Goal: Information Seeking & Learning: Learn about a topic

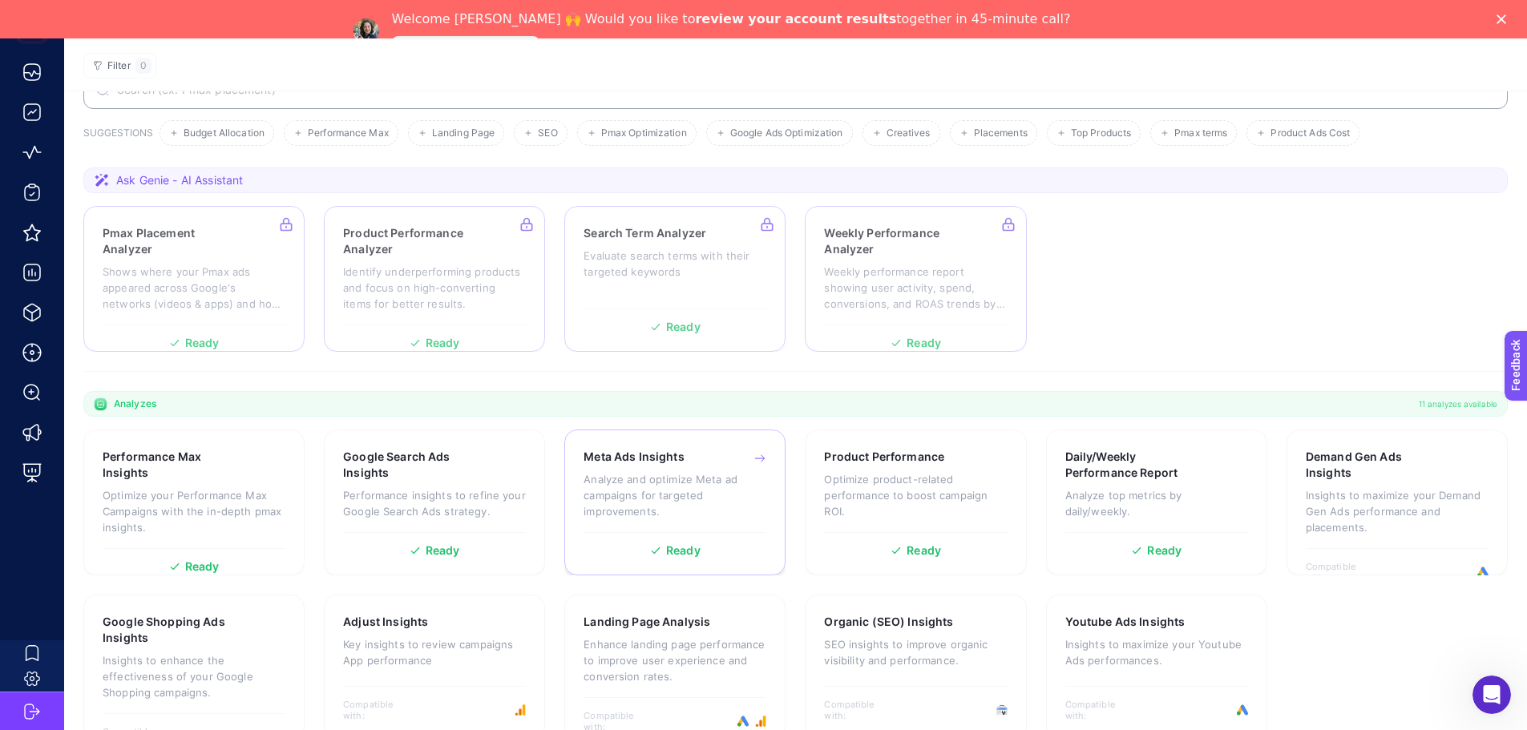
scroll to position [127, 0]
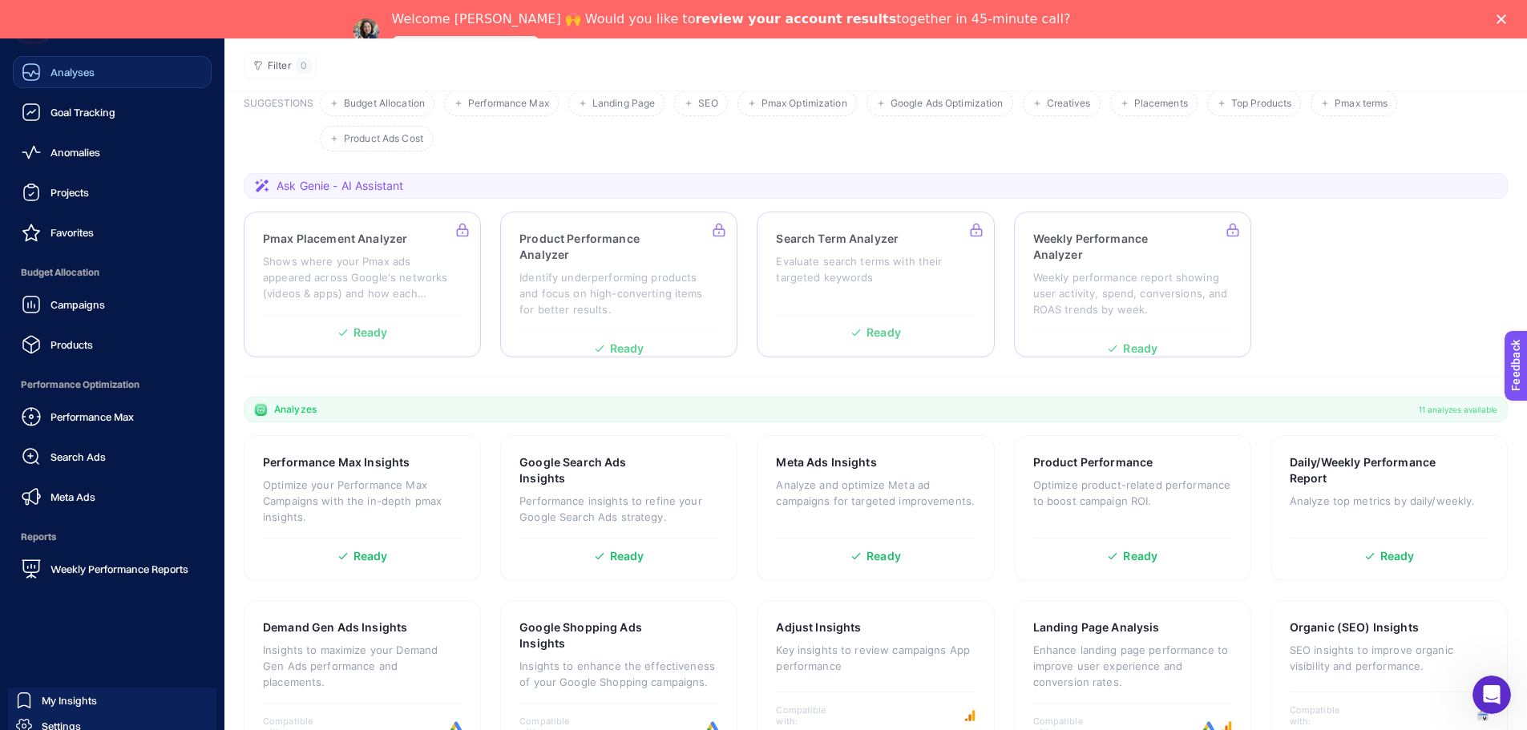
click at [67, 77] on span "Analyses" at bounding box center [73, 72] width 44 height 13
click at [42, 156] on div "Anomalies" at bounding box center [61, 152] width 79 height 19
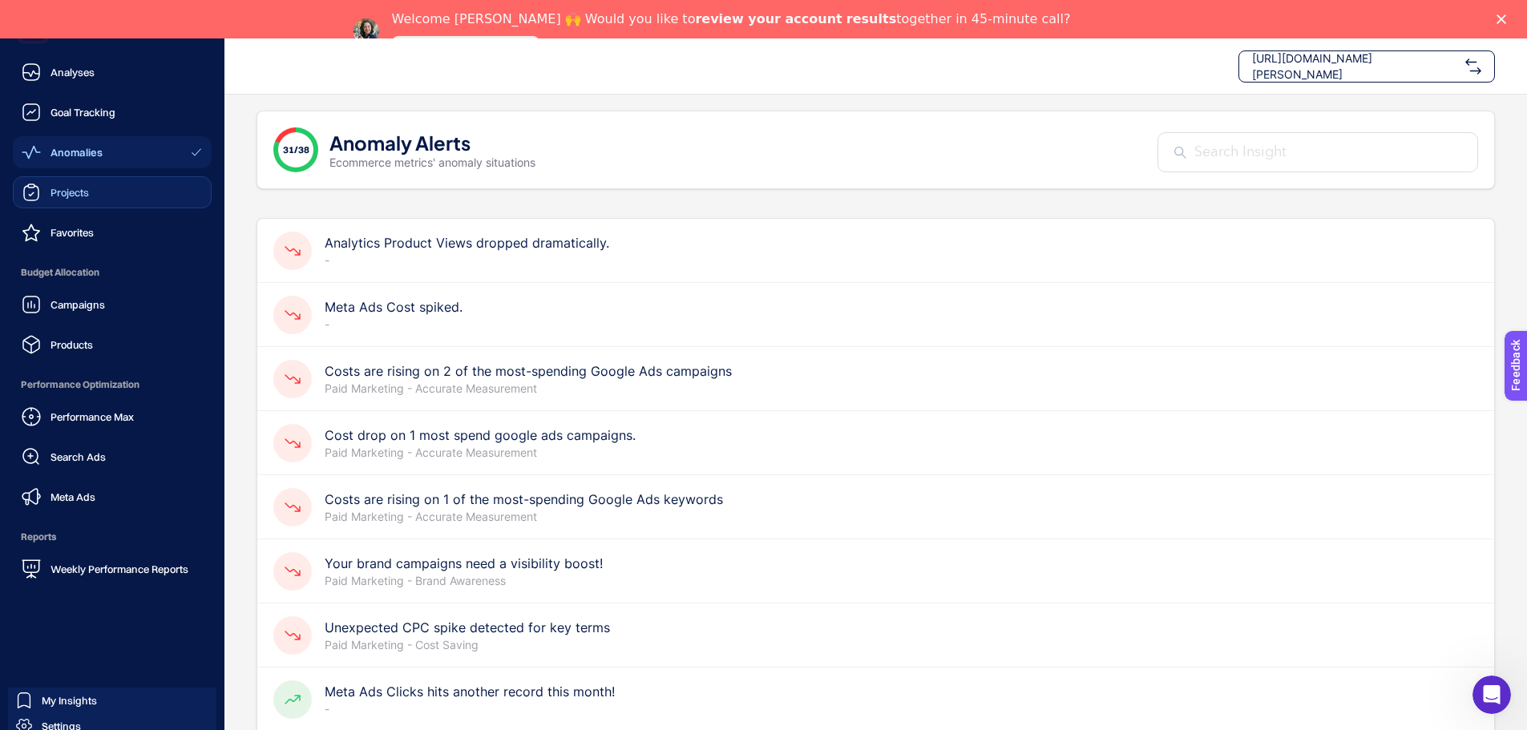
click at [118, 194] on link "Projects" at bounding box center [112, 192] width 199 height 32
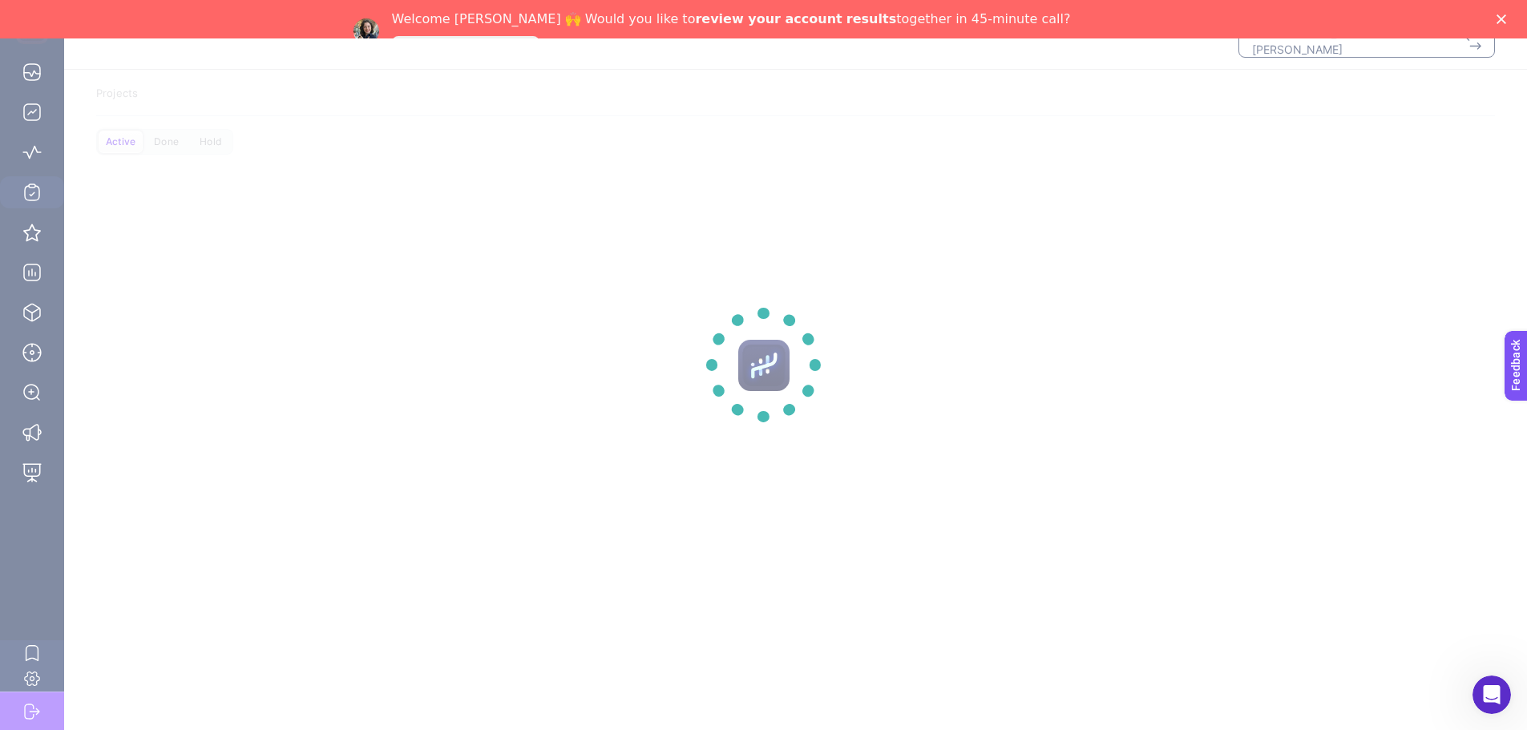
scroll to position [38, 0]
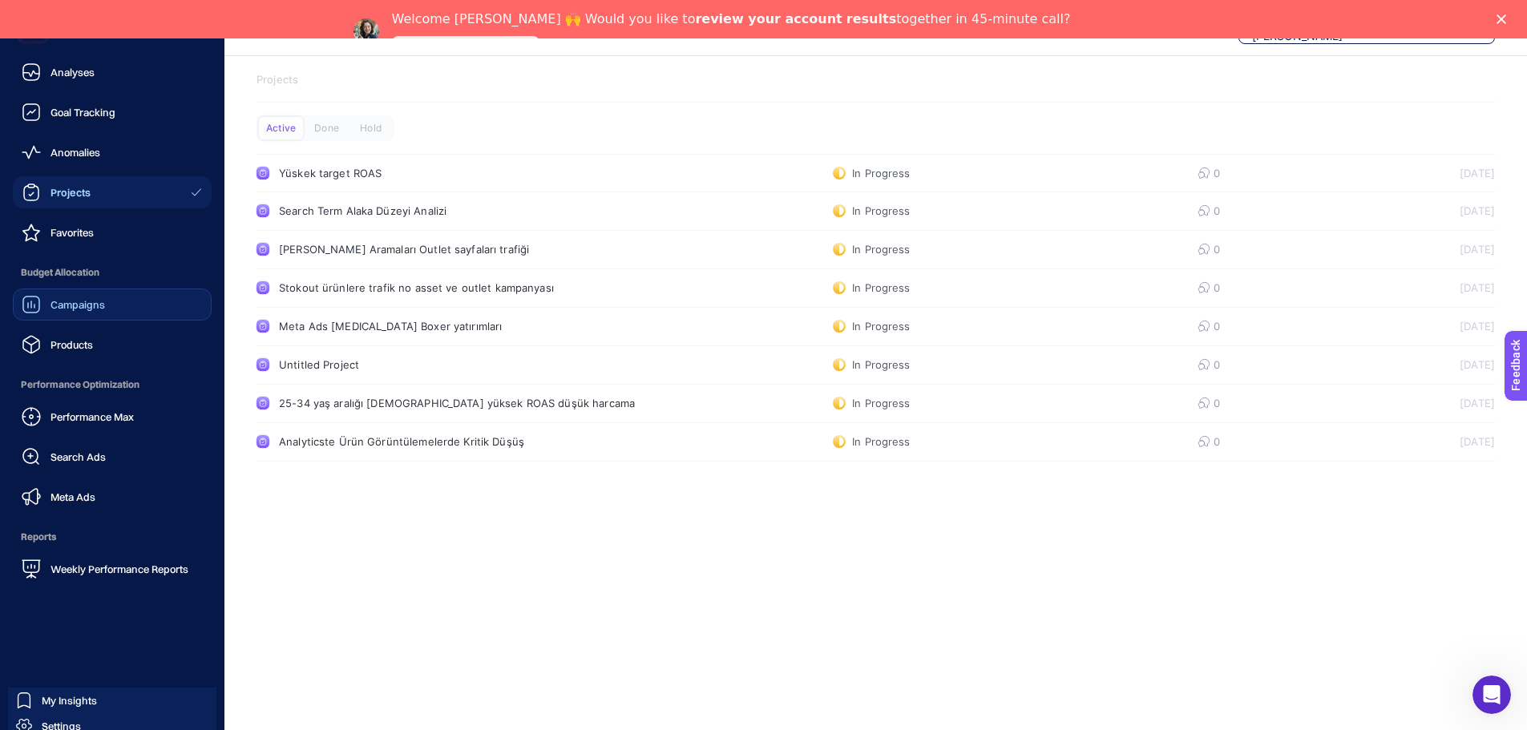
click at [103, 307] on span "Campaigns" at bounding box center [78, 304] width 55 height 13
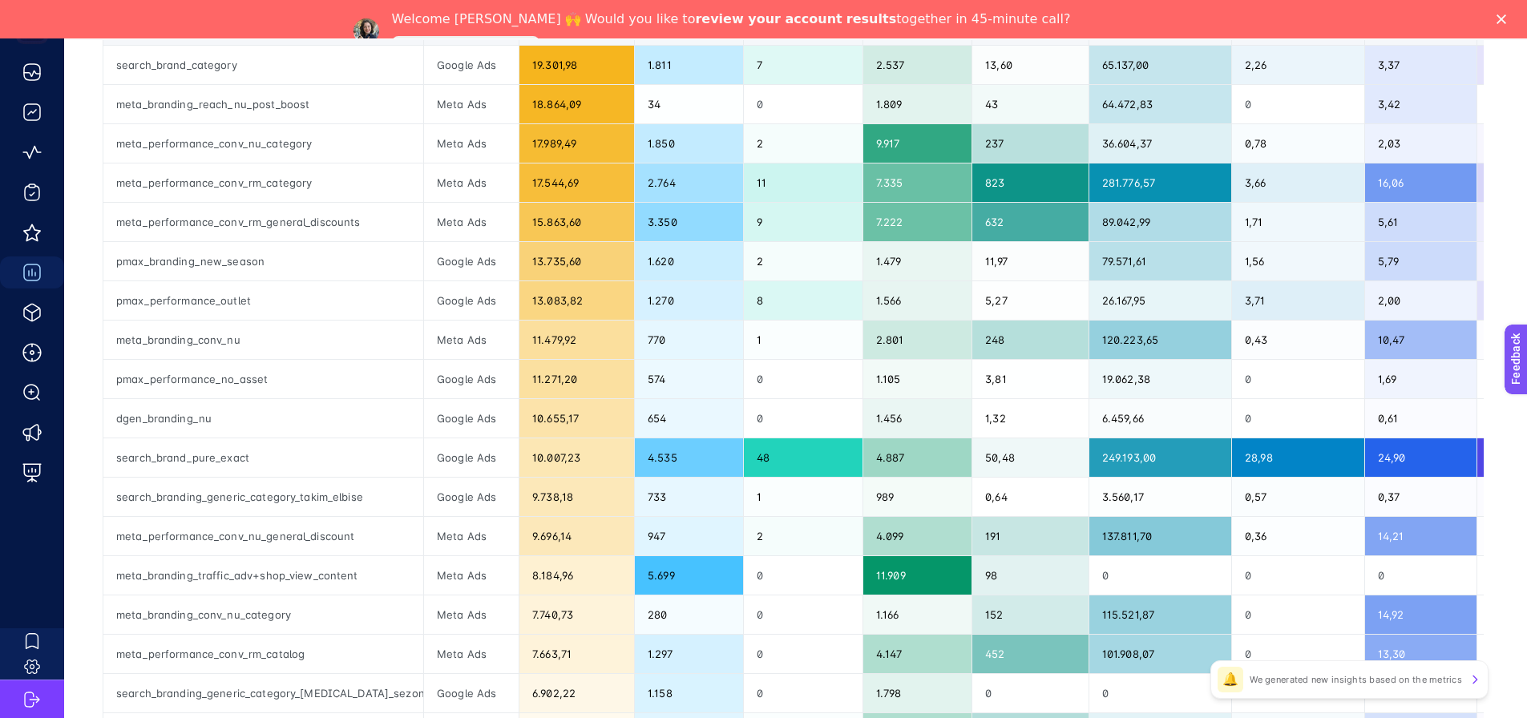
scroll to position [371, 0]
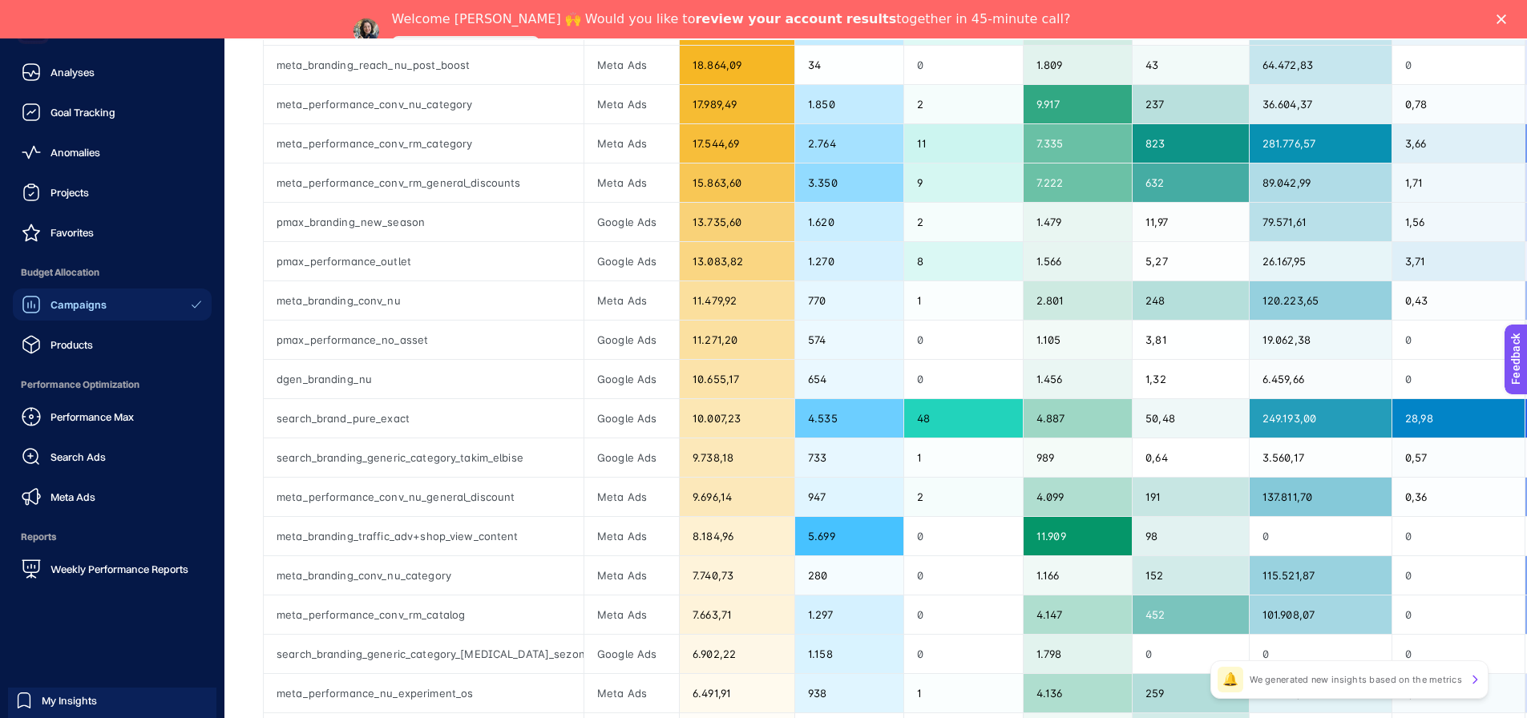
click at [46, 314] on div "Campaigns" at bounding box center [64, 304] width 85 height 19
click at [102, 350] on link "Products" at bounding box center [112, 345] width 199 height 32
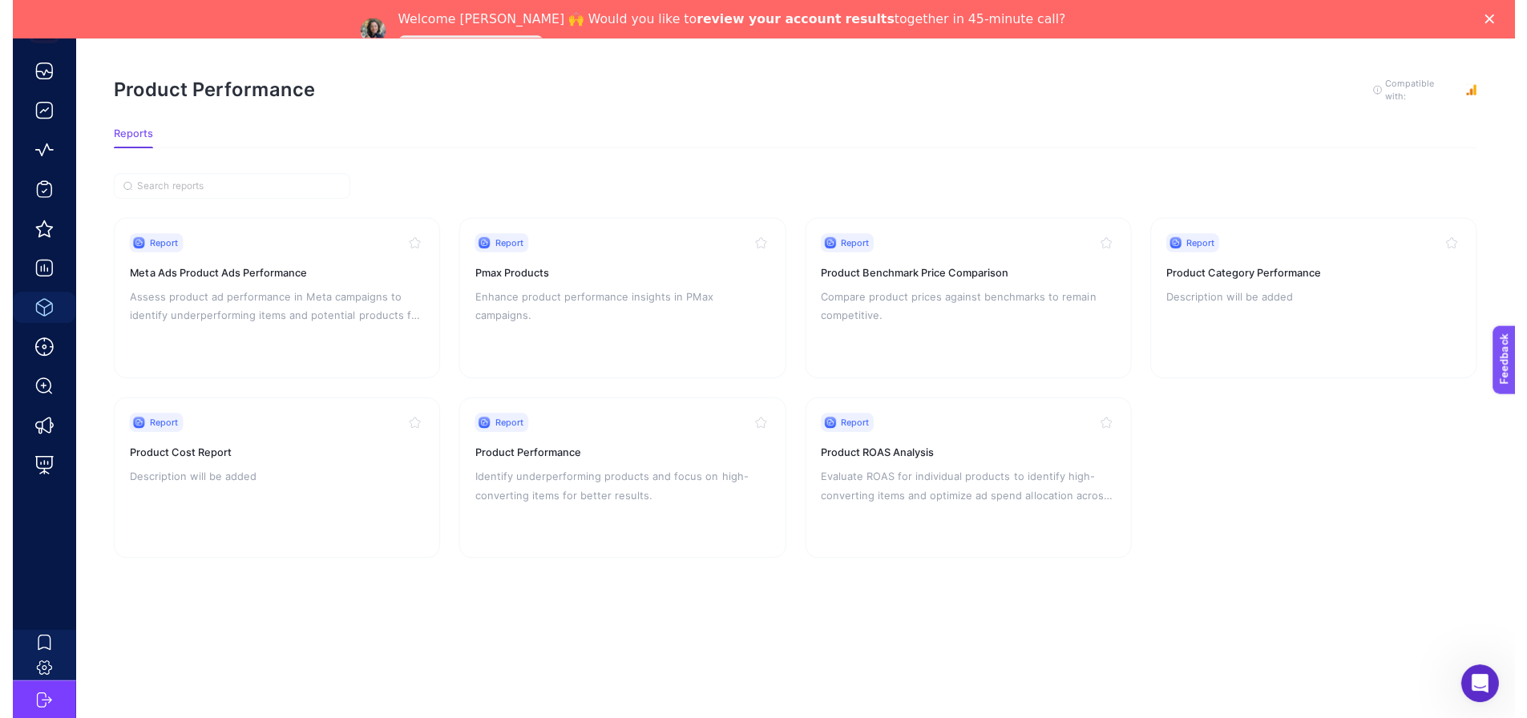
scroll to position [51, 0]
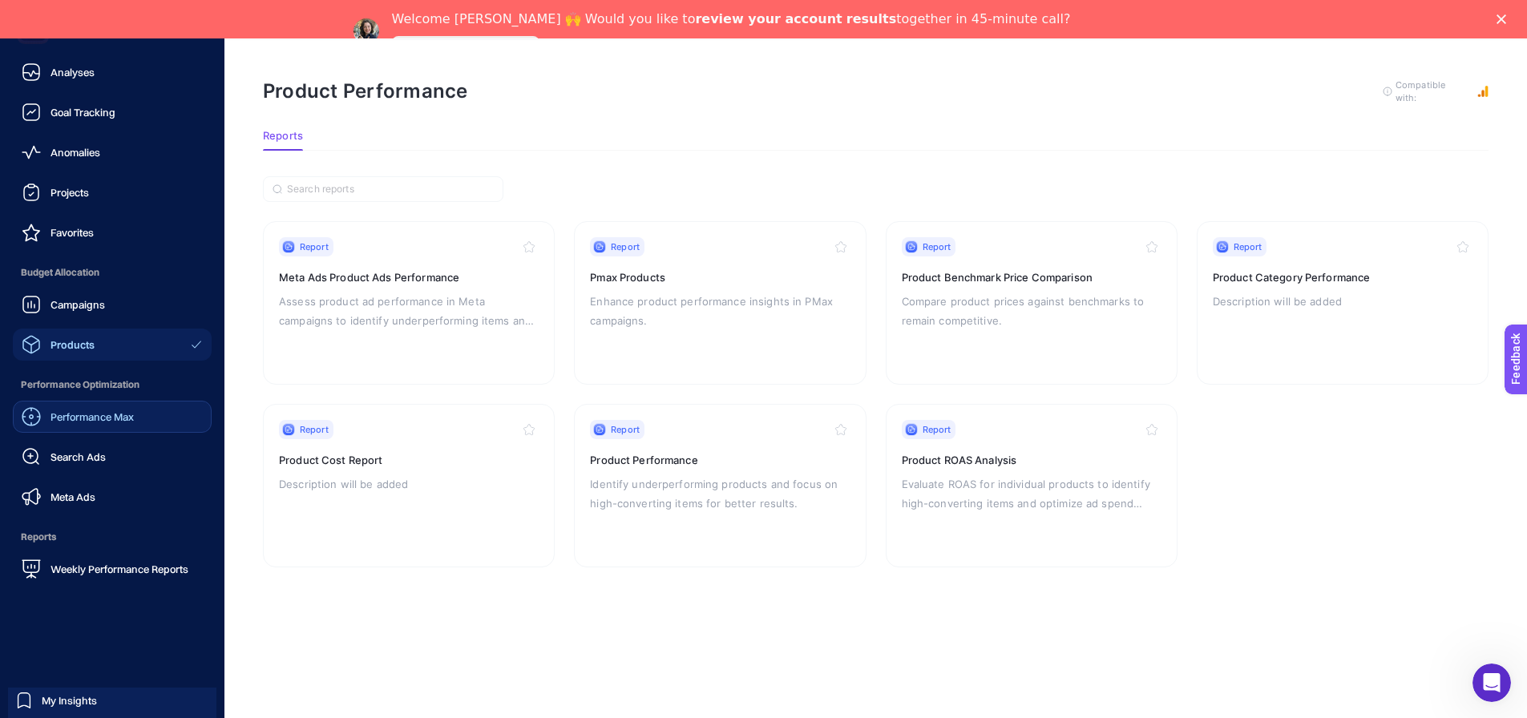
click at [67, 419] on span "Performance Max" at bounding box center [92, 417] width 83 height 13
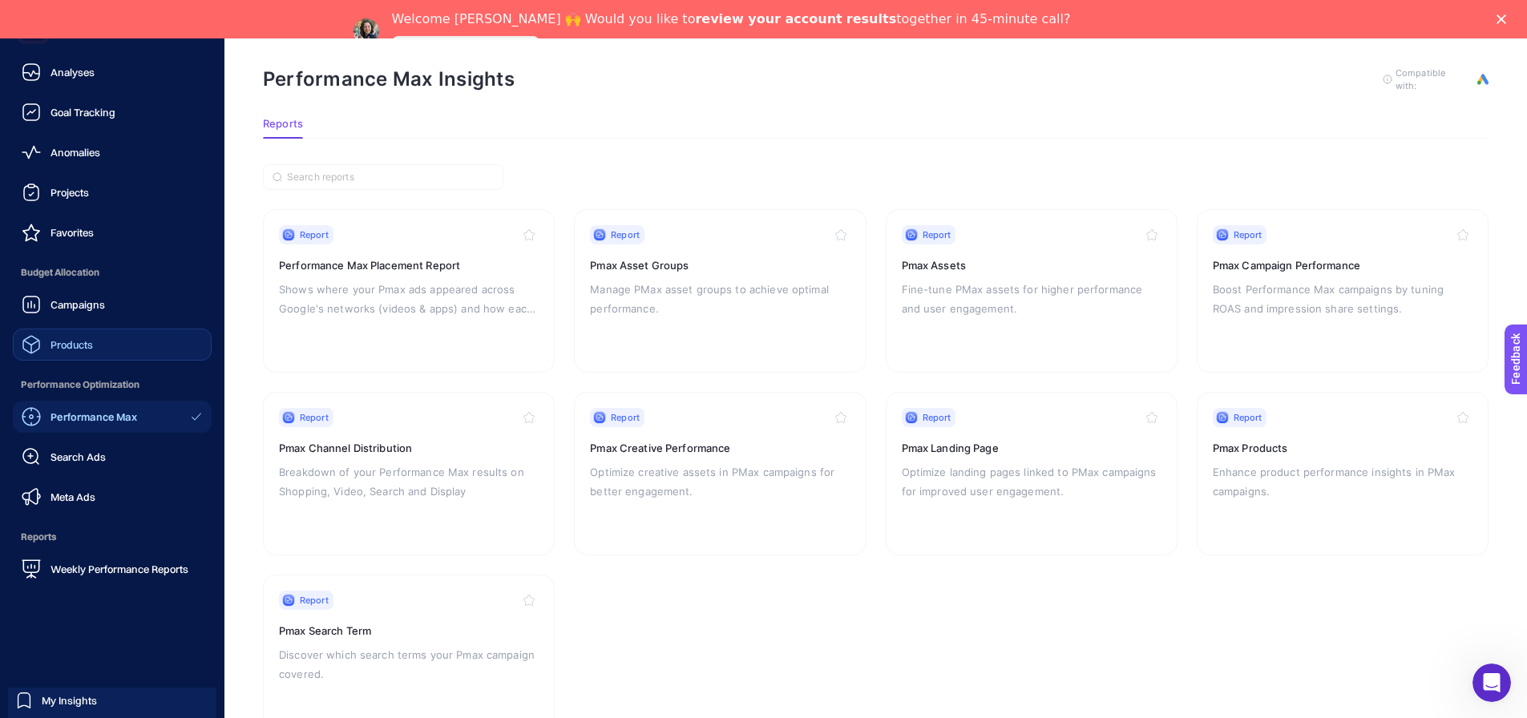
click at [78, 331] on link "Products" at bounding box center [112, 345] width 199 height 32
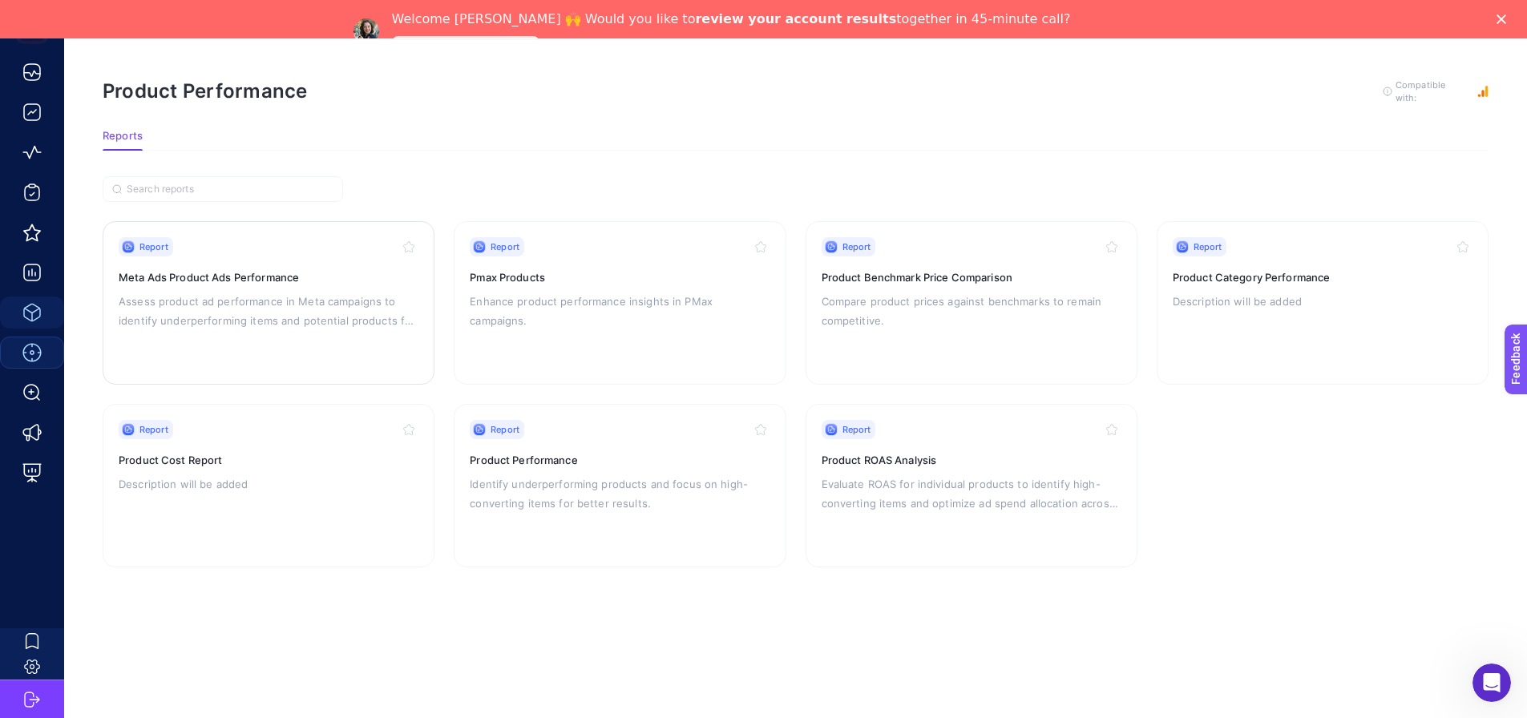
click at [279, 338] on div "Report Meta Ads Product Ads Performance Assess product ad performance in Meta c…" at bounding box center [269, 302] width 300 height 131
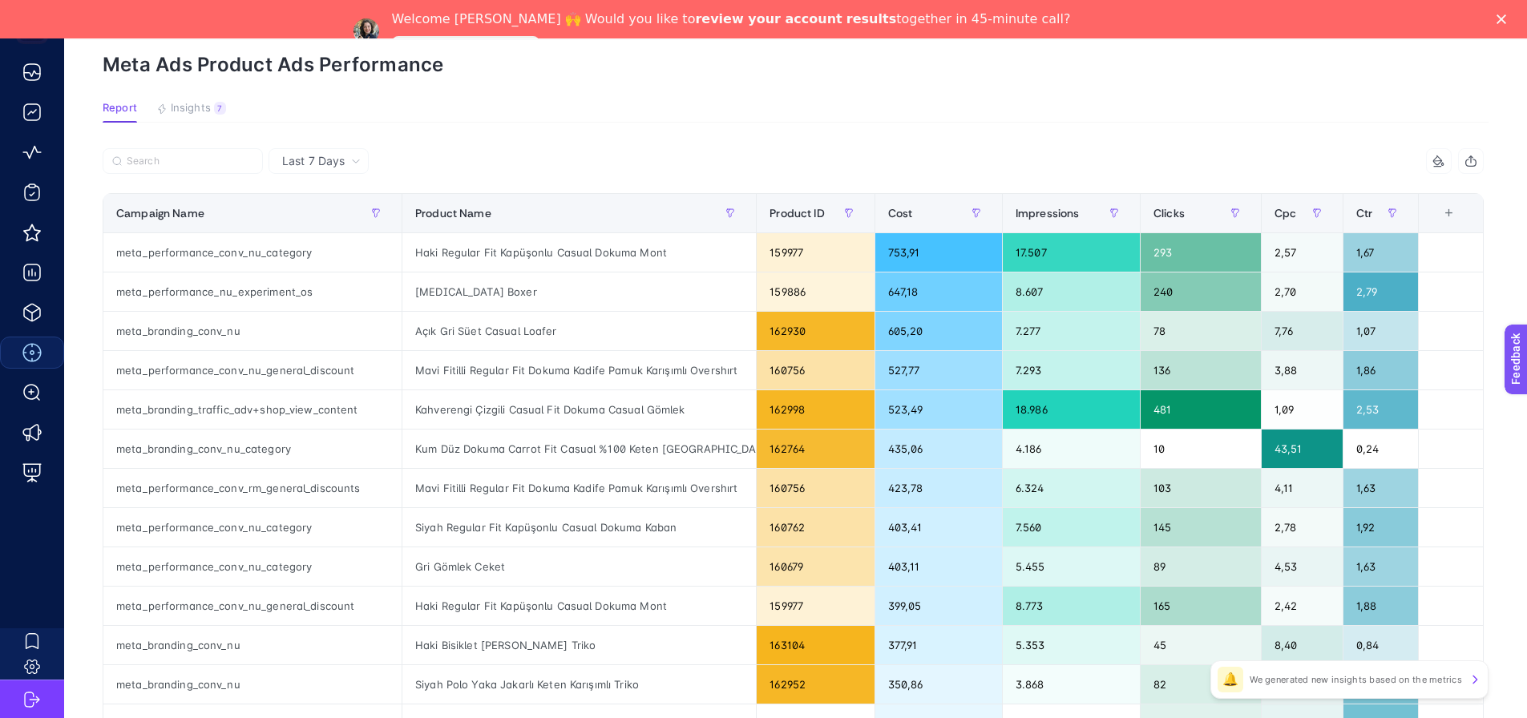
scroll to position [131, 0]
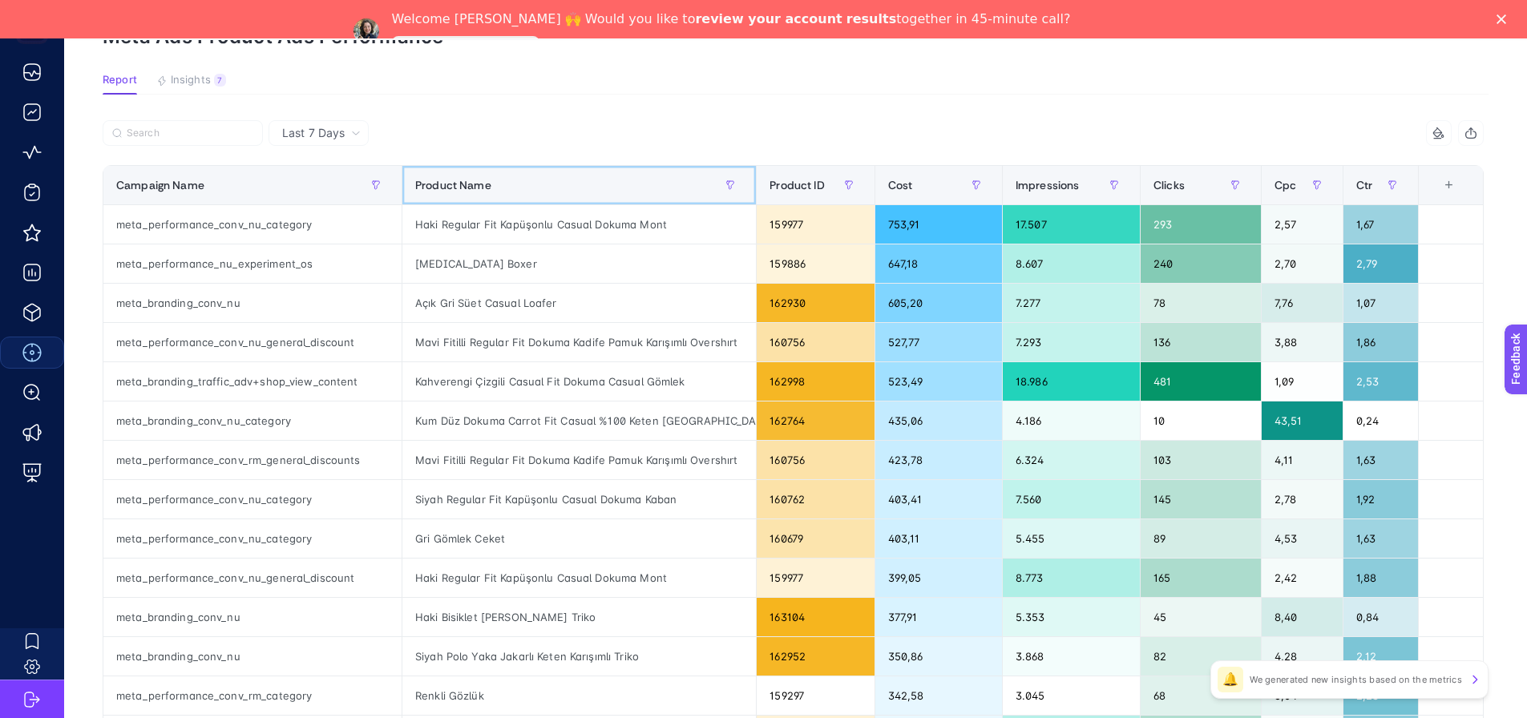
click at [1141, 203] on th "Product Name" at bounding box center [1201, 185] width 121 height 39
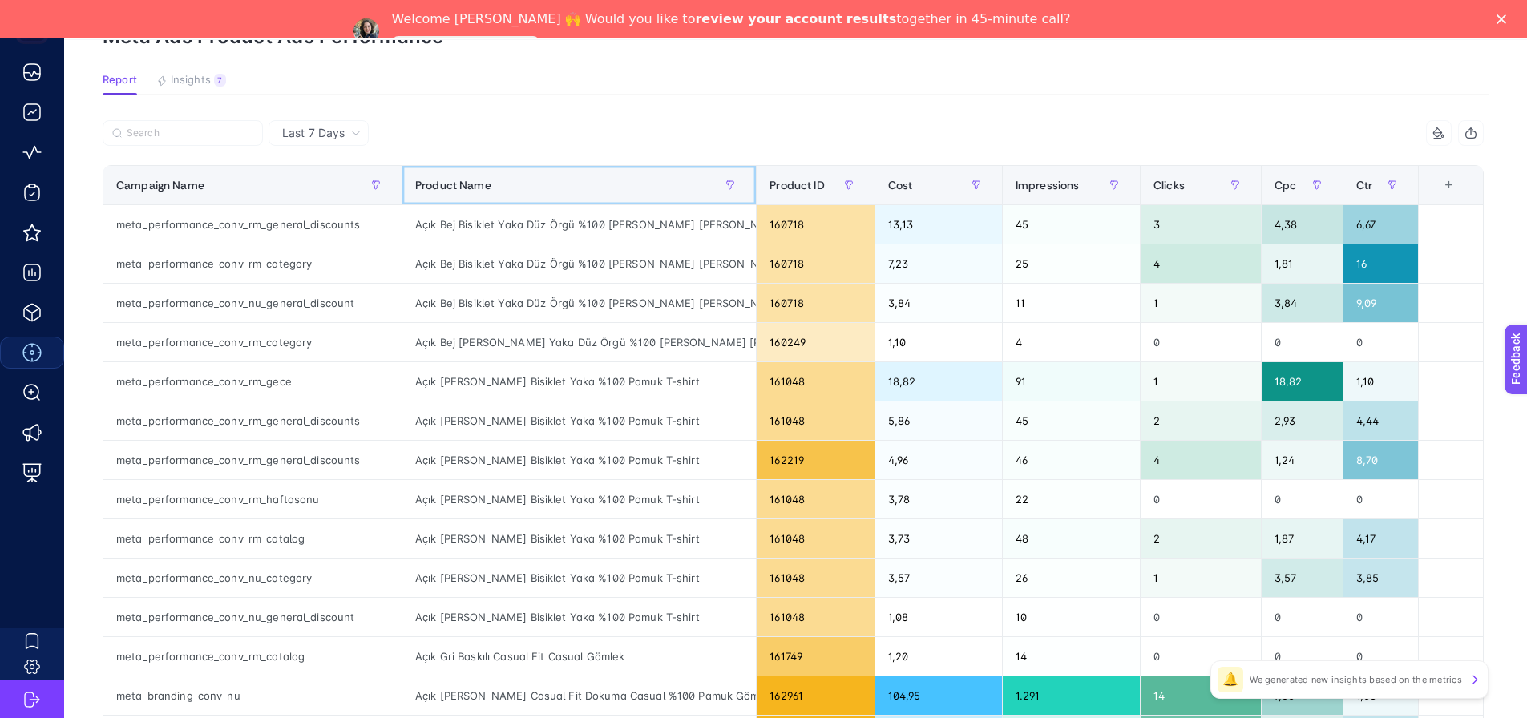
click at [591, 196] on div "Product Name" at bounding box center [579, 185] width 328 height 26
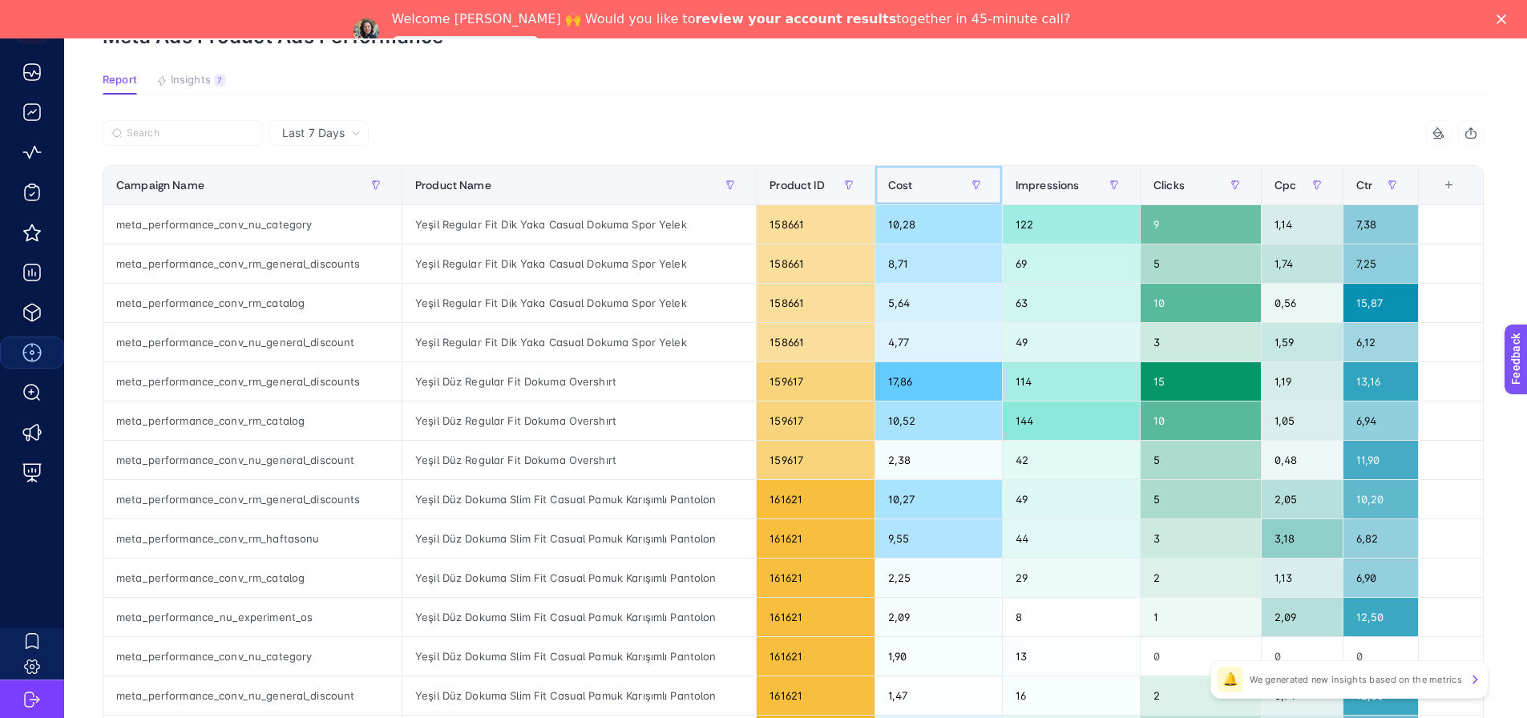
click at [932, 196] on div "Cost" at bounding box center [938, 185] width 101 height 26
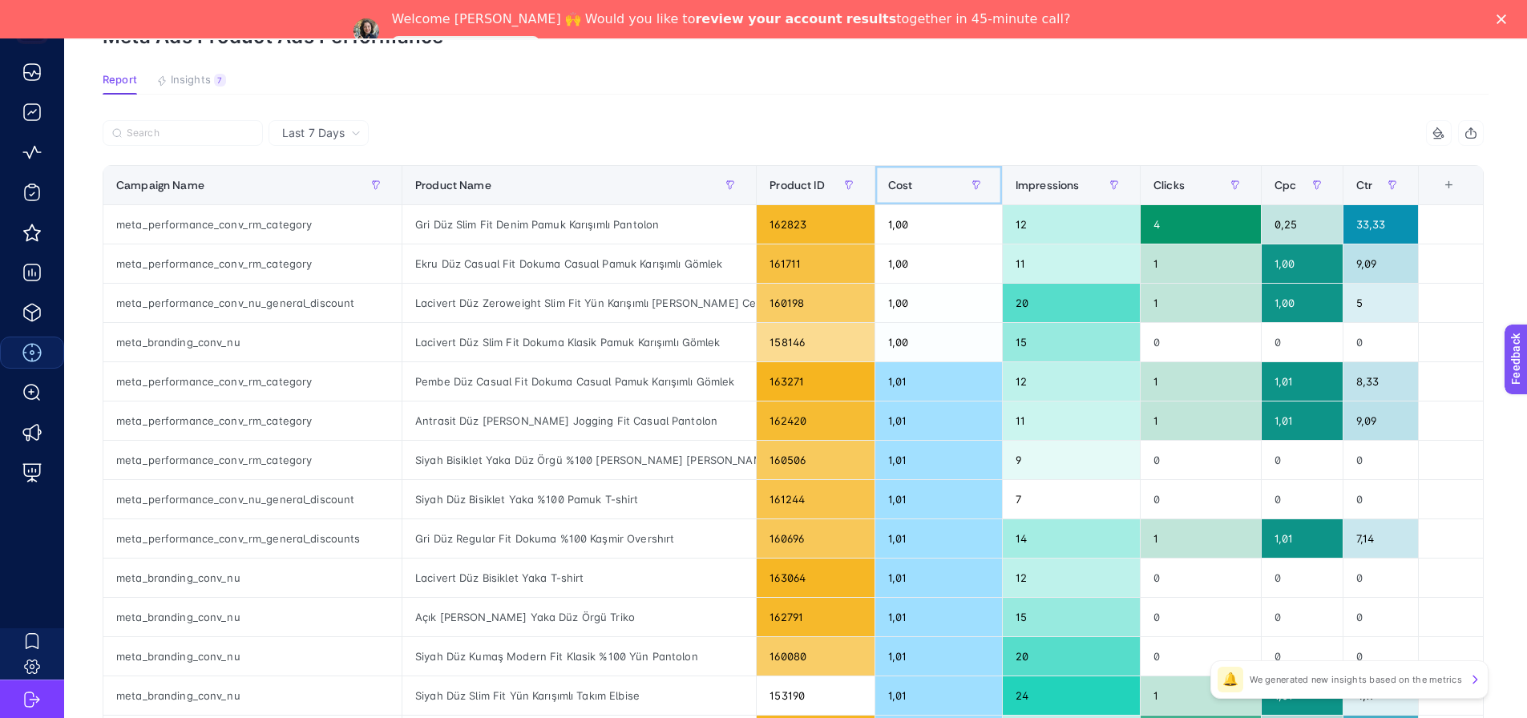
click at [937, 182] on div "Cost" at bounding box center [938, 185] width 101 height 26
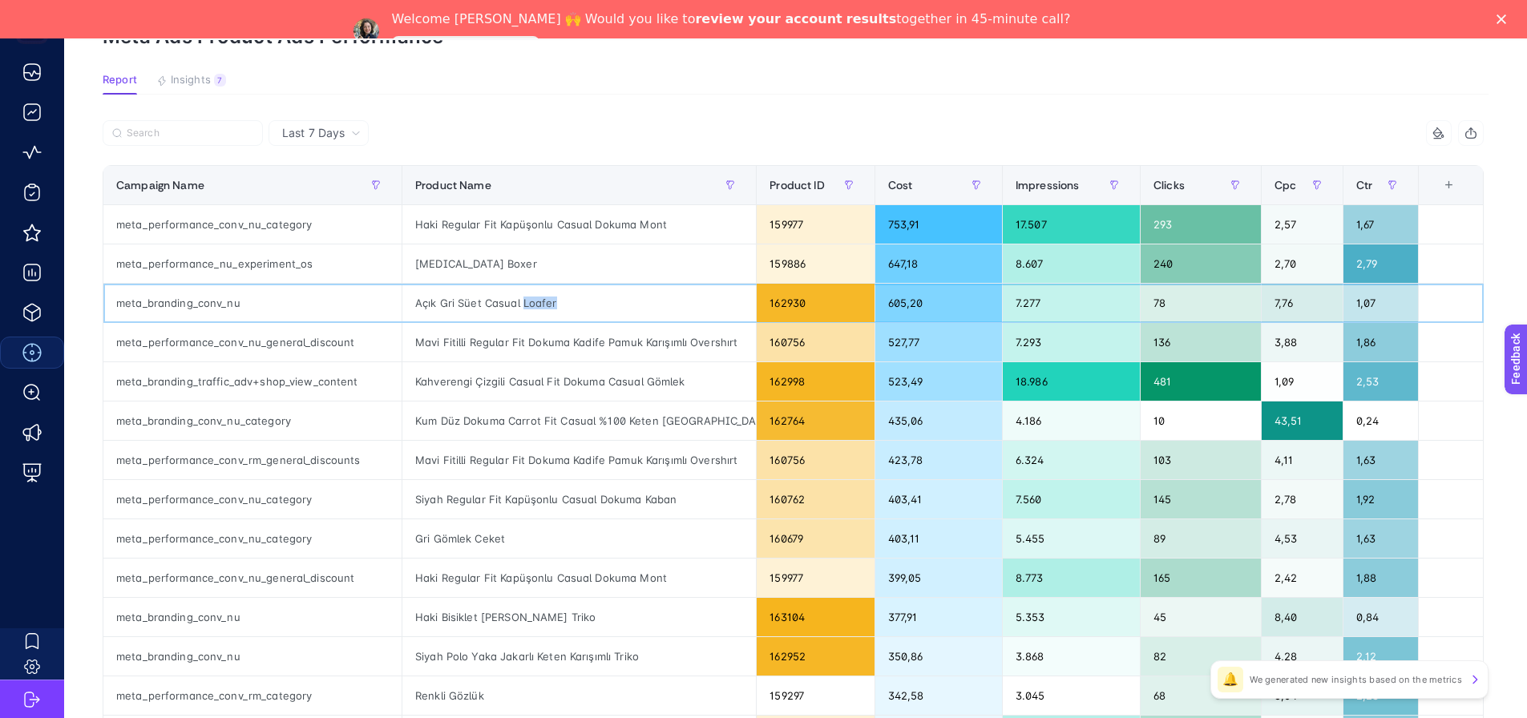
drag, startPoint x: 527, startPoint y: 306, endPoint x: 585, endPoint y: 310, distance: 57.9
click at [585, 310] on div "Açık Gri Süet Casual Loafer" at bounding box center [580, 303] width 354 height 38
click at [452, 253] on div "[MEDICAL_DATA] Boxer" at bounding box center [580, 264] width 354 height 38
drag, startPoint x: 225, startPoint y: 267, endPoint x: 308, endPoint y: 272, distance: 82.7
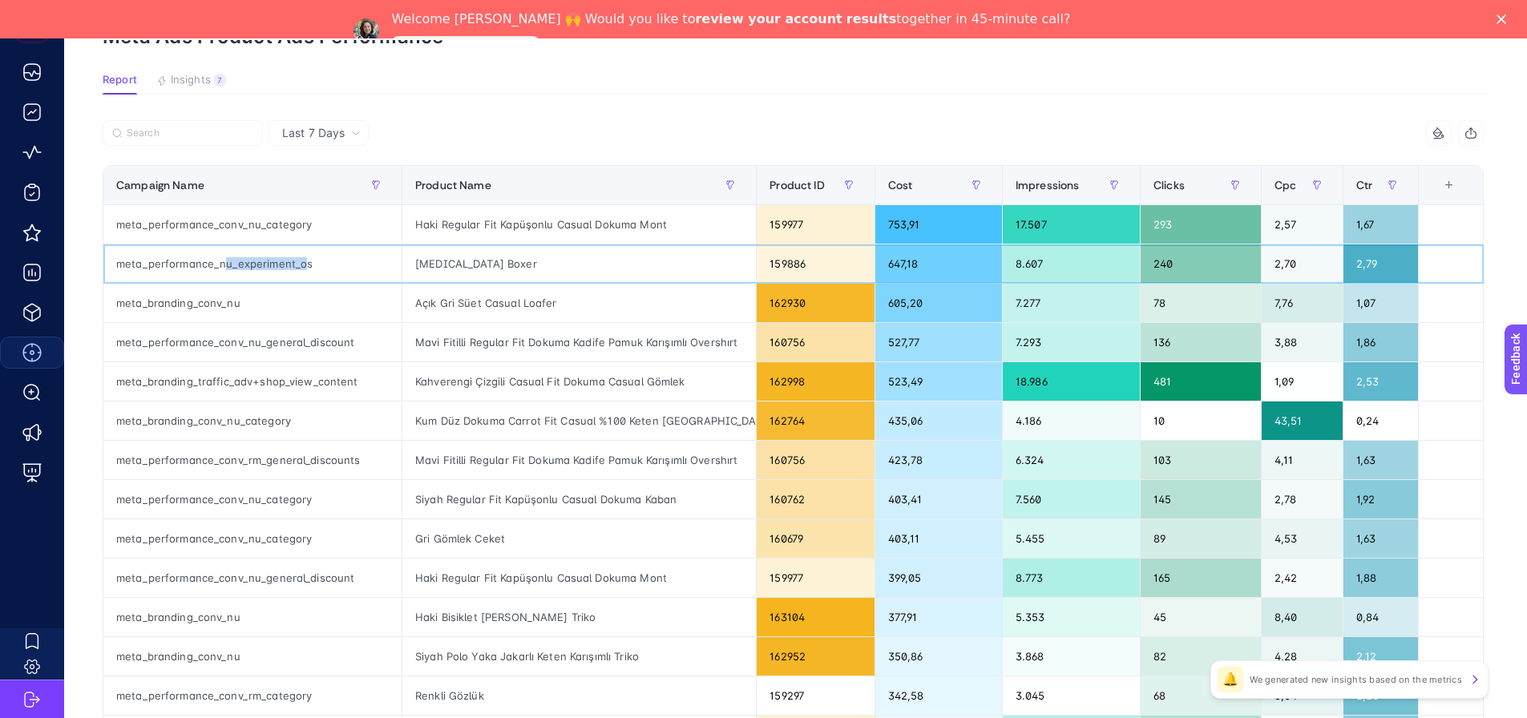
click at [307, 272] on div "meta_performance_nu_experiment_os" at bounding box center [252, 264] width 298 height 38
click at [308, 272] on div "meta_performance_nu_experiment_os" at bounding box center [252, 264] width 298 height 38
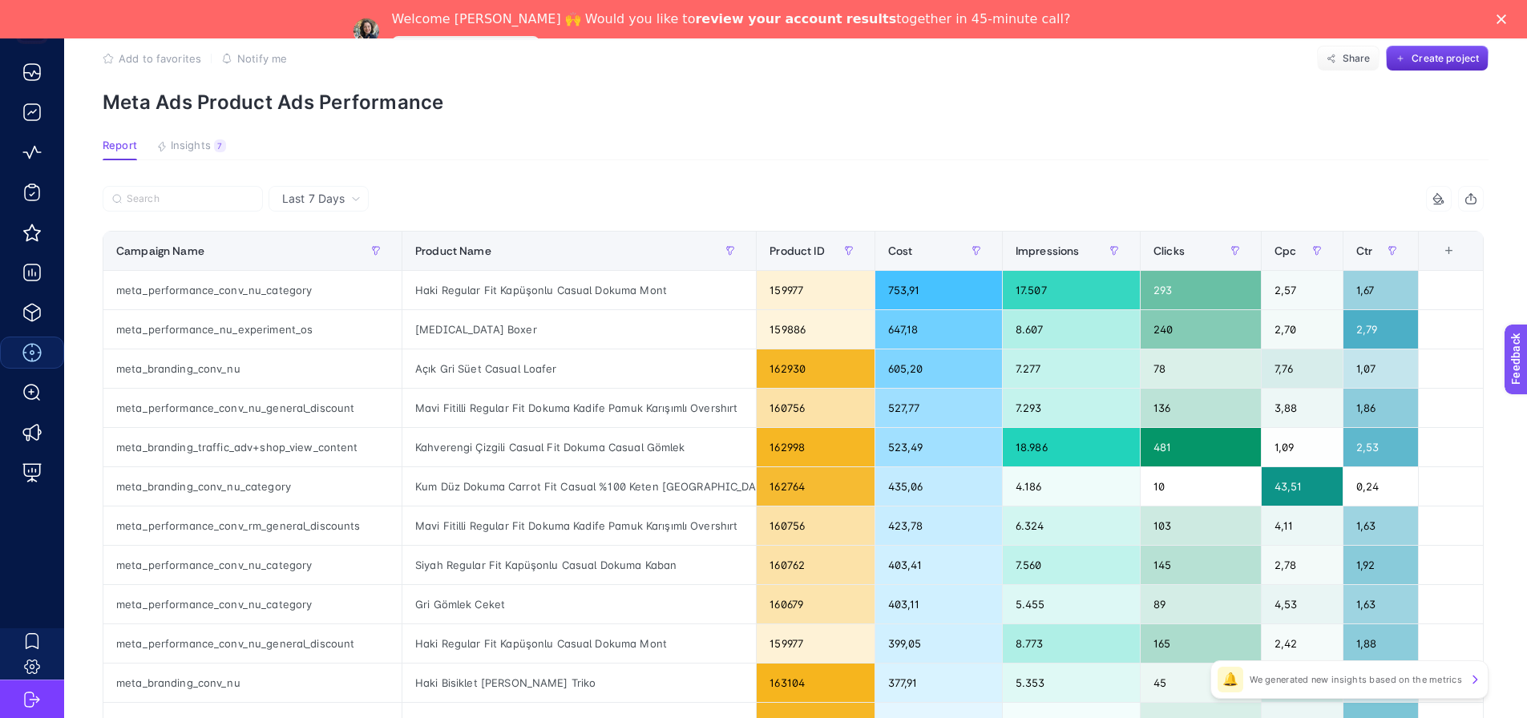
scroll to position [0, 0]
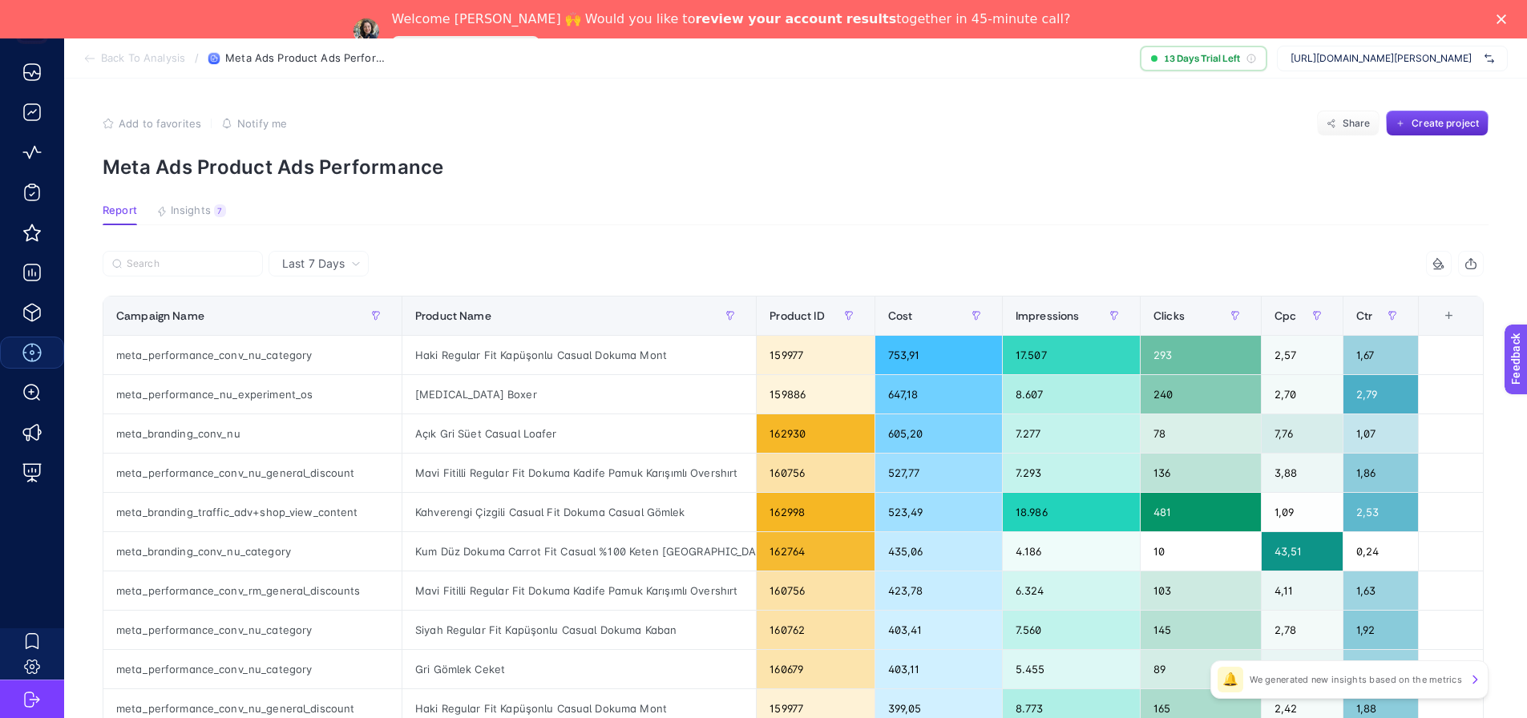
click at [334, 261] on span "Last 7 Days" at bounding box center [313, 264] width 63 height 16
click at [237, 390] on div "meta_performance_nu_experiment_os" at bounding box center [252, 394] width 298 height 38
copy tr "meta_performance_nu_experiment_os"
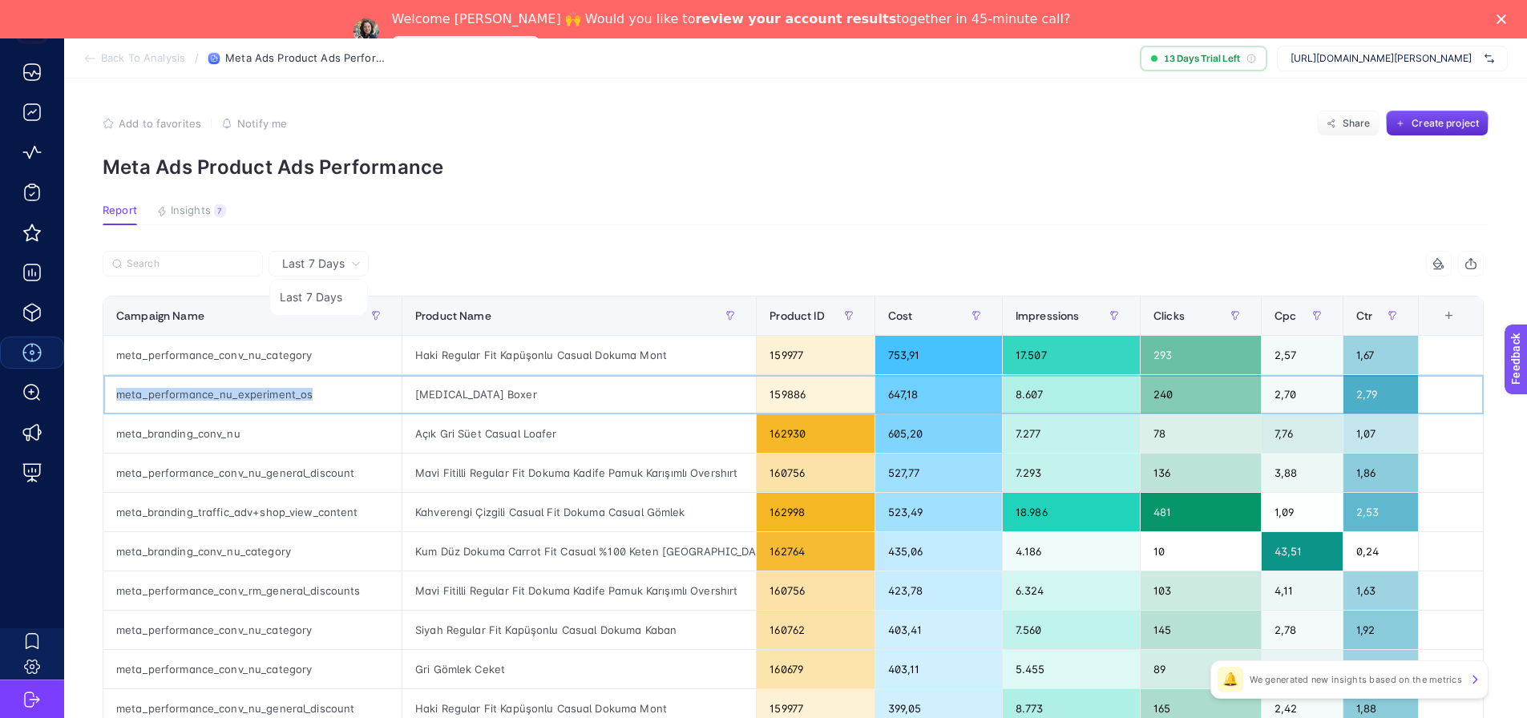
click at [257, 391] on div "meta_performance_nu_experiment_os" at bounding box center [252, 394] width 298 height 38
click at [452, 398] on div "[MEDICAL_DATA] Boxer" at bounding box center [580, 394] width 354 height 38
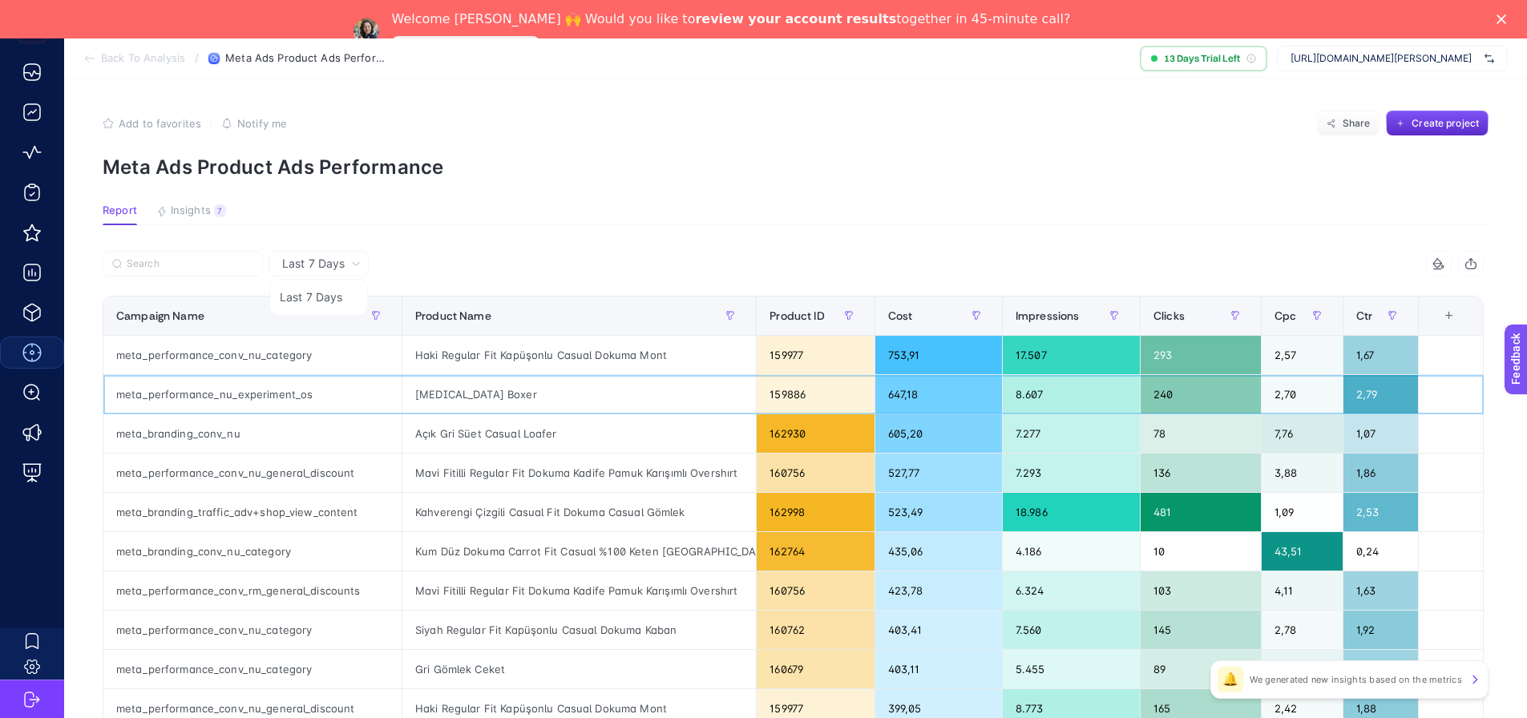
click at [922, 393] on div "647,18" at bounding box center [939, 394] width 127 height 38
copy tr "647,18"
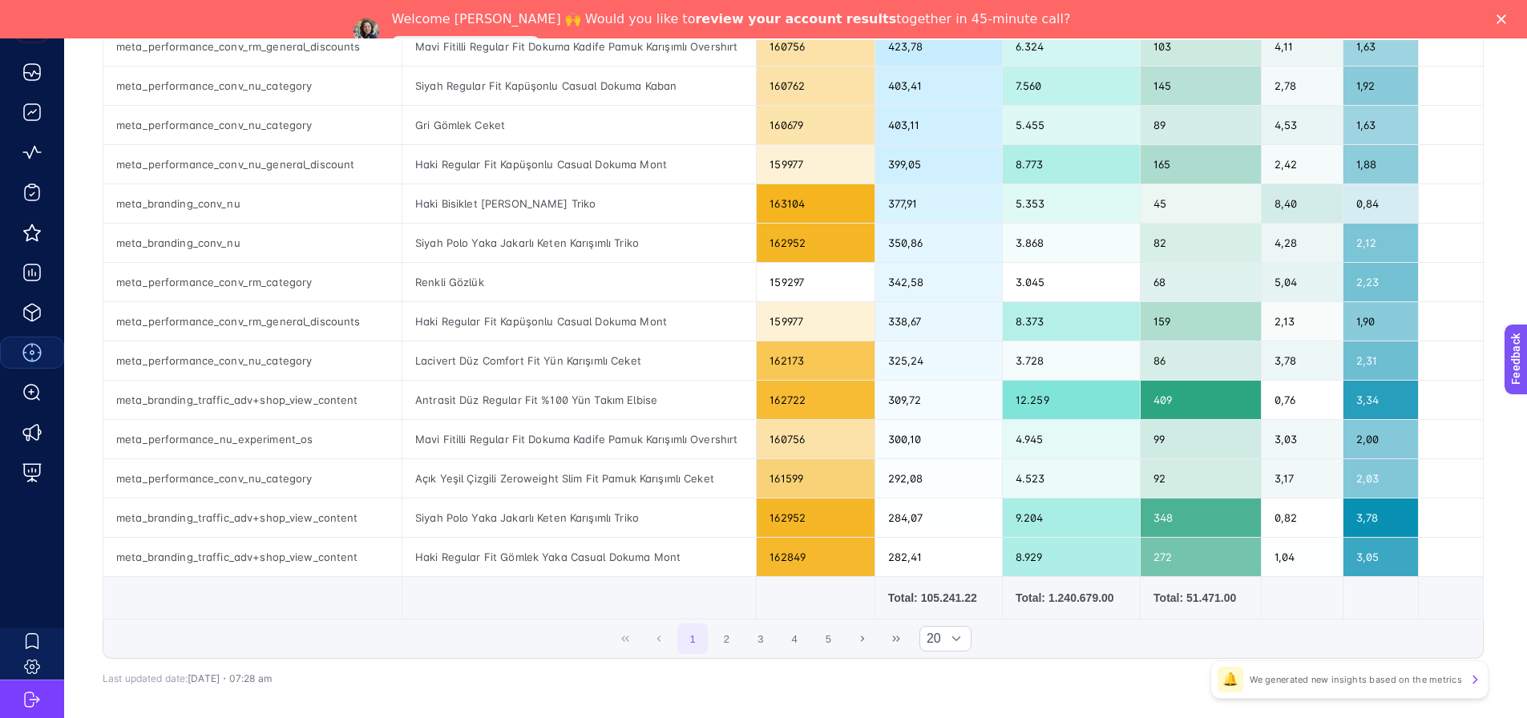
scroll to position [613, 0]
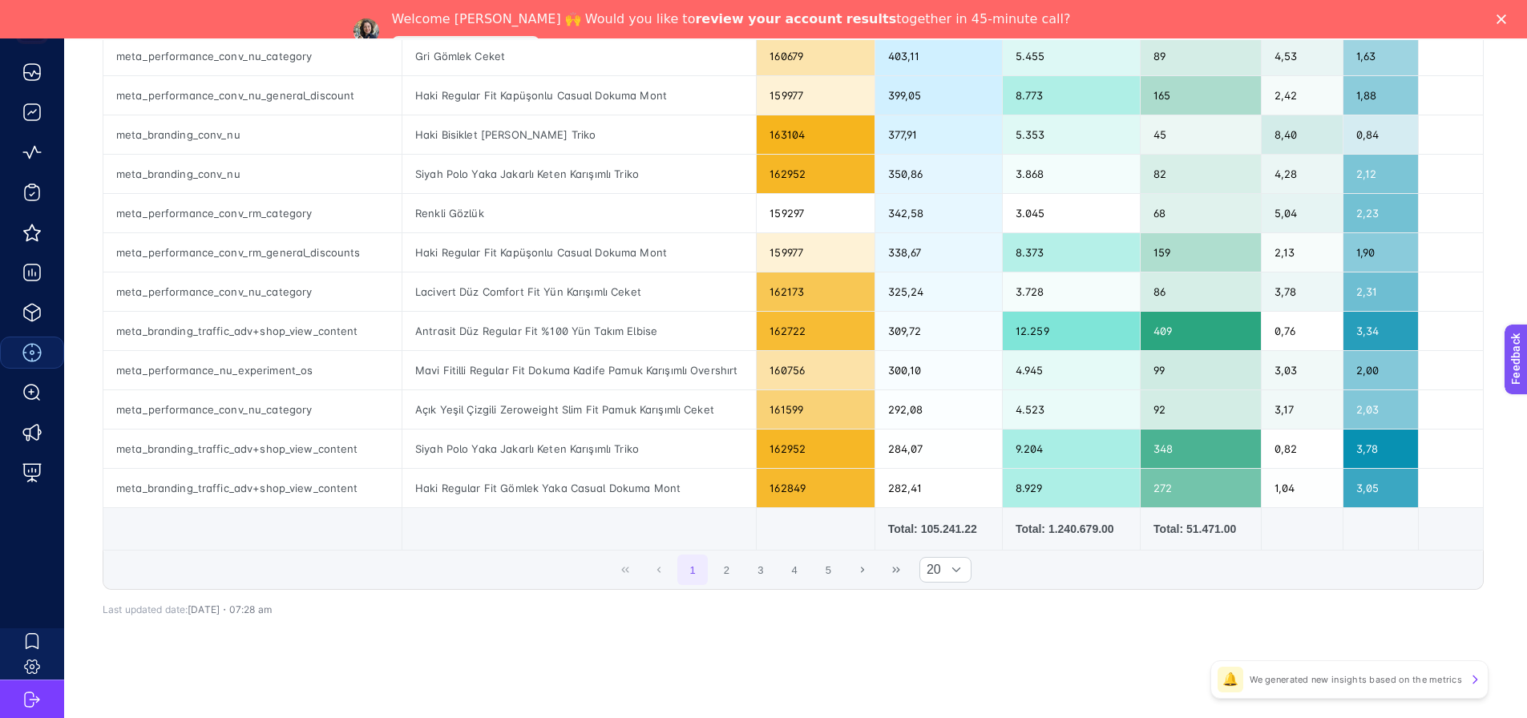
click at [1141, 542] on td at bounding box center [1201, 529] width 121 height 42
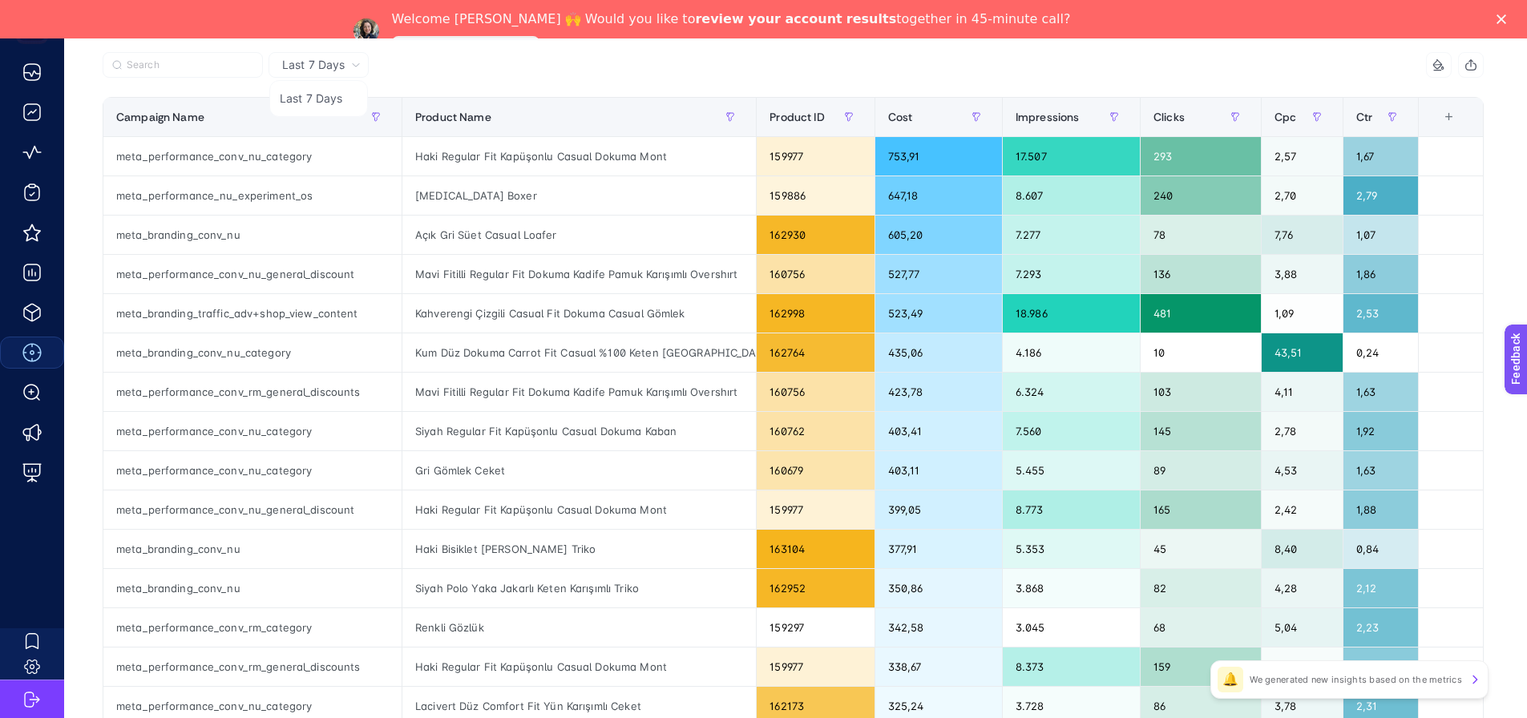
scroll to position [80, 0]
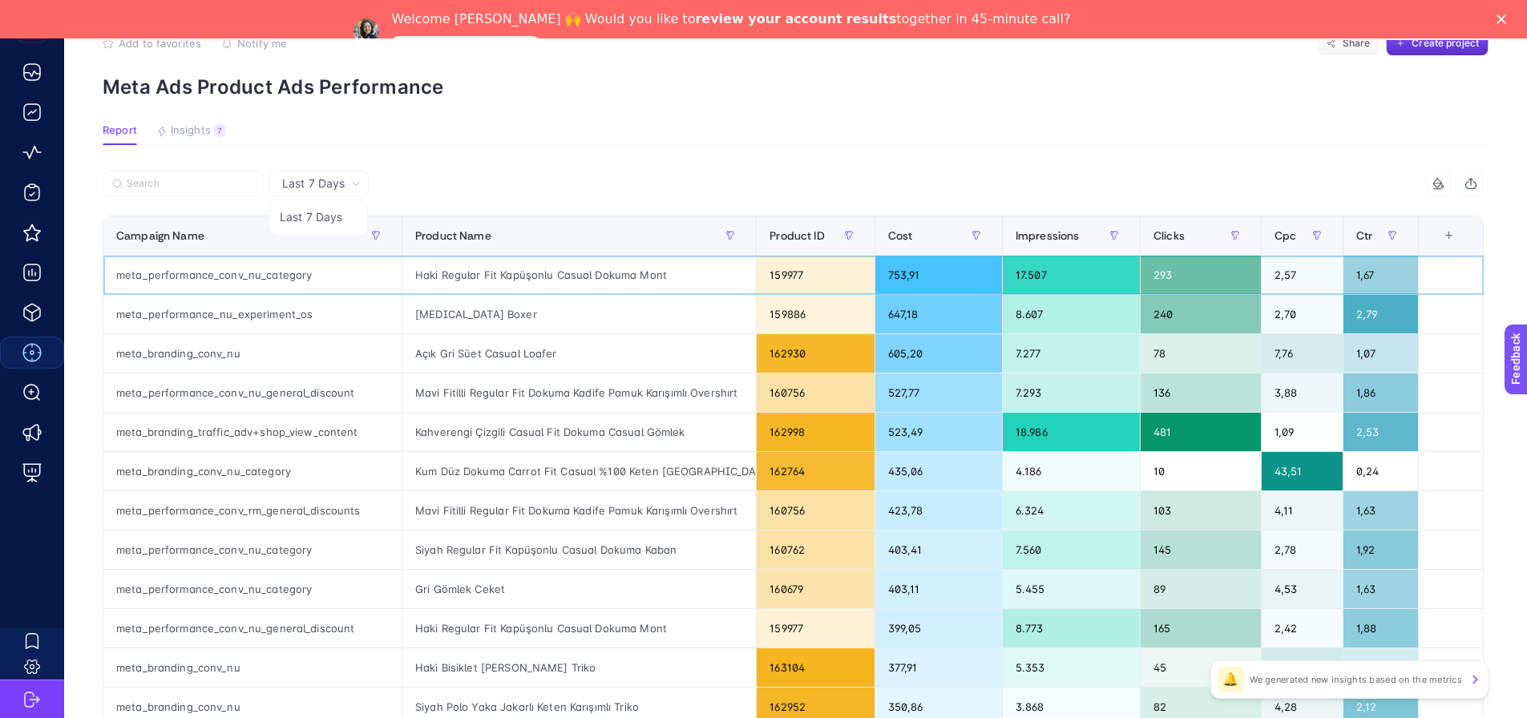
click at [480, 272] on div "Haki Regular Fit Kapüşonlu Casual Dokuma Mont" at bounding box center [580, 275] width 354 height 38
copy tr "Haki Regular Fit Kapüşonlu Casual Dokuma Mont"
drag, startPoint x: 494, startPoint y: 264, endPoint x: 496, endPoint y: 272, distance: 8.2
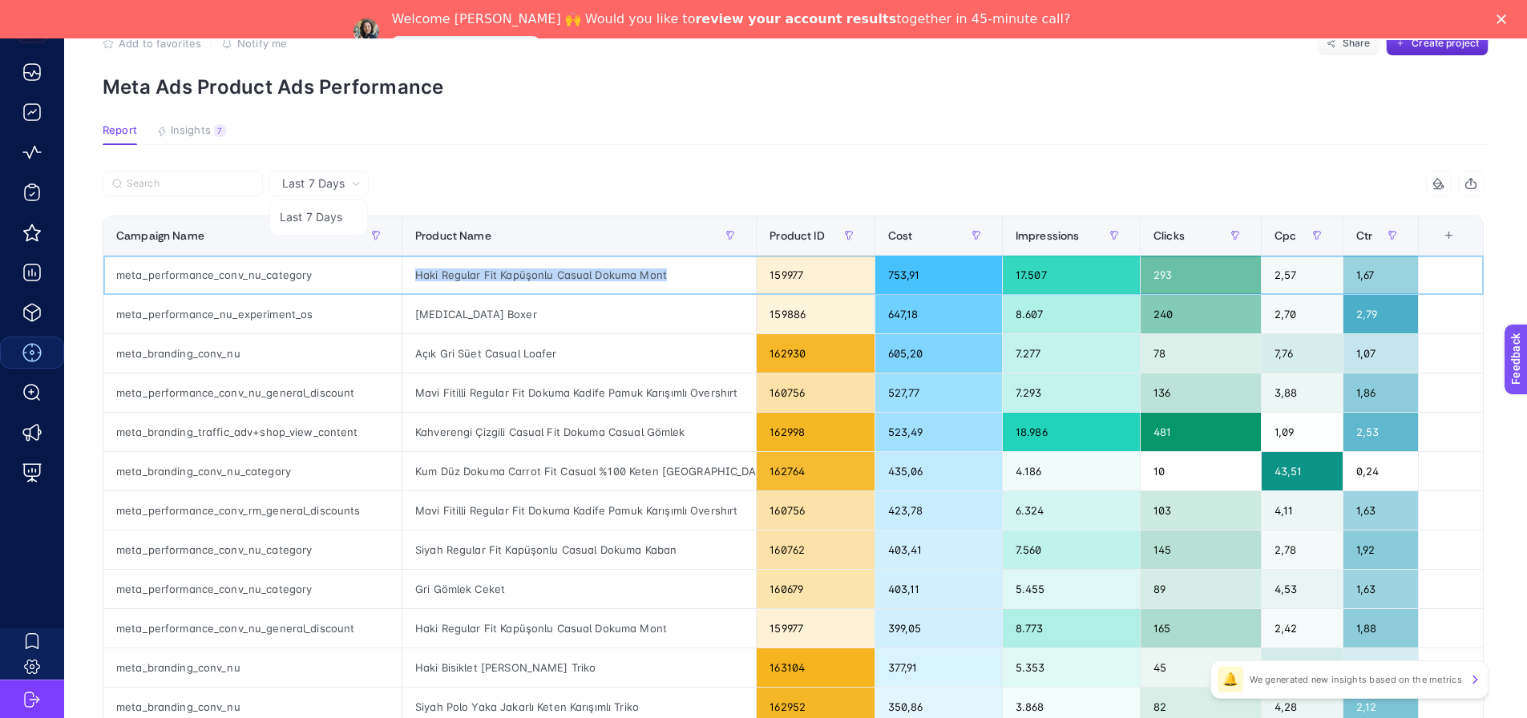
click at [494, 264] on div "Haki Regular Fit Kapüşonlu Casual Dokuma Mont" at bounding box center [580, 275] width 354 height 38
click at [496, 272] on div "Haki Regular Fit Kapüşonlu Casual Dokuma Mont" at bounding box center [580, 275] width 354 height 38
copy tr "Haki Regular Fit Kapüşonlu Casual Dokuma Mont"
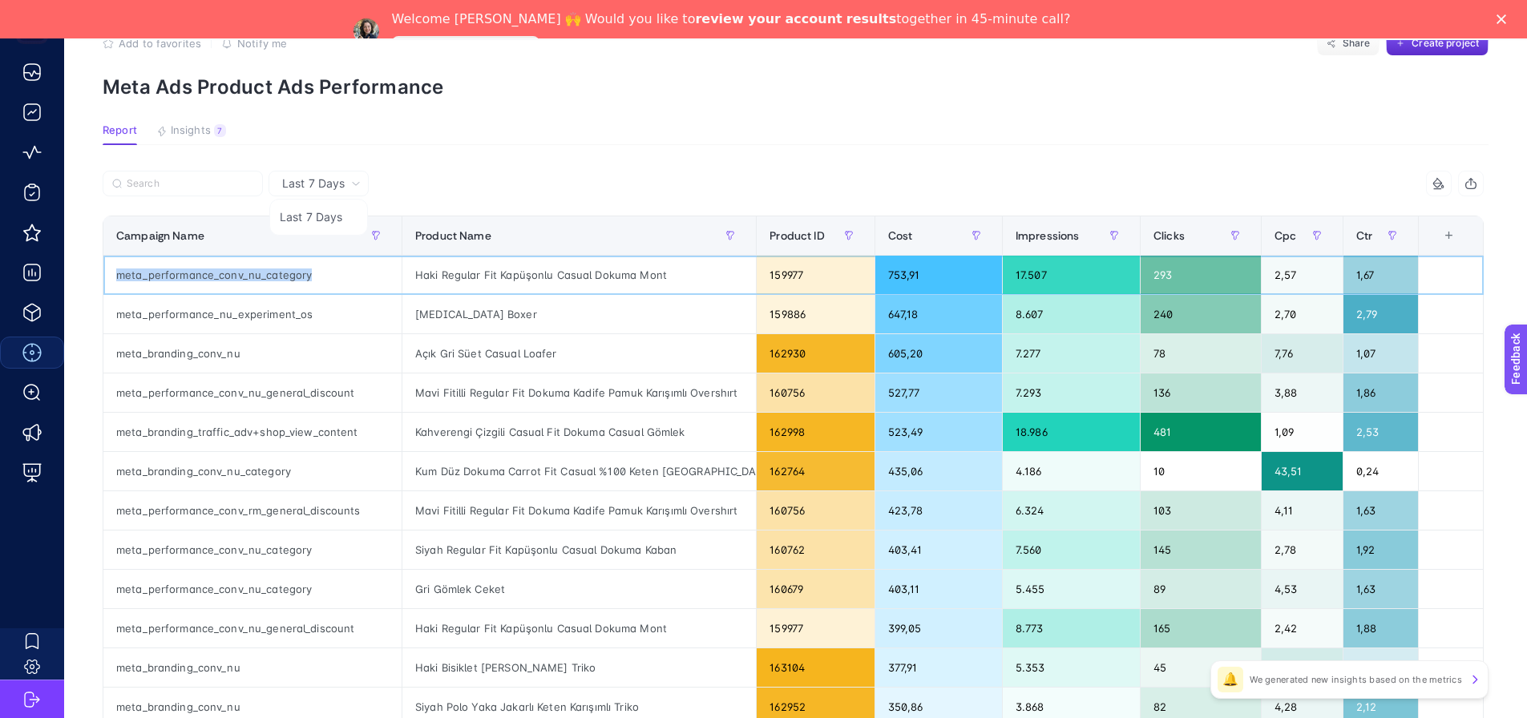
drag, startPoint x: 322, startPoint y: 281, endPoint x: 110, endPoint y: 283, distance: 212.5
click at [110, 283] on div "meta_performance_conv_nu_category" at bounding box center [252, 275] width 298 height 38
copy div "meta_performance_conv_nu_category"
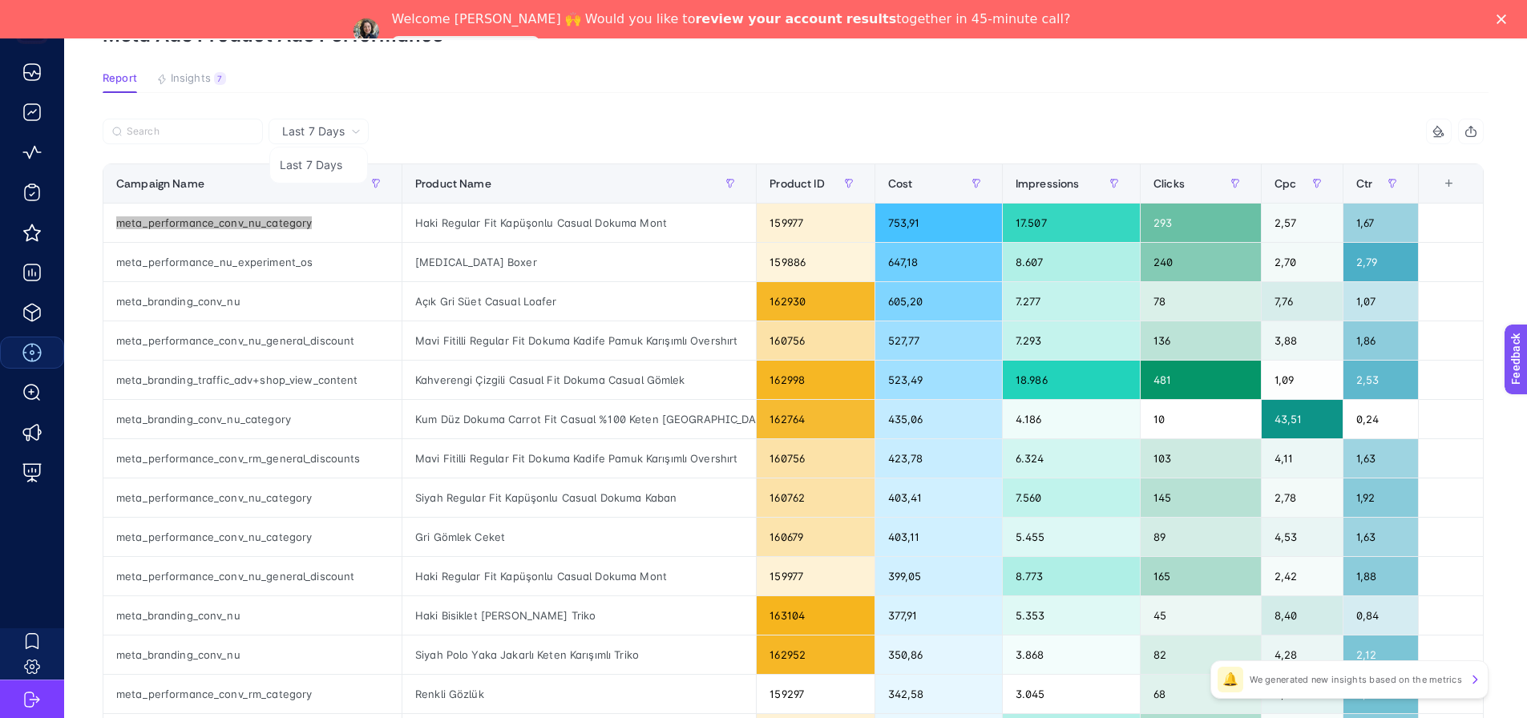
scroll to position [160, 0]
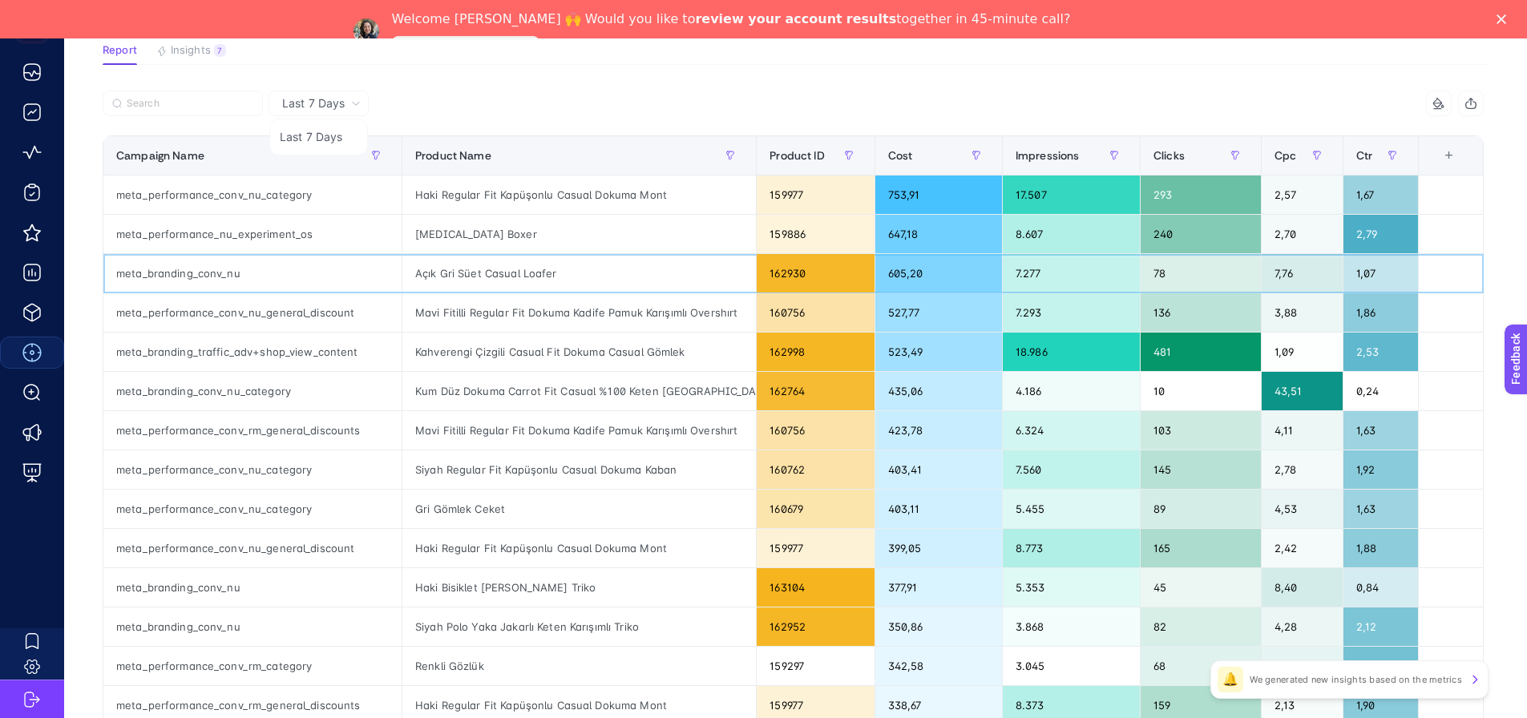
click at [512, 268] on div "Açık Gri Süet Casual Loafer" at bounding box center [580, 273] width 354 height 38
copy tr "Açık Gri Süet Casual Loafer"
click at [556, 307] on div "Mavi Fitilli Regular Fit Dokuma Kadife Pamuk Karışımlı Overshırt" at bounding box center [580, 312] width 354 height 38
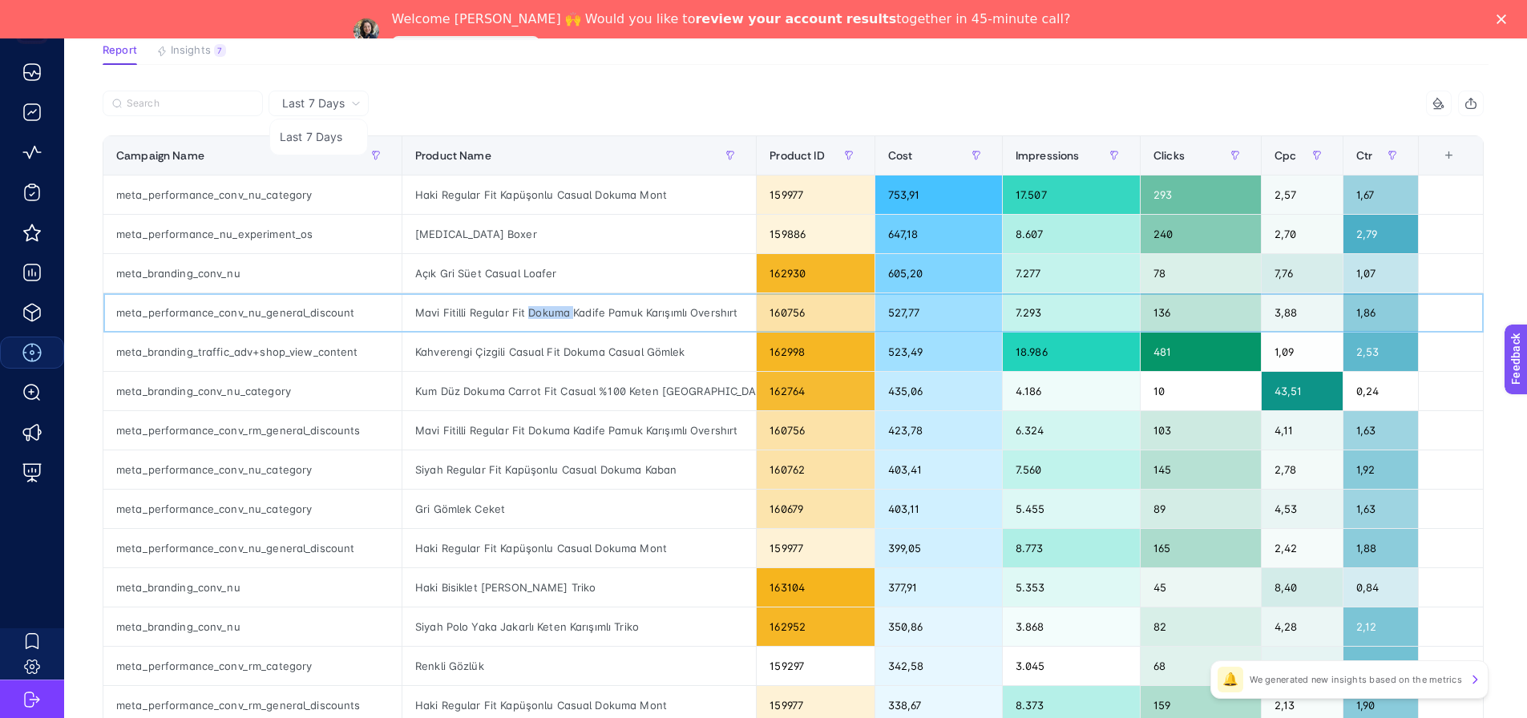
click at [556, 307] on div "Mavi Fitilli Regular Fit Dokuma Kadife Pamuk Karışımlı Overshırt" at bounding box center [580, 312] width 354 height 38
copy tr "Mavi Fitilli Regular Fit Dokuma Kadife Pamuk Karışımlı Overshırt"
drag, startPoint x: 1479, startPoint y: 103, endPoint x: 1481, endPoint y: 112, distance: 9.8
click at [1477, 103] on icon "button" at bounding box center [1471, 105] width 10 height 6
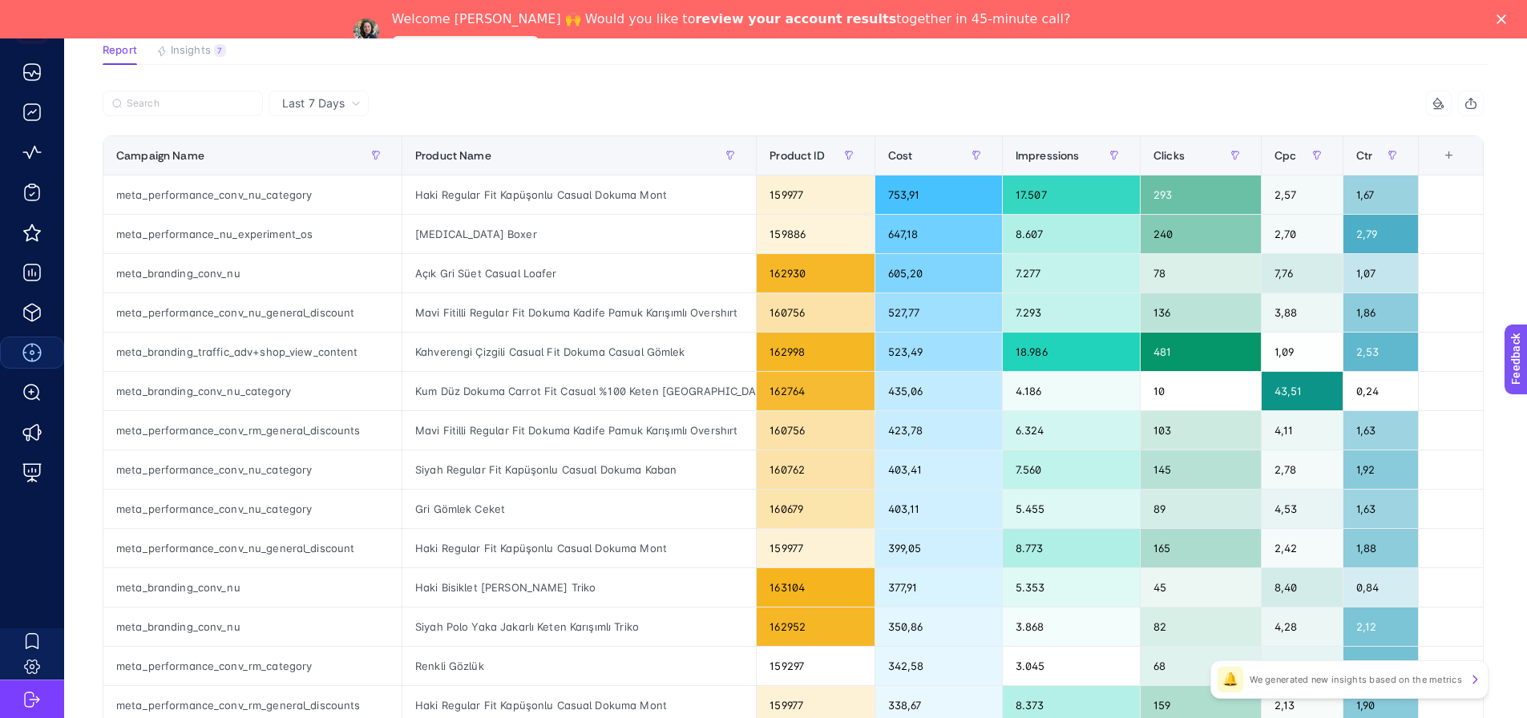
click at [1520, 199] on article "Add to favorites false Notify me Share Create project Meta Ads Product Ads Perf…" at bounding box center [795, 544] width 1463 height 1253
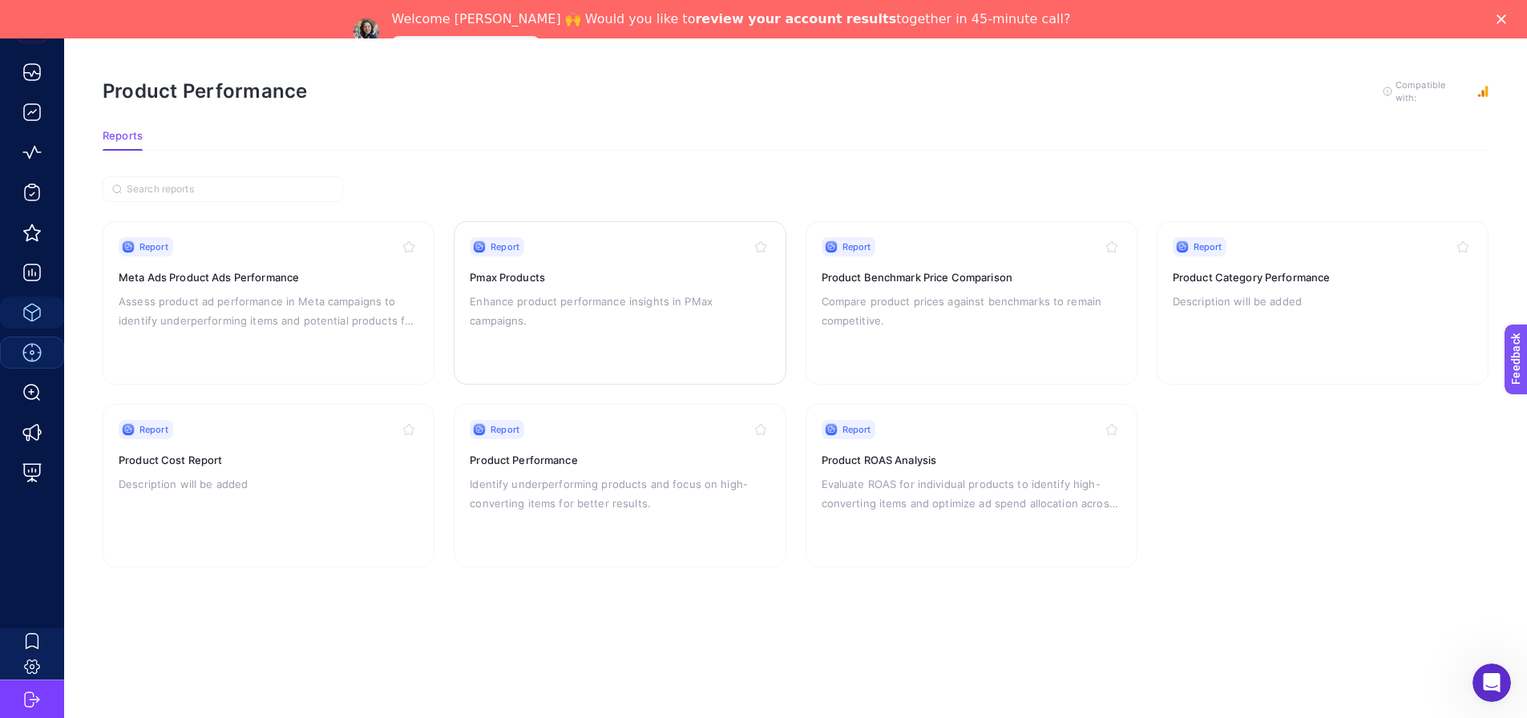
click at [631, 341] on div "Report Pmax Products Enhance product performance insights in PMax campaigns." at bounding box center [620, 302] width 300 height 131
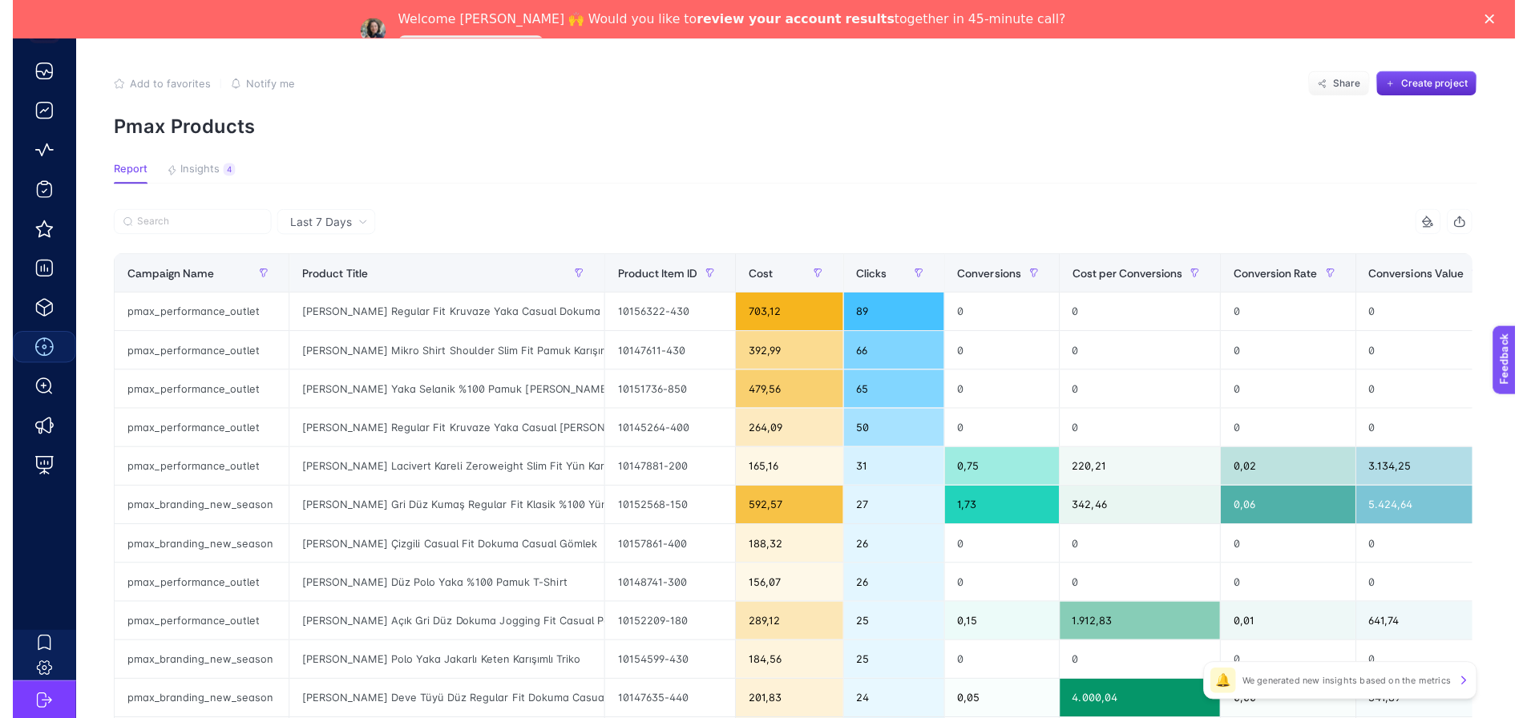
scroll to position [51, 0]
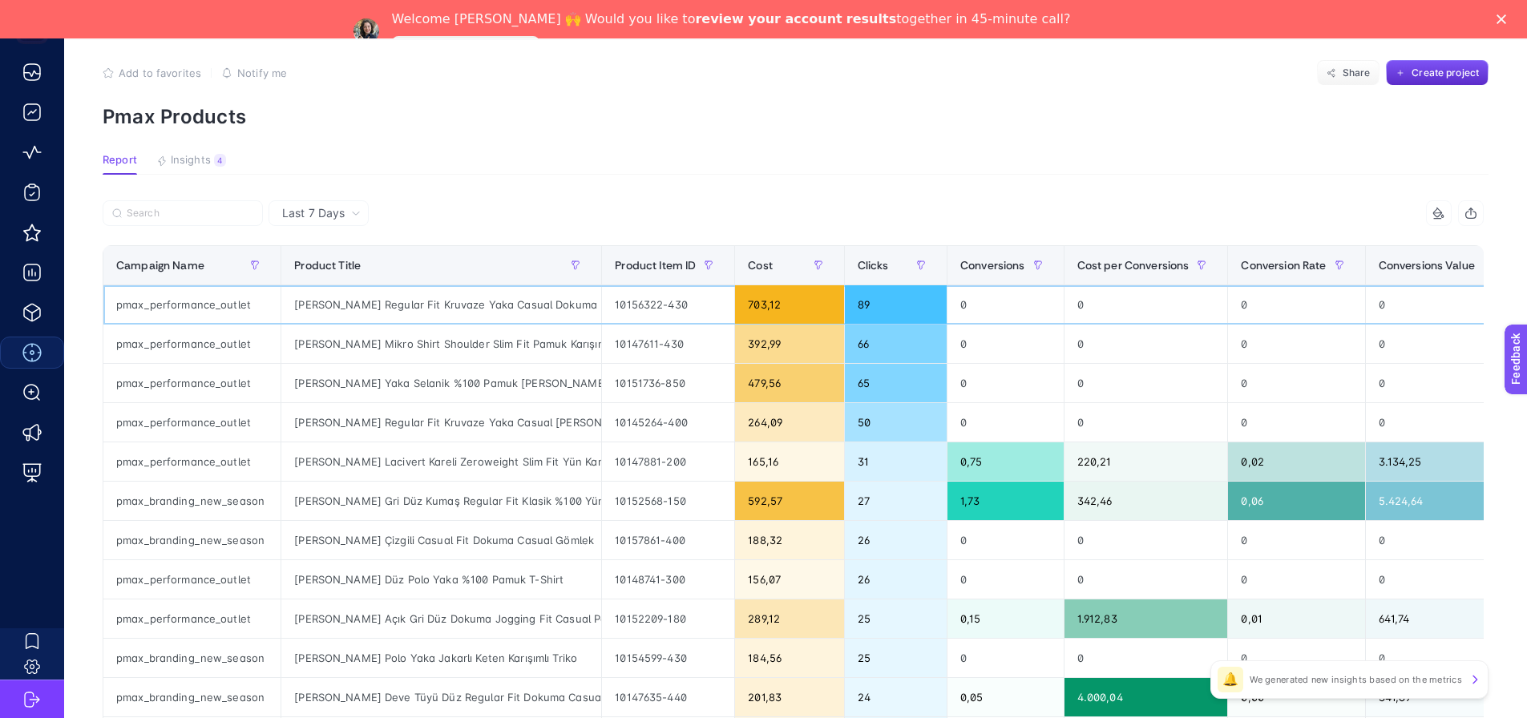
click at [533, 304] on div "[PERSON_NAME] Regular Fit Kruvaze Yaka Casual Dokuma Kaban" at bounding box center [441, 304] width 320 height 38
drag, startPoint x: 599, startPoint y: 266, endPoint x: 734, endPoint y: 277, distance: 135.1
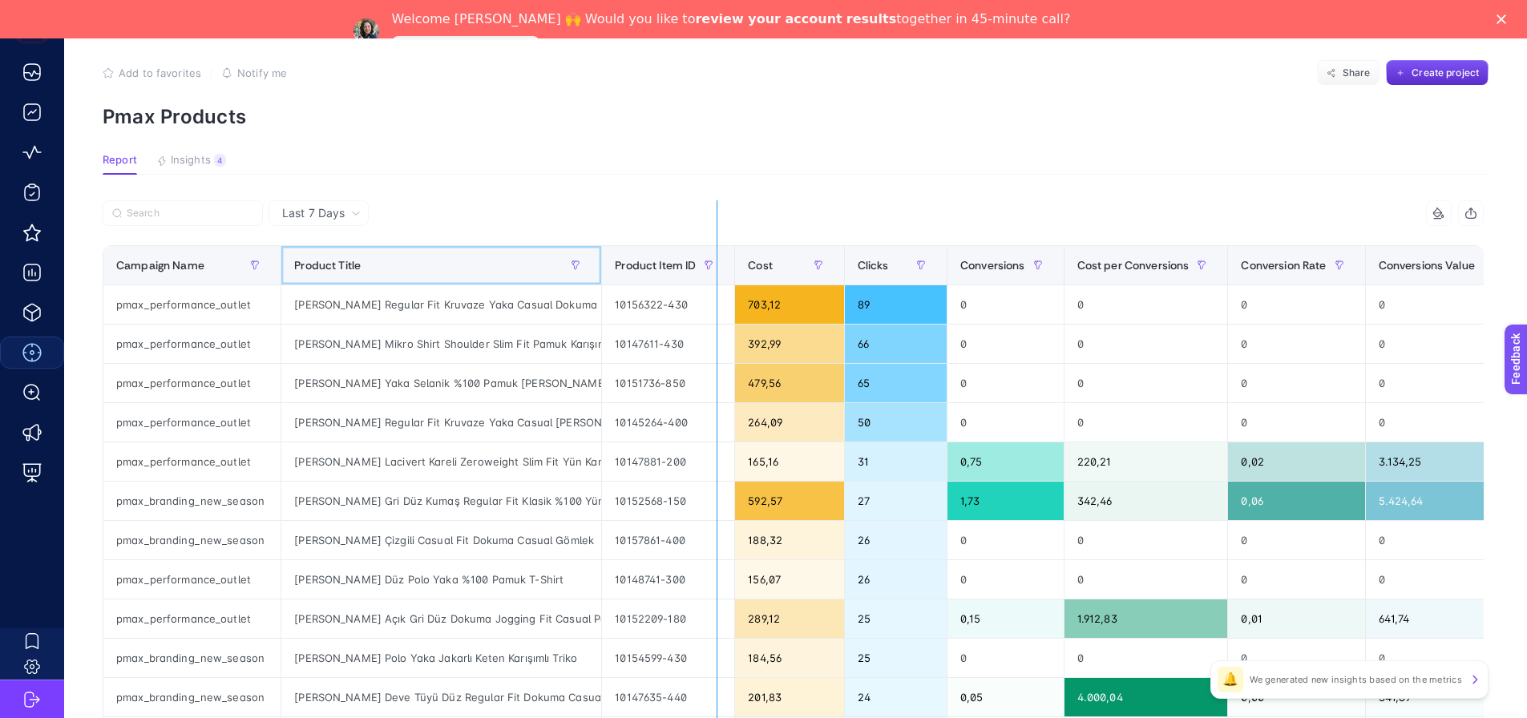
click at [734, 277] on div "7 items selected Campaign Name Product Title Product Item ID Cost Clicks Conver…" at bounding box center [794, 676] width 1382 height 953
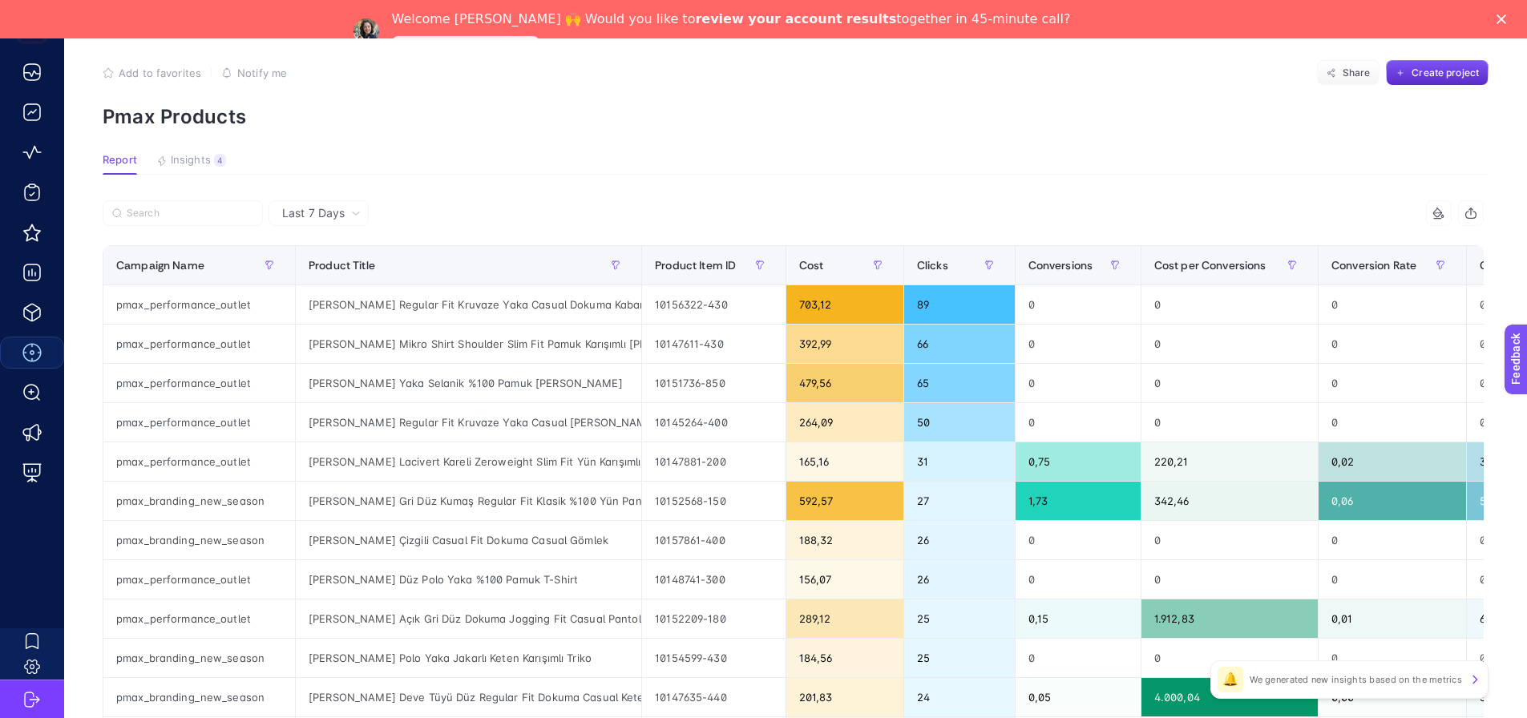
click at [324, 215] on span "Last 7 Days" at bounding box center [313, 213] width 63 height 16
click at [339, 274] on li "Last 30 Days" at bounding box center [318, 275] width 91 height 29
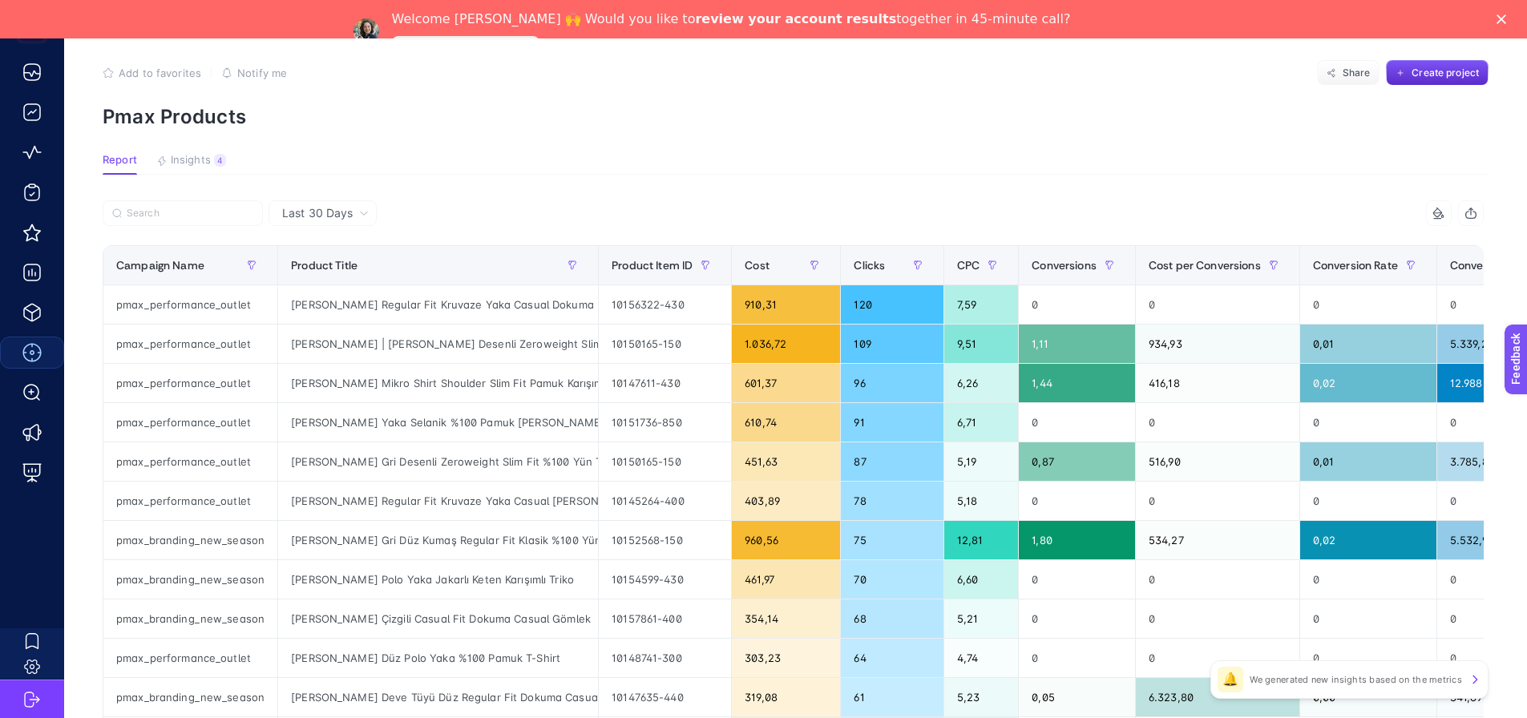
click at [345, 226] on div "Last 30 Days" at bounding box center [323, 213] width 108 height 26
click at [353, 261] on li "Last 7 Days" at bounding box center [322, 275] width 99 height 29
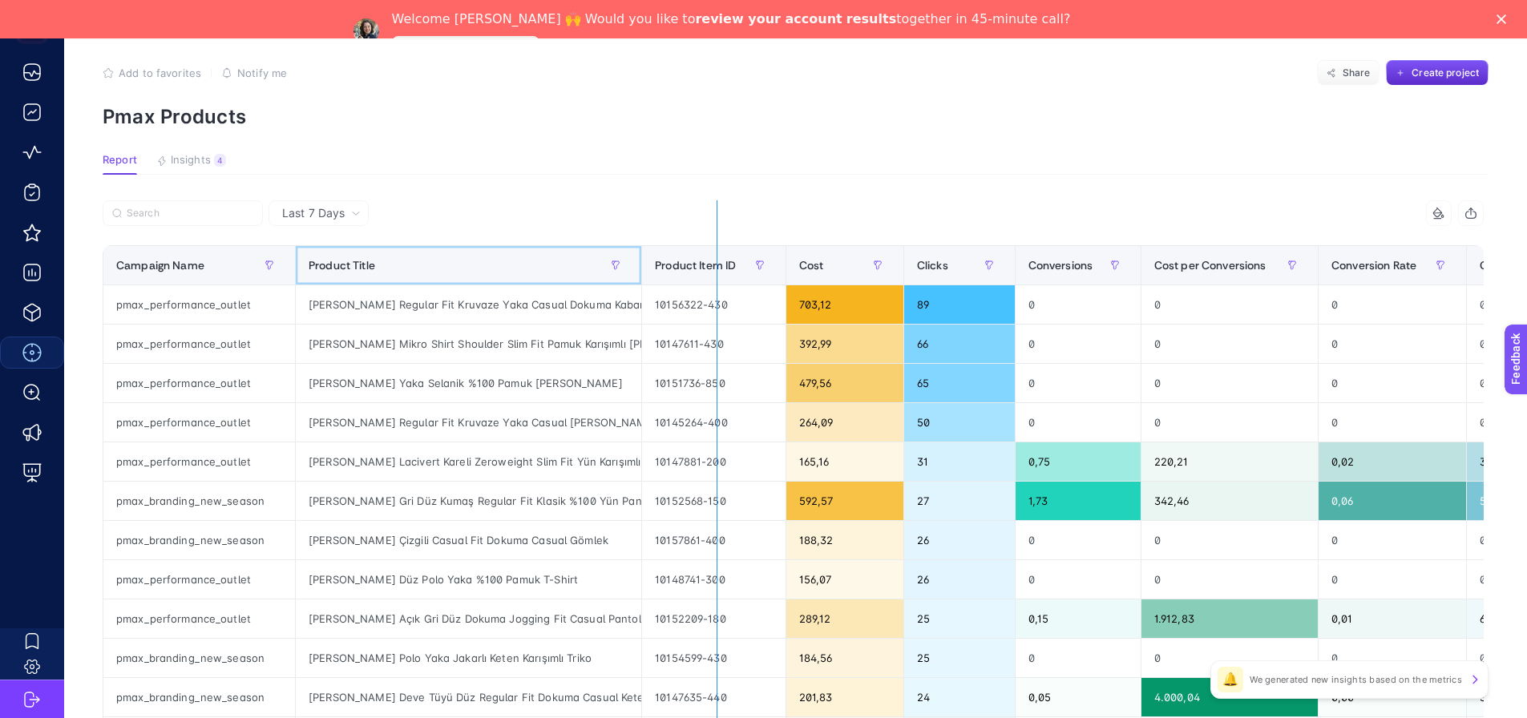
drag, startPoint x: 642, startPoint y: 277, endPoint x: 717, endPoint y: 272, distance: 74.7
click at [717, 272] on div "7 items selected Campaign Name Product Title Product Item ID Cost Clicks Conver…" at bounding box center [794, 676] width 1382 height 953
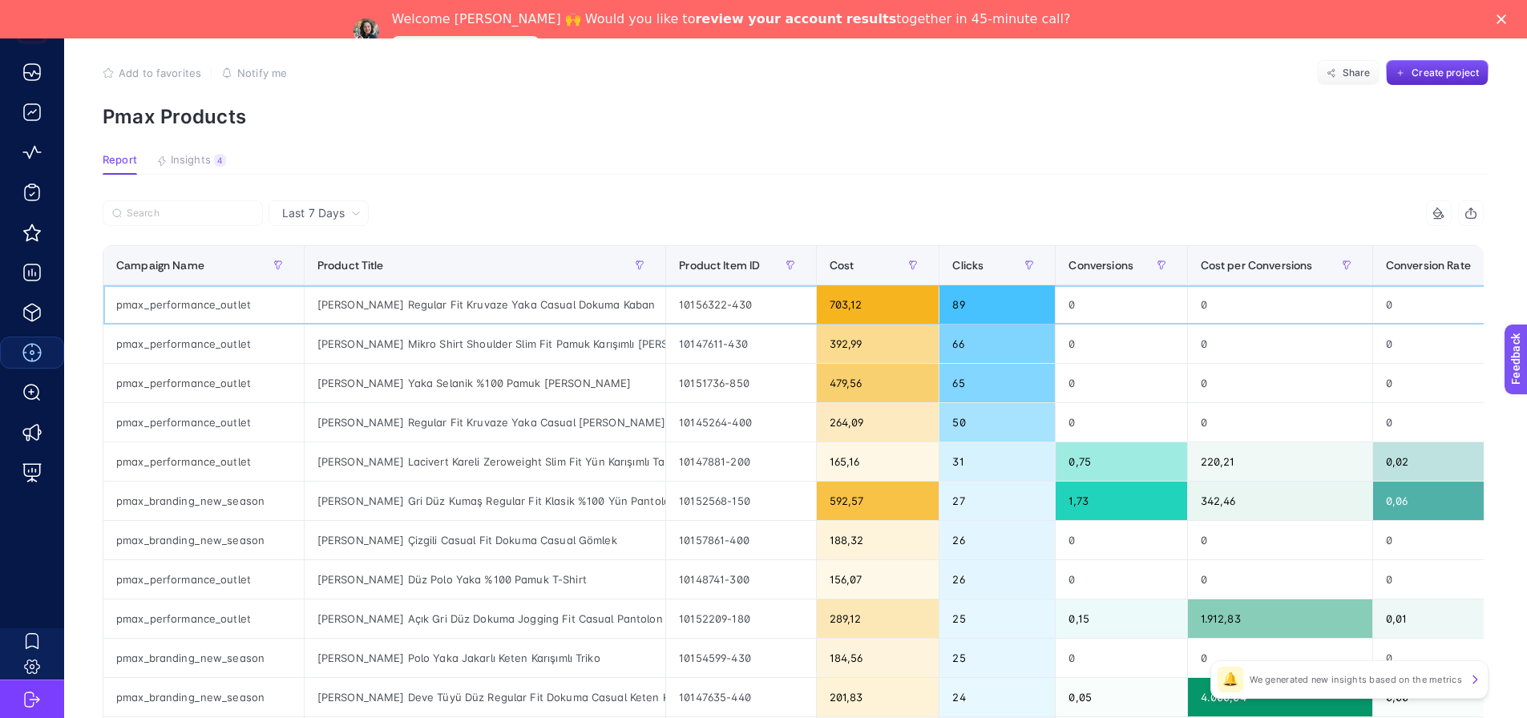
click at [601, 300] on div "[PERSON_NAME] Regular Fit Kruvaze Yaka Casual Dokuma Kaban" at bounding box center [485, 304] width 361 height 38
copy tr "[PERSON_NAME] Regular Fit Kruvaze Yaka Casual Dokuma Kaban"
click at [461, 343] on div "[PERSON_NAME] Mikro Shirt Shoulder Slim Fit Pamuk Karışımlı [PERSON_NAME] Ceket" at bounding box center [485, 344] width 361 height 38
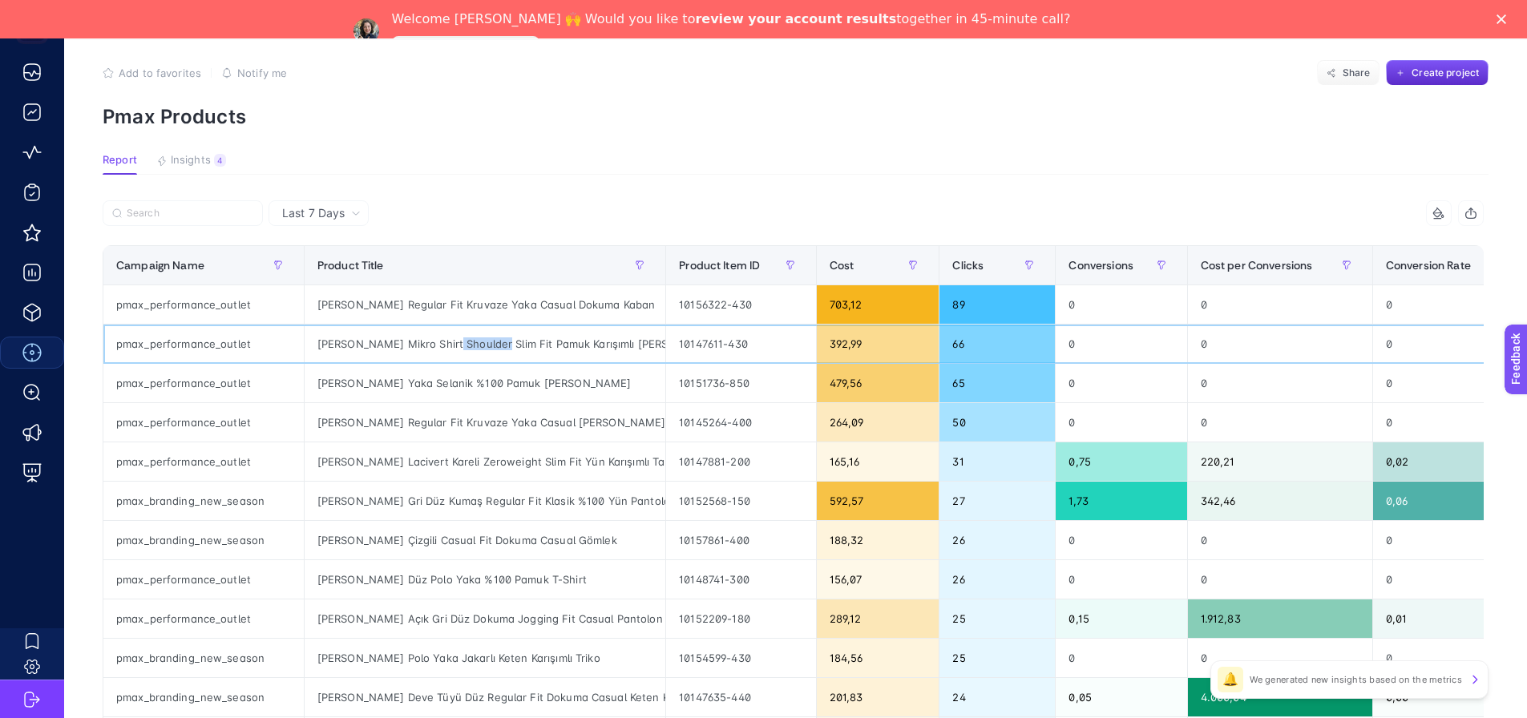
click at [461, 343] on div "[PERSON_NAME] Mikro Shirt Shoulder Slim Fit Pamuk Karışımlı [PERSON_NAME] Ceket" at bounding box center [485, 344] width 361 height 38
copy tr "[PERSON_NAME] Mikro Shirt Shoulder Slim Fit Pamuk Karışımlı [PERSON_NAME] Ceket"
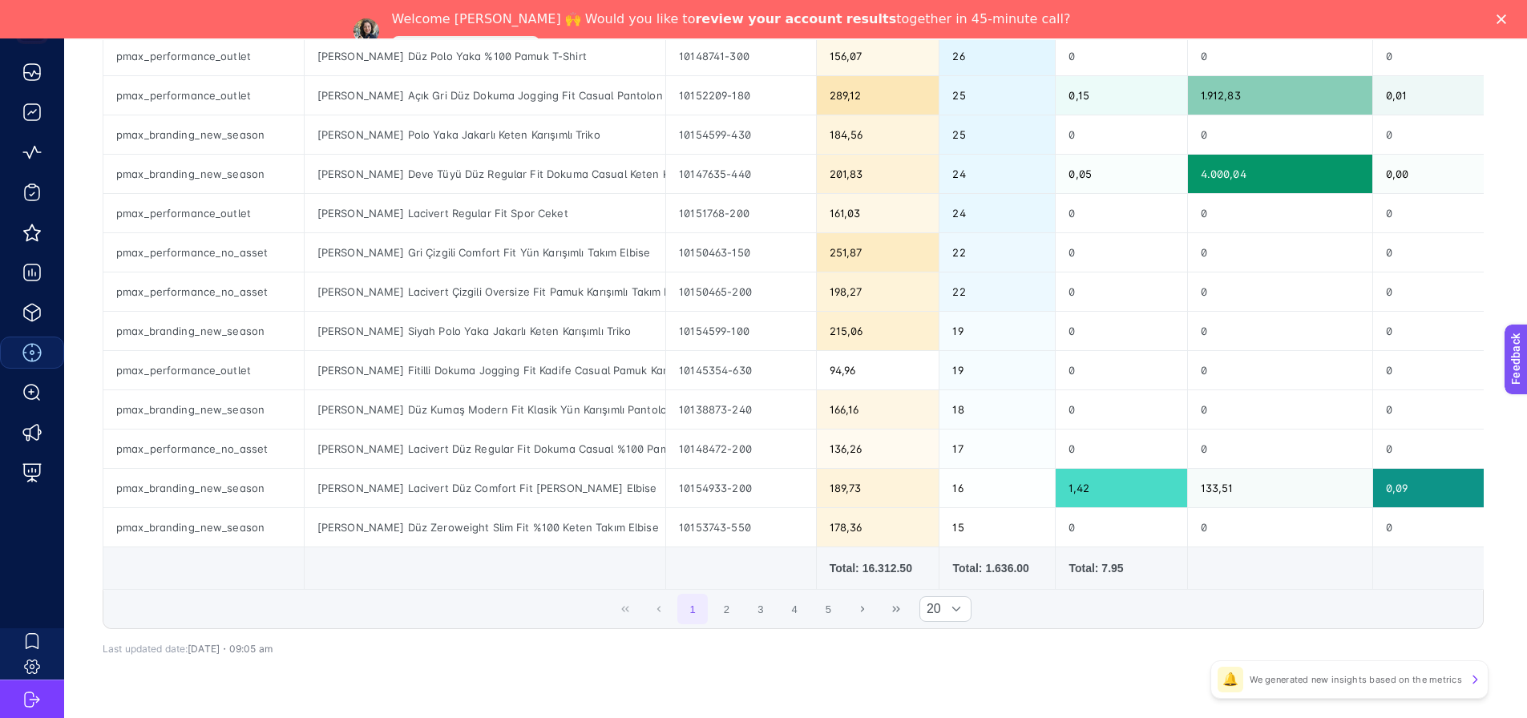
scroll to position [620, 0]
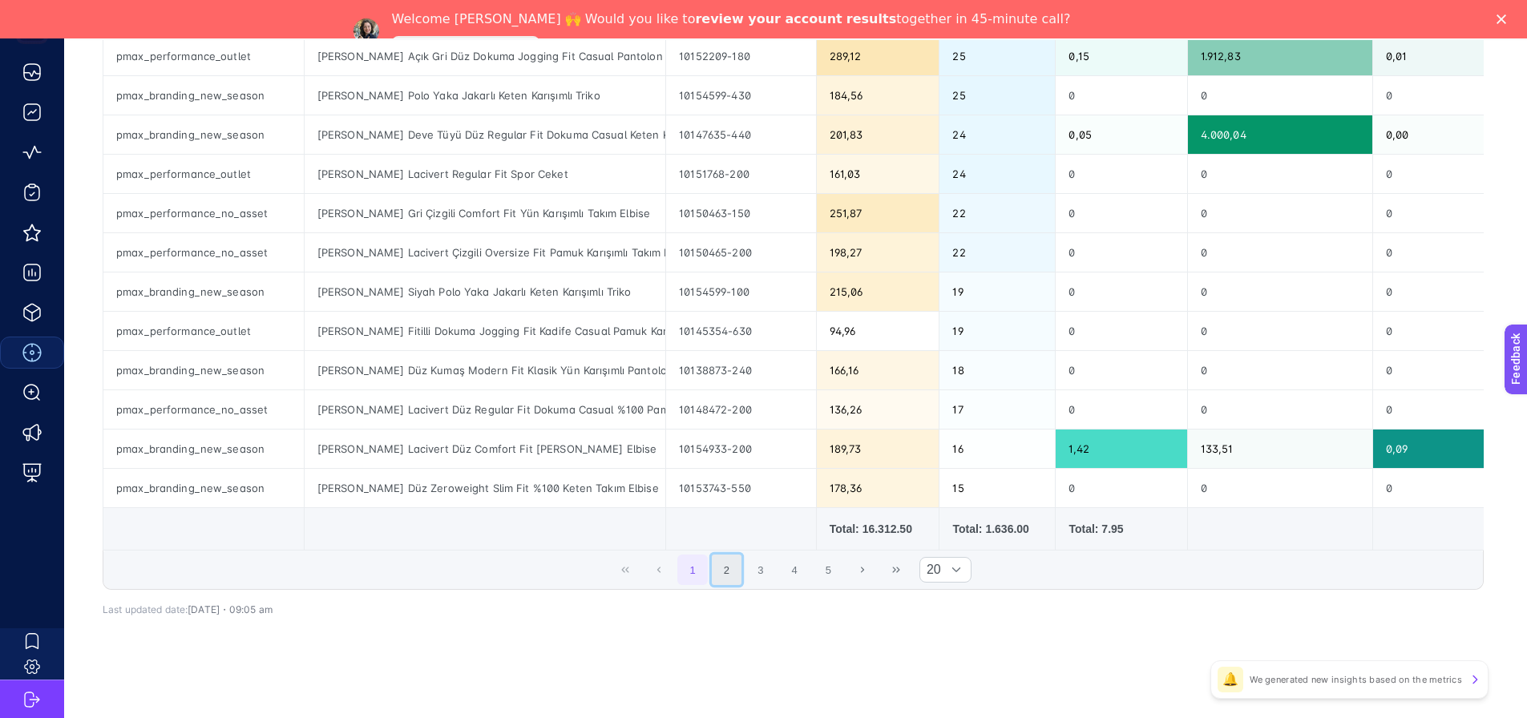
click at [725, 572] on button "2" at bounding box center [727, 570] width 30 height 30
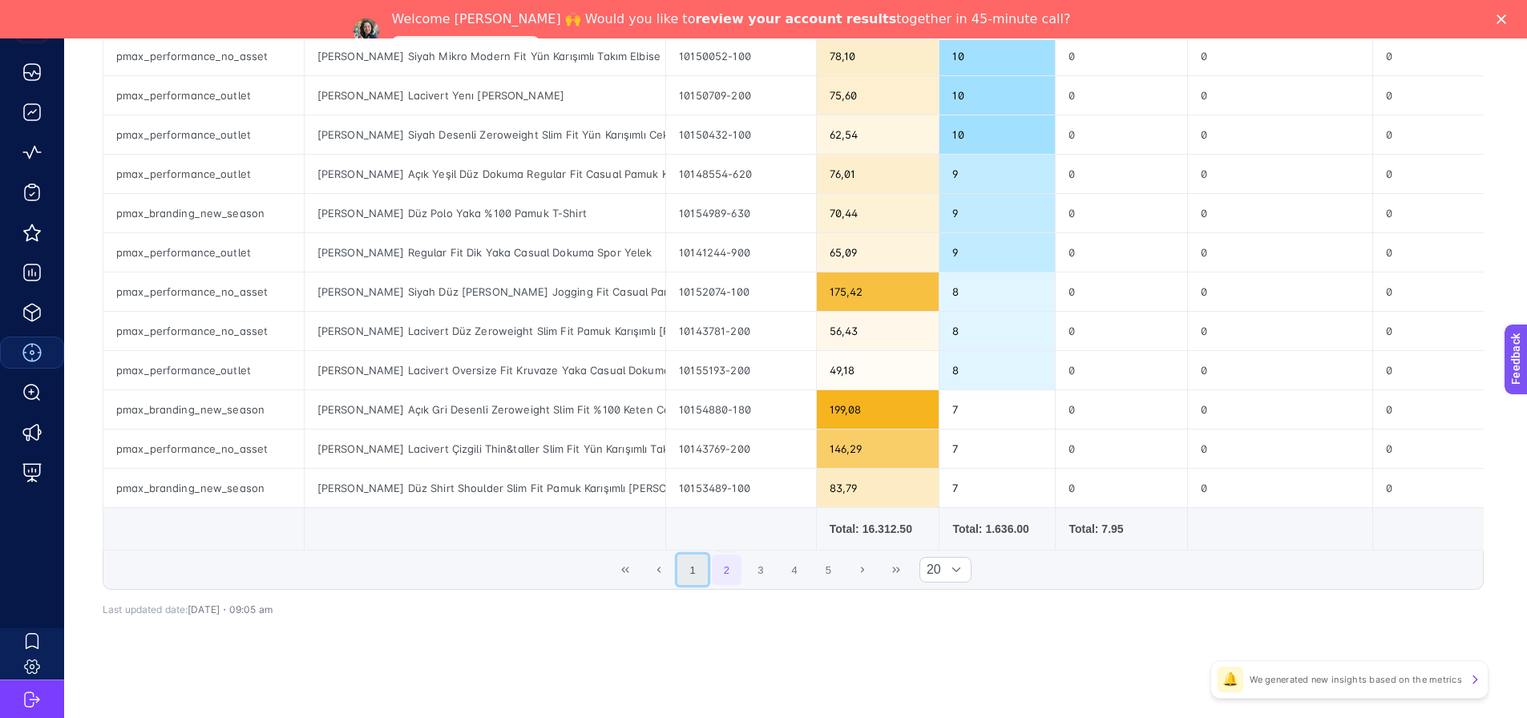
click at [704, 567] on button "1" at bounding box center [693, 570] width 30 height 30
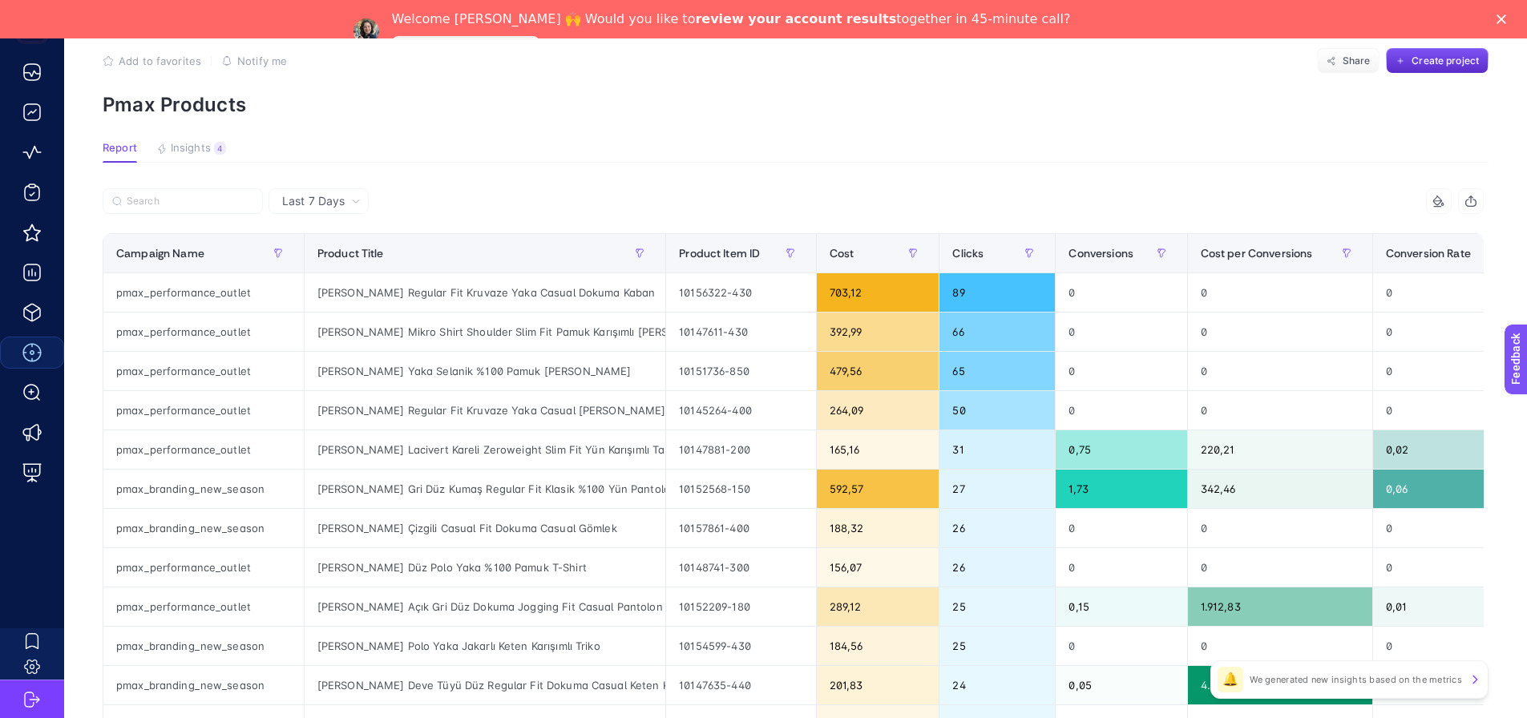
scroll to position [0, 0]
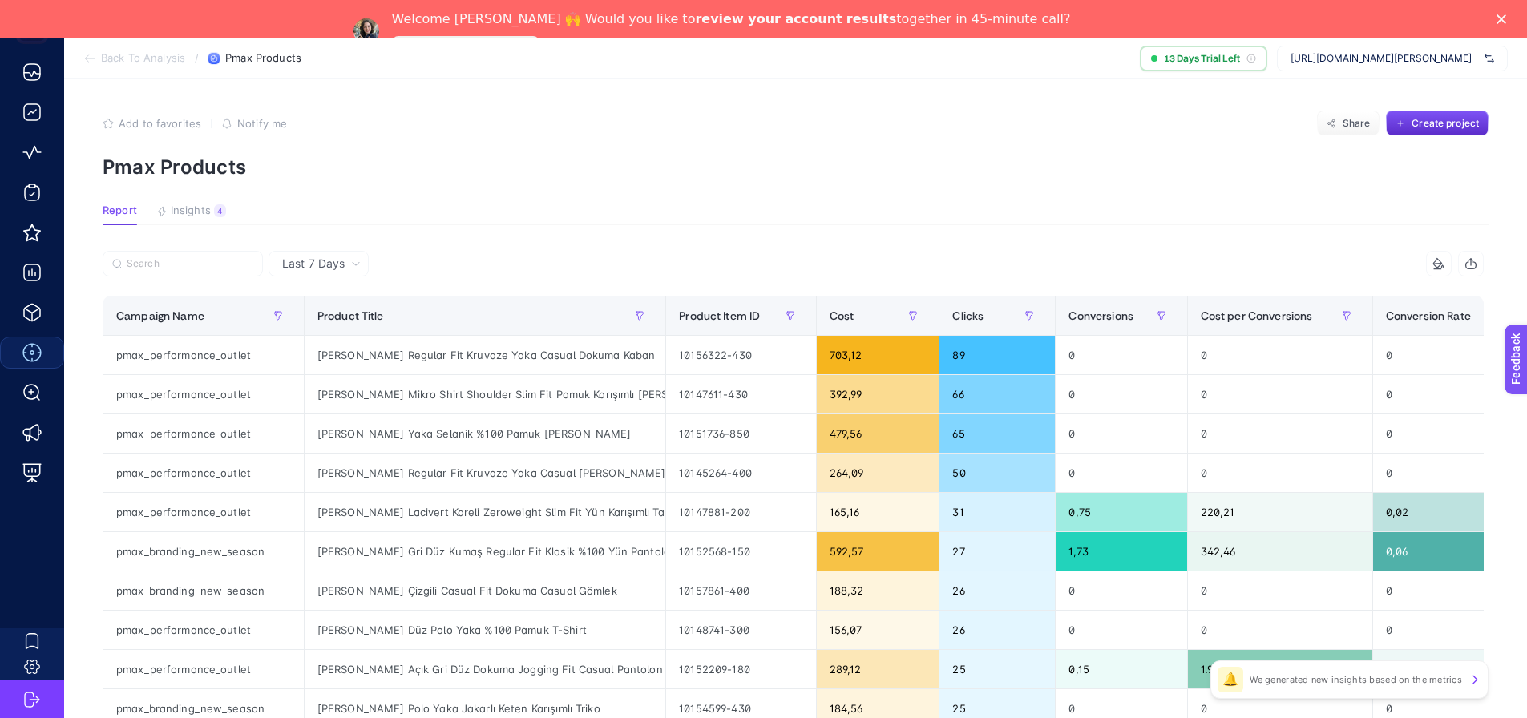
click at [152, 239] on article "Add to favorites false Notify me Share Create project Pmax Products Report Insi…" at bounding box center [795, 705] width 1463 height 1253
click at [1478, 261] on icon "button" at bounding box center [1471, 263] width 13 height 13
drag, startPoint x: 1451, startPoint y: 192, endPoint x: 1312, endPoint y: 201, distance: 139.8
click at [1450, 192] on article "Add to favorites false Notify me Share Create project Pmax Products Report Insi…" at bounding box center [795, 705] width 1463 height 1253
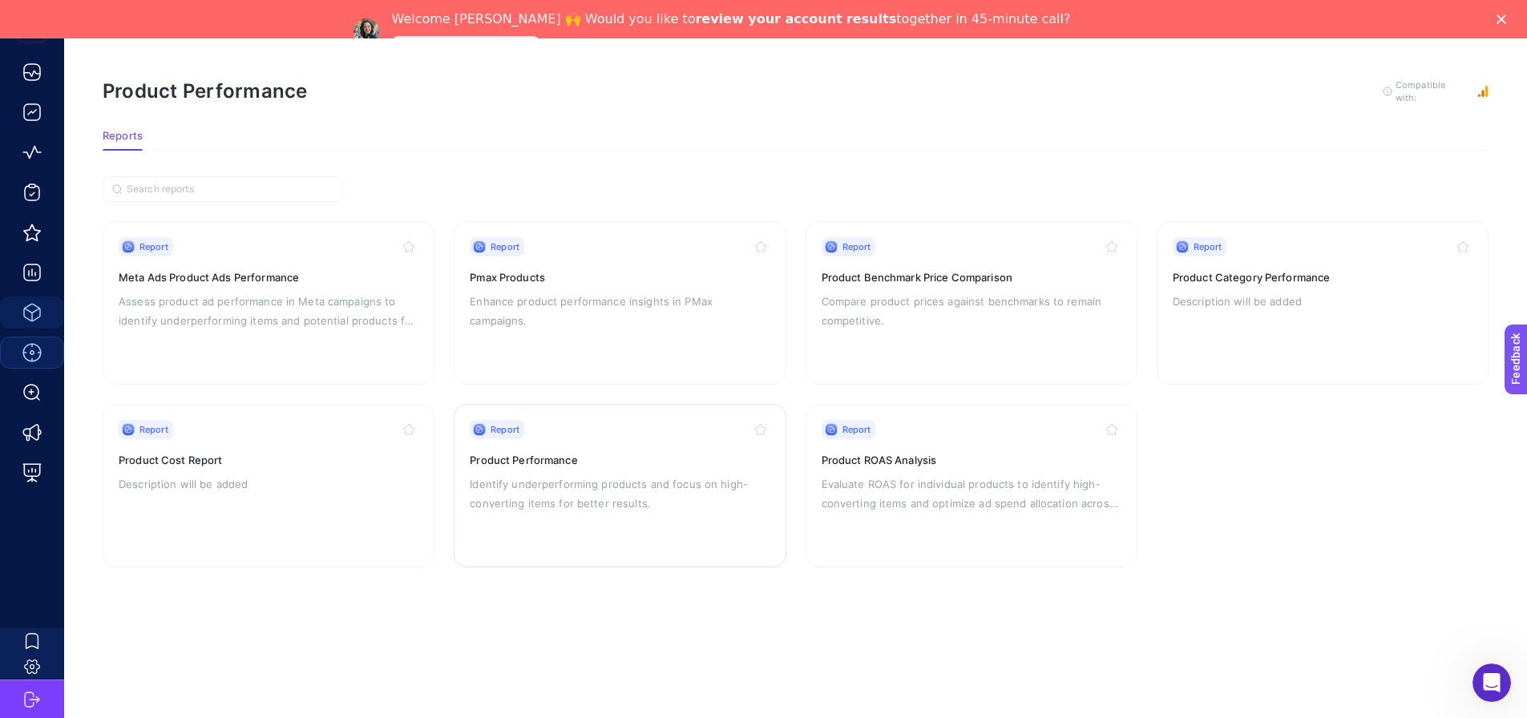
click at [659, 490] on p "Identify underperforming products and focus on high-converting items for better…" at bounding box center [620, 494] width 300 height 38
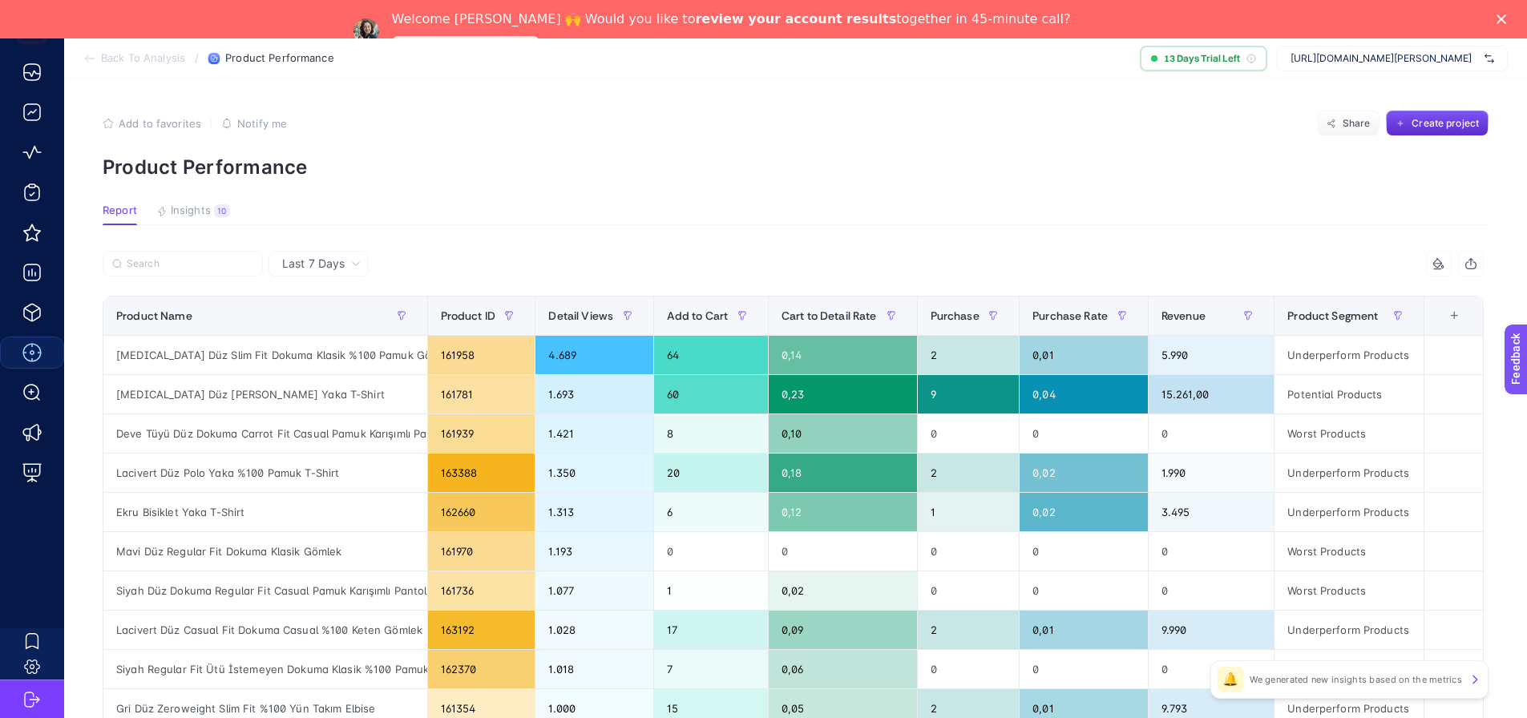
click at [1426, 63] on span "[URL][DOMAIN_NAME][PERSON_NAME]" at bounding box center [1385, 58] width 188 height 13
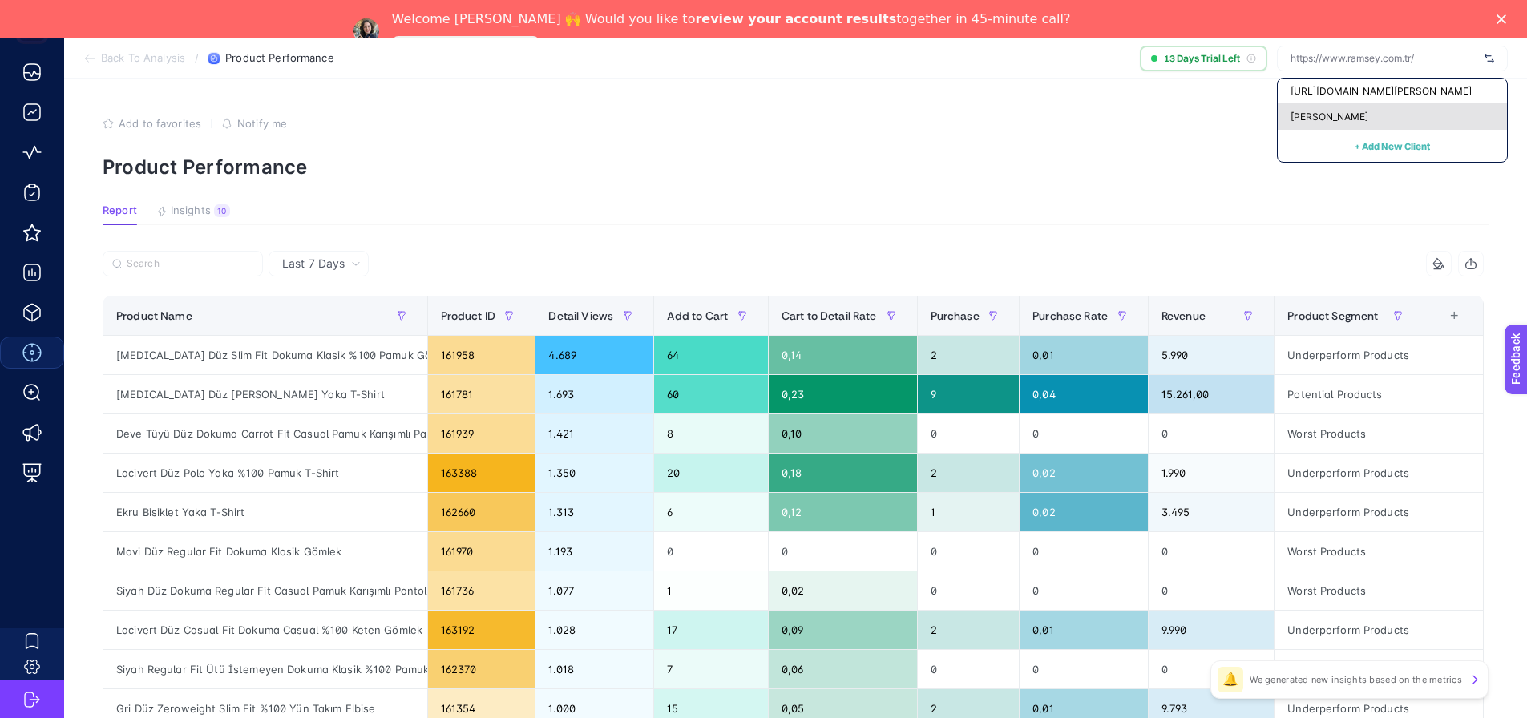
click at [1320, 123] on div "[PERSON_NAME]" at bounding box center [1392, 117] width 229 height 26
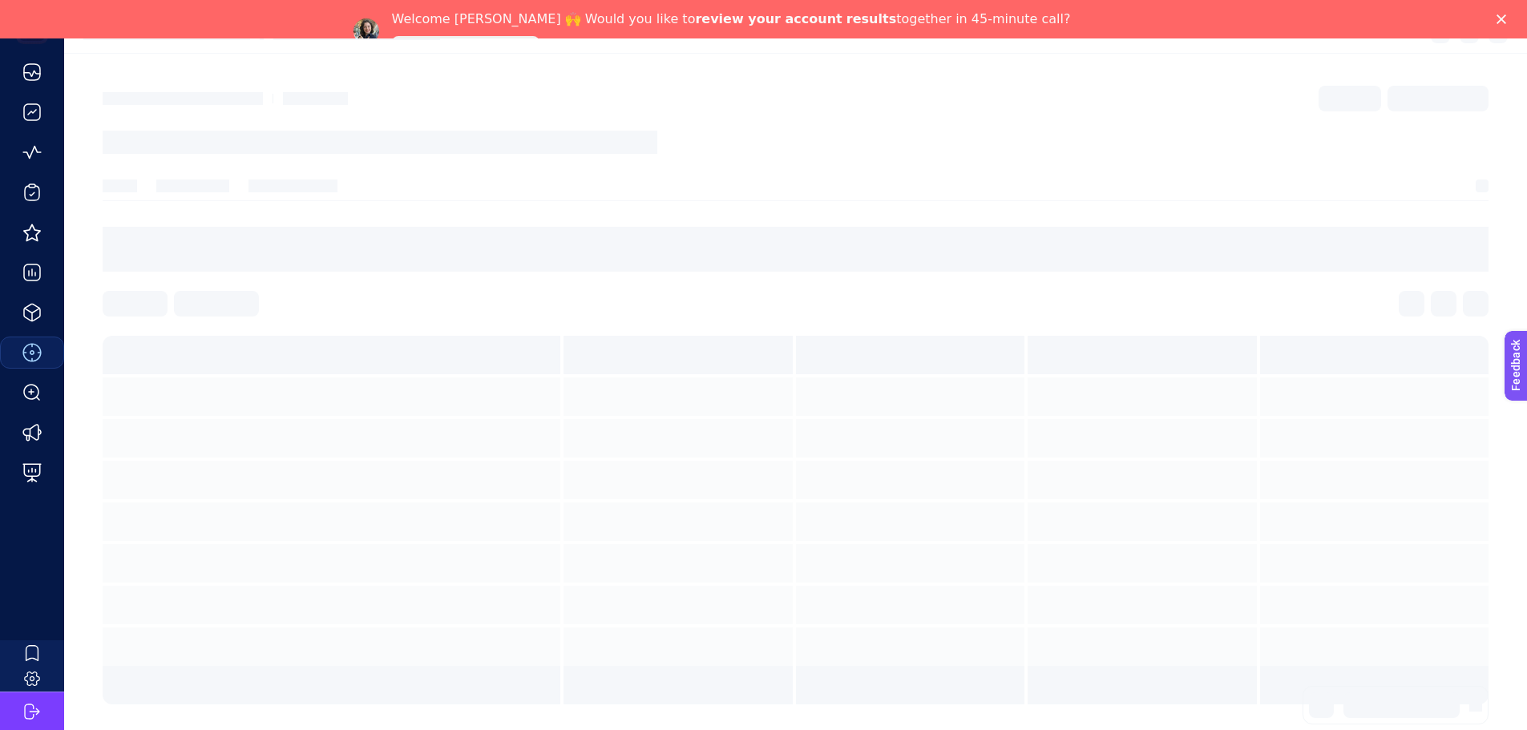
scroll to position [38, 0]
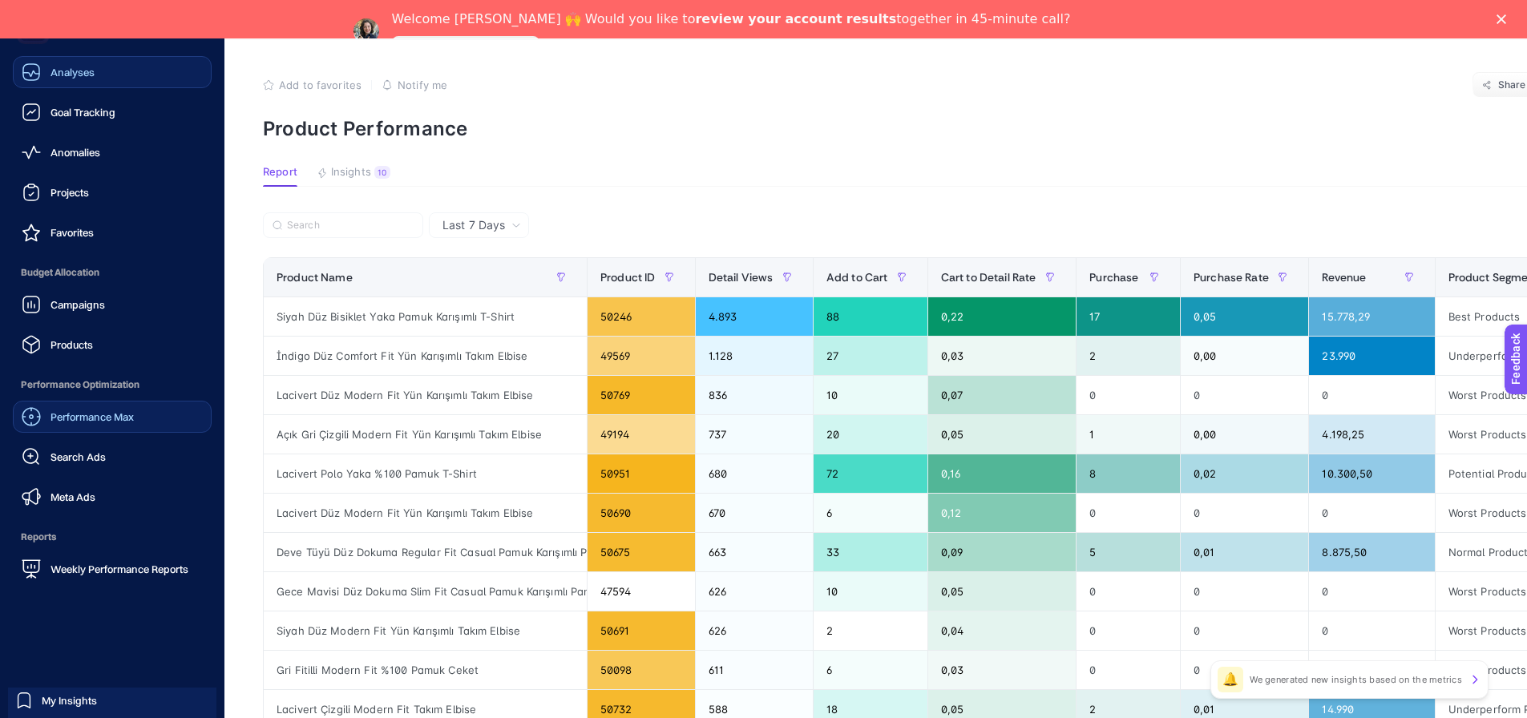
click at [121, 76] on link "Analyses" at bounding box center [112, 72] width 199 height 32
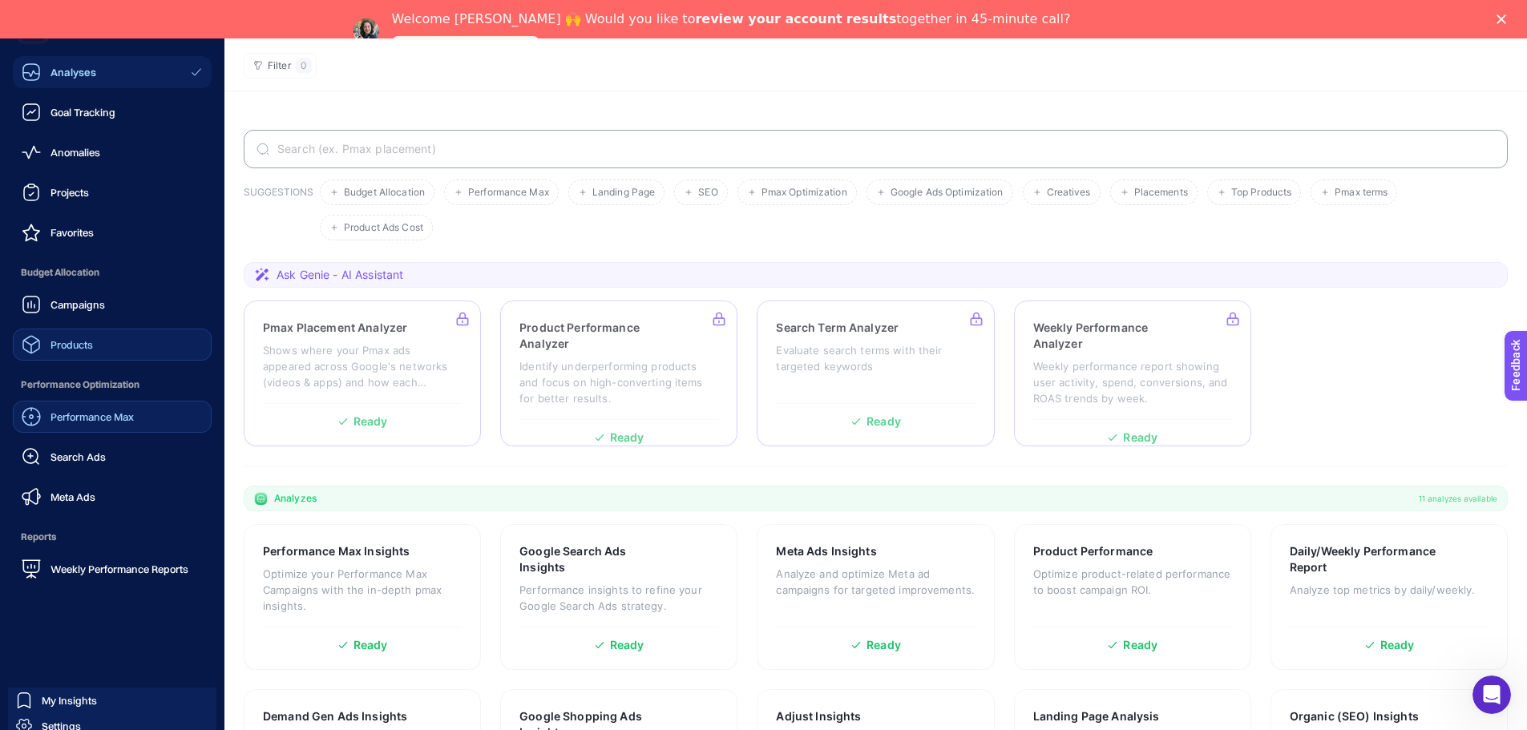
click at [64, 345] on span "Products" at bounding box center [72, 344] width 42 height 13
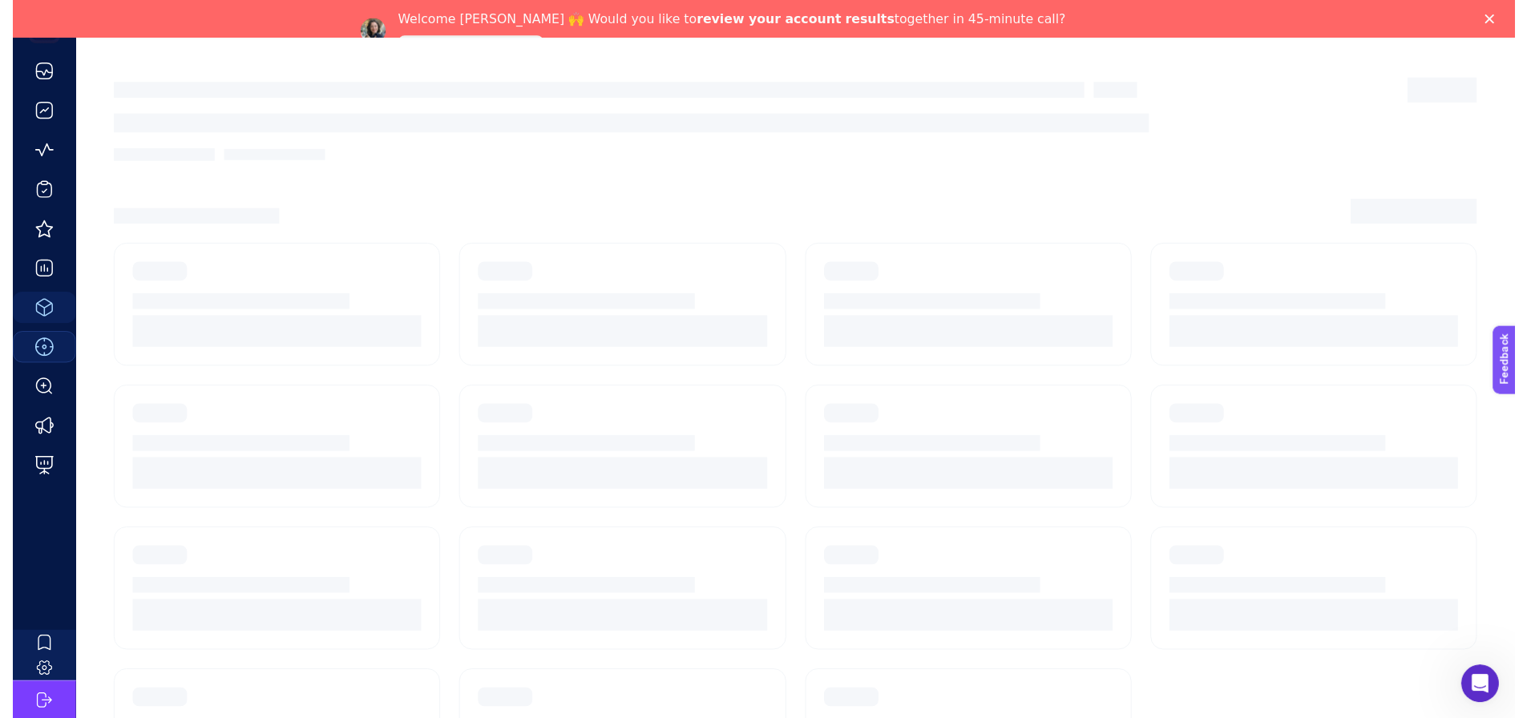
scroll to position [51, 0]
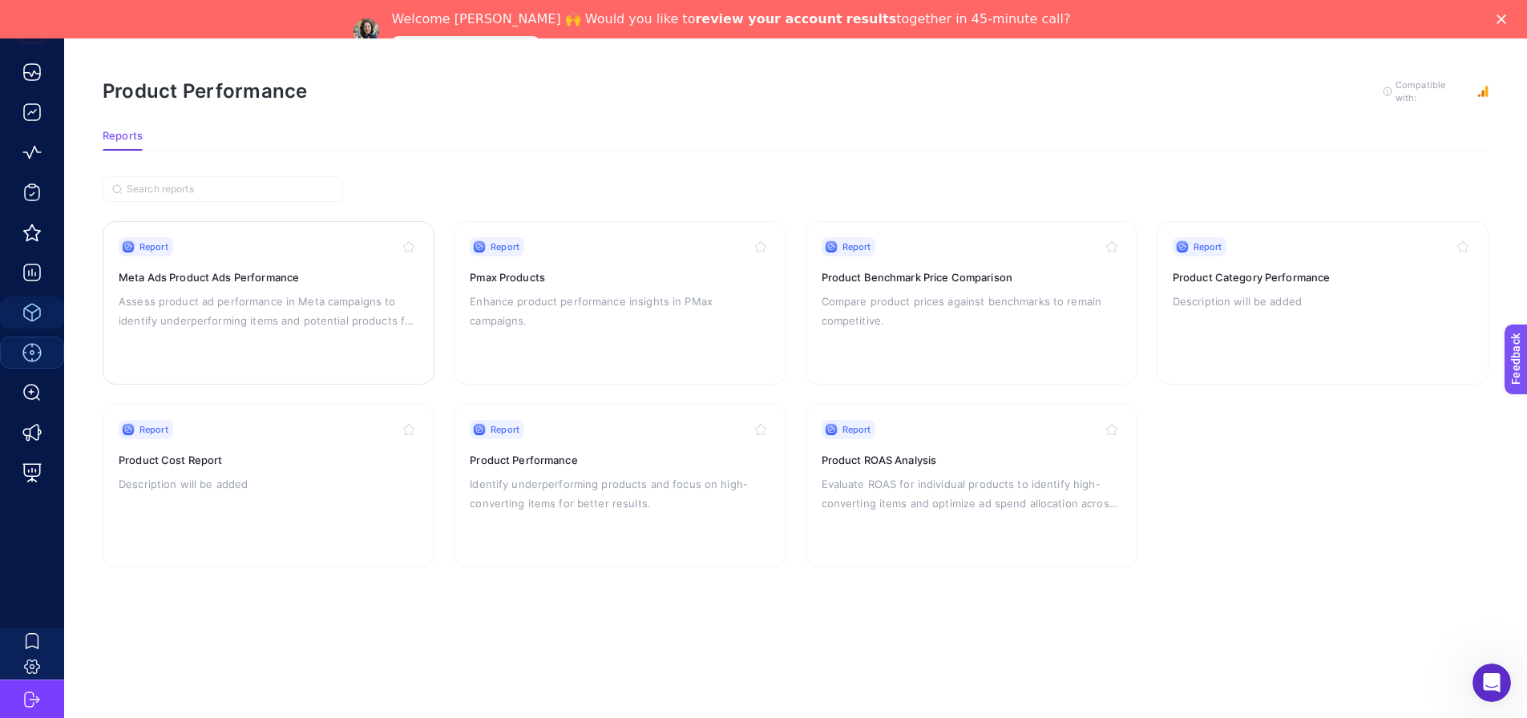
click at [350, 314] on p "Assess product ad performance in Meta campaigns to identify underperforming ite…" at bounding box center [269, 311] width 300 height 38
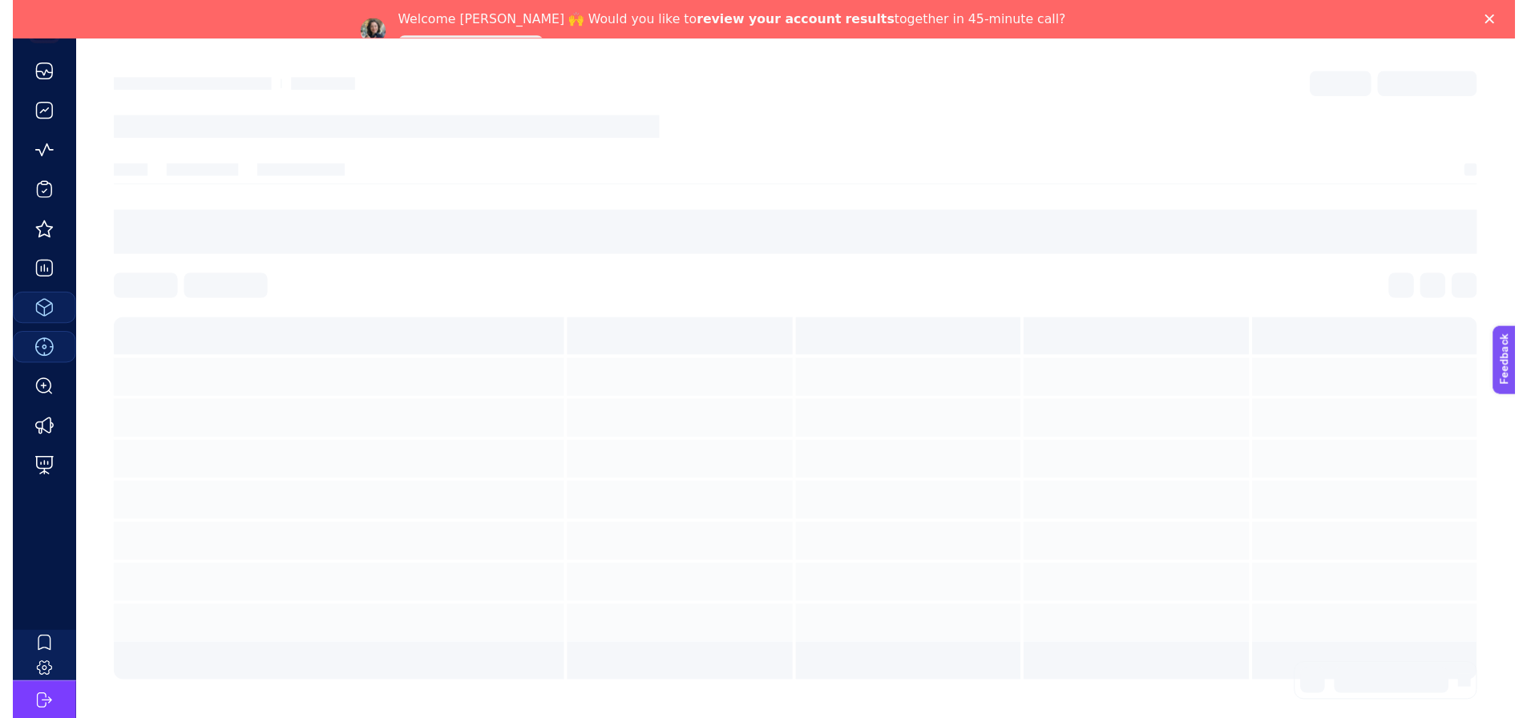
scroll to position [51, 0]
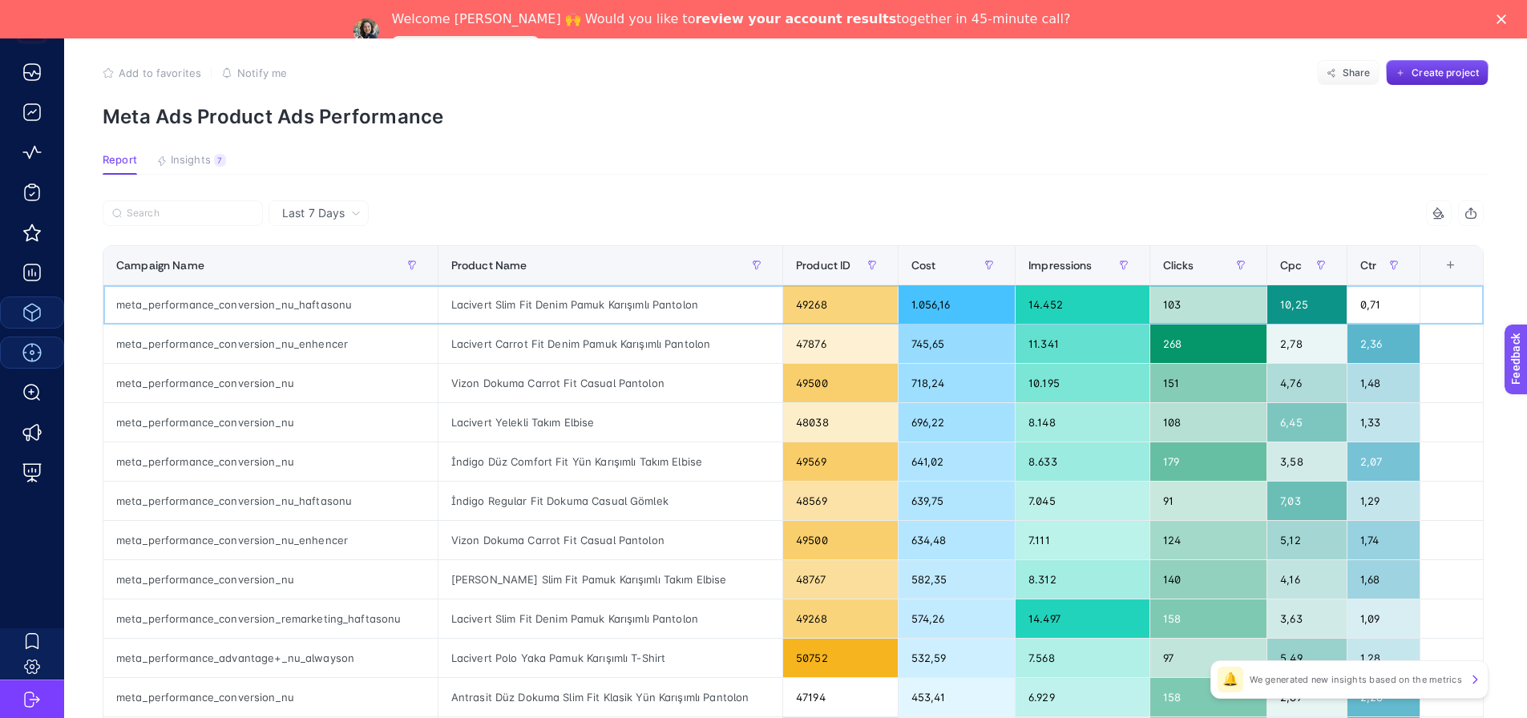
click at [485, 305] on div "Lacivert Slim Fit Denim Pamuk Karışımlı Pantolon" at bounding box center [611, 304] width 344 height 38
copy tr "Lacivert Slim Fit Denim Pamuk Karışımlı Pantolon"
click at [578, 326] on div "Lacivert Carrot Fit Denim Pamuk Karışımlı Pantolon" at bounding box center [611, 344] width 344 height 38
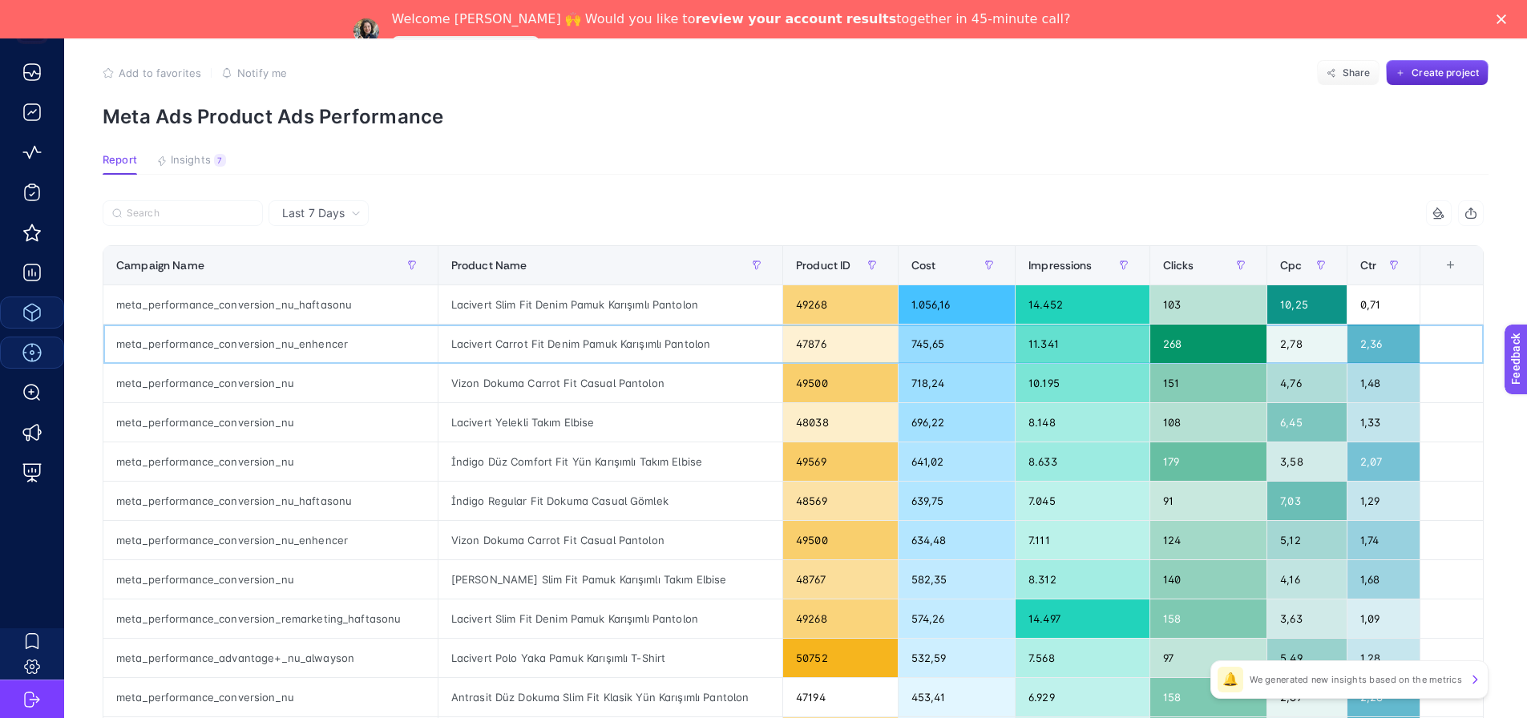
click at [609, 342] on div "Lacivert Carrot Fit Denim Pamuk Karışımlı Pantolon" at bounding box center [611, 344] width 344 height 38
click at [612, 351] on div "Lacivert Carrot Fit Denim Pamuk Karışımlı Pantolon" at bounding box center [611, 344] width 344 height 38
click at [613, 346] on div "Lacivert Carrot Fit Denim Pamuk Karışımlı Pantolon" at bounding box center [611, 344] width 344 height 38
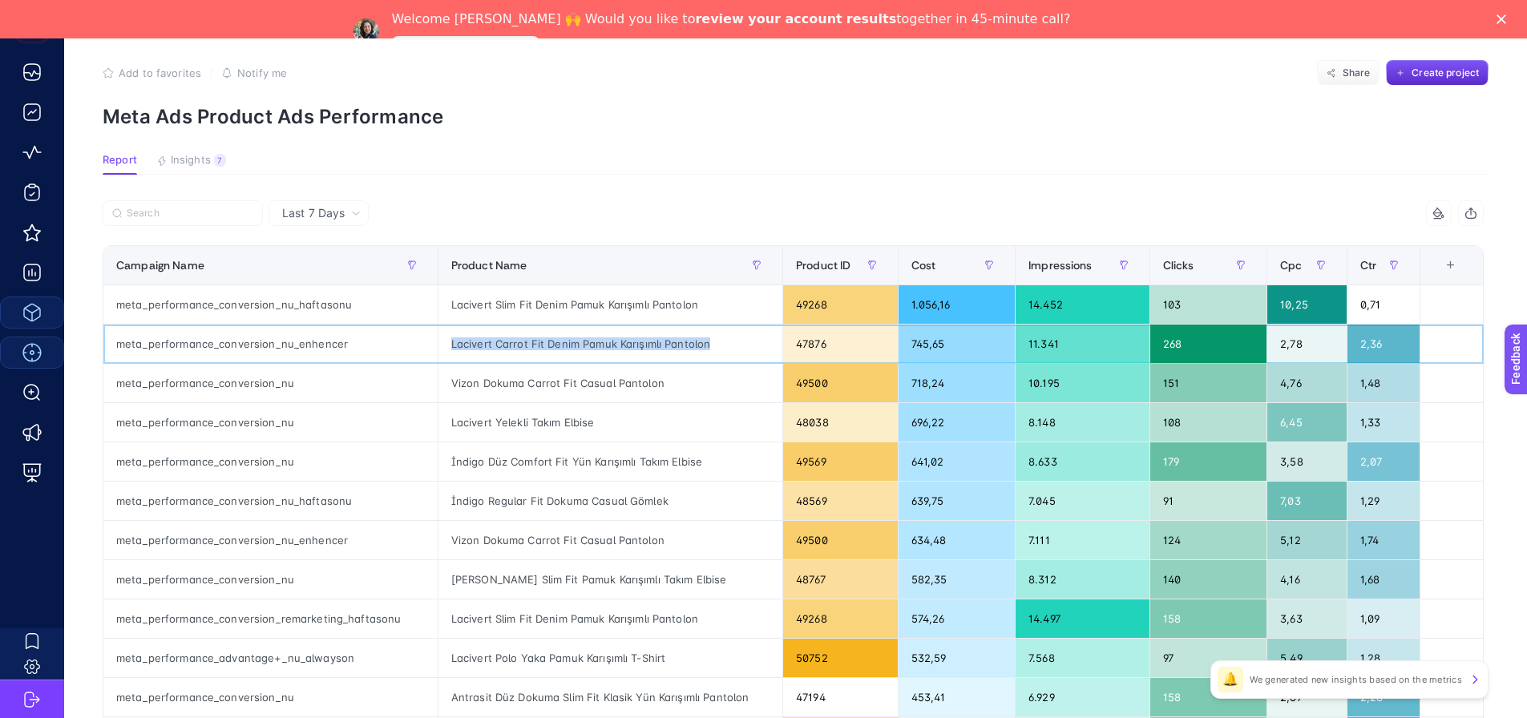
click at [613, 346] on div "Lacivert Carrot Fit Denim Pamuk Karışımlı Pantolon" at bounding box center [611, 344] width 344 height 38
click at [1478, 210] on icon "button" at bounding box center [1471, 213] width 13 height 13
drag, startPoint x: 304, startPoint y: 342, endPoint x: 324, endPoint y: 342, distance: 20.0
click at [324, 342] on div "meta_performance_conversion_nu_enhencer" at bounding box center [270, 344] width 334 height 38
drag, startPoint x: 302, startPoint y: 315, endPoint x: 312, endPoint y: 312, distance: 10.1
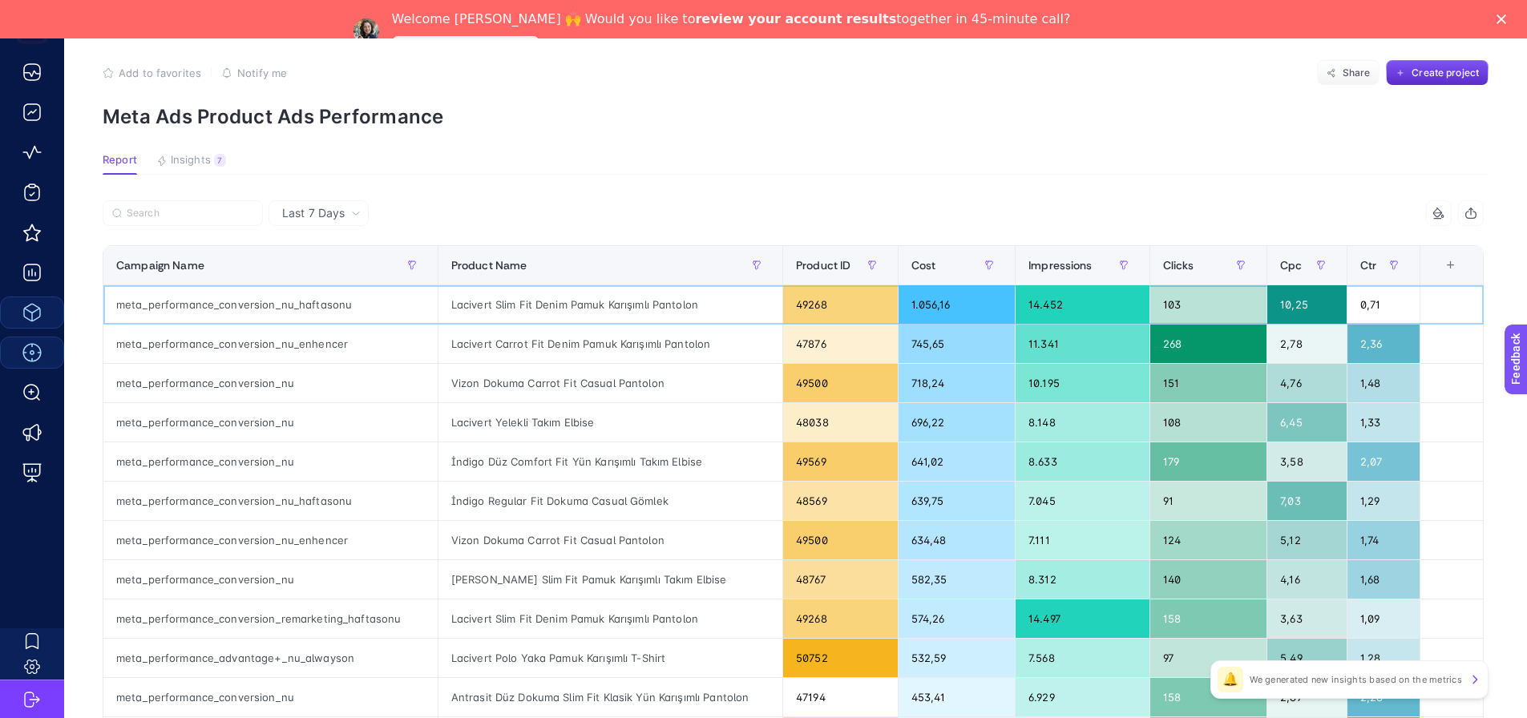
click at [309, 314] on div "meta_performance_conversion_nu_haftasonu" at bounding box center [270, 304] width 334 height 38
drag, startPoint x: 316, startPoint y: 297, endPoint x: 370, endPoint y: 301, distance: 53.8
click at [367, 300] on div "meta_performance_conversion_nu_haftasonu" at bounding box center [270, 304] width 334 height 38
drag, startPoint x: 266, startPoint y: 338, endPoint x: 387, endPoint y: 338, distance: 121.1
click at [387, 338] on div "meta_performance_conversion_nu_enhencer" at bounding box center [270, 344] width 334 height 38
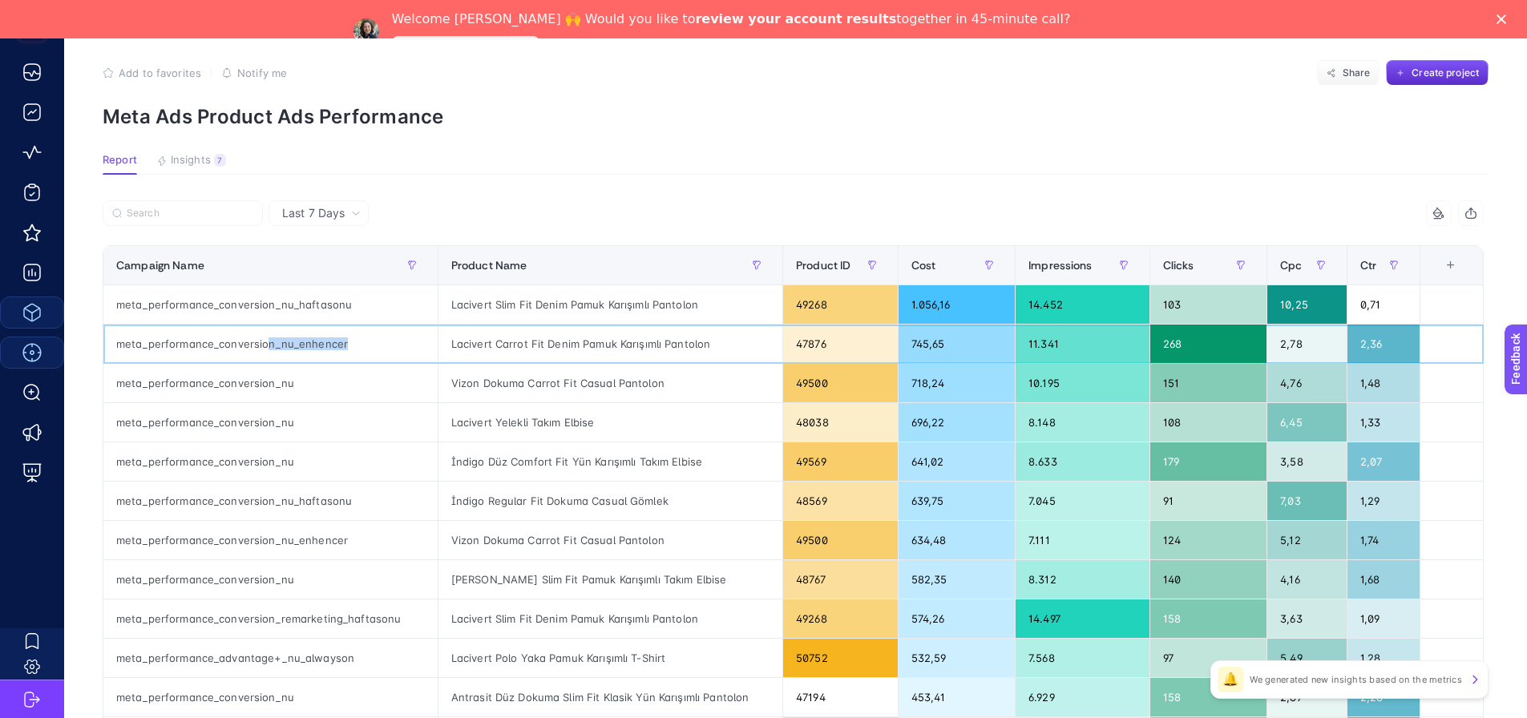
click at [296, 342] on div "meta_performance_conversion_nu_enhencer" at bounding box center [270, 344] width 334 height 38
drag, startPoint x: 246, startPoint y: 350, endPoint x: 337, endPoint y: 347, distance: 90.6
click at [334, 347] on div "meta_performance_conversion_nu_enhencer" at bounding box center [270, 344] width 334 height 38
click at [342, 347] on div "meta_performance_conversion_nu_enhencer" at bounding box center [270, 344] width 334 height 38
drag, startPoint x: 451, startPoint y: 342, endPoint x: 718, endPoint y: 345, distance: 267.8
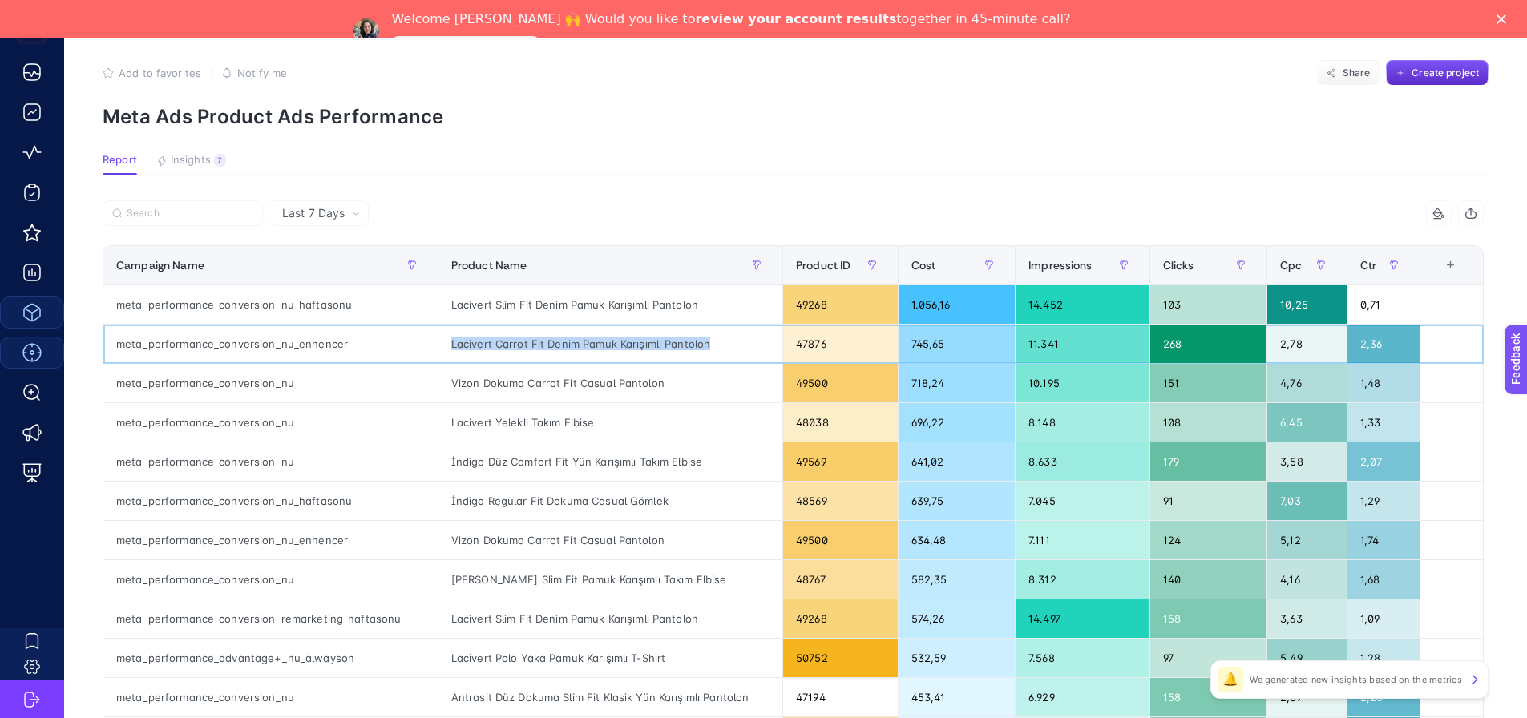
click at [718, 345] on div "Lacivert Carrot Fit Denim Pamuk Karışımlı Pantolon" at bounding box center [611, 344] width 344 height 38
click at [553, 420] on div "Lacivert Yelekli Takım Elbise" at bounding box center [611, 422] width 344 height 38
click at [553, 419] on div "Lacivert Yelekli Takım Elbise" at bounding box center [611, 422] width 344 height 38
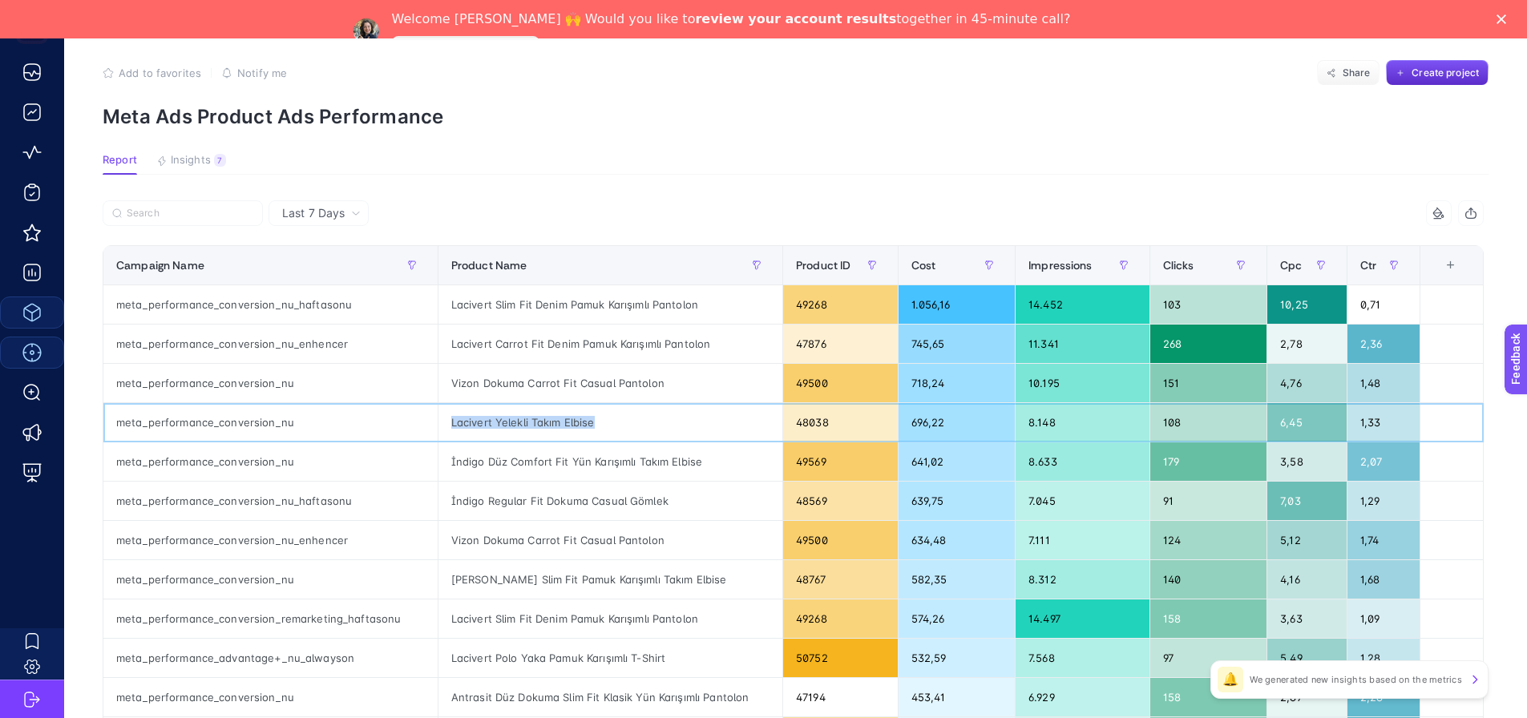
click at [553, 419] on div "Lacivert Yelekli Takım Elbise" at bounding box center [611, 422] width 344 height 38
click at [561, 383] on div "Vizon Dokuma Carrot Fit Casual Pantolon" at bounding box center [611, 383] width 344 height 38
click at [562, 382] on div "Vizon Dokuma Carrot Fit Casual Pantolon" at bounding box center [611, 383] width 344 height 38
click at [318, 343] on div "meta_performance_conversion_nu_enhencer" at bounding box center [270, 344] width 334 height 38
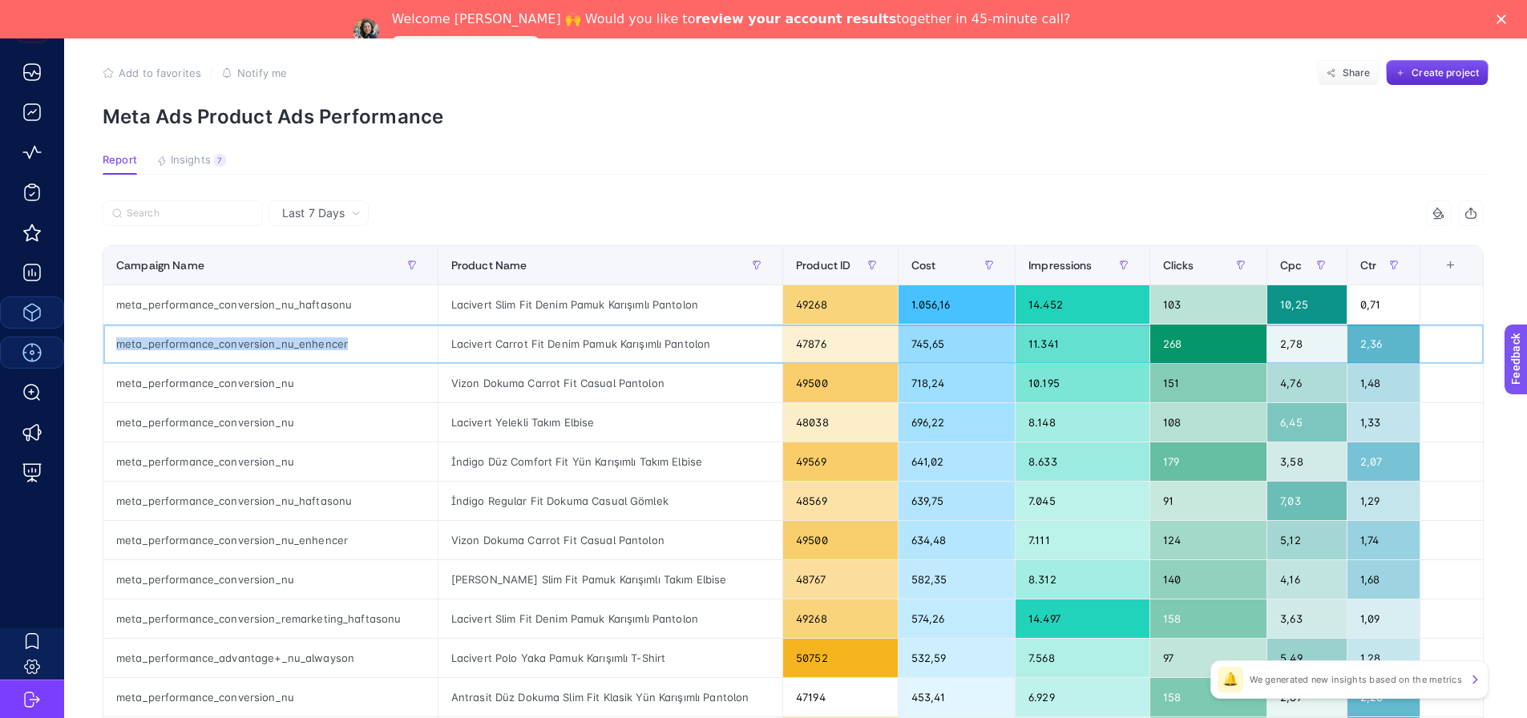
click at [318, 343] on div "meta_performance_conversion_nu_enhencer" at bounding box center [270, 344] width 334 height 38
click at [309, 346] on div "meta_performance_conversion_nu_enhencer" at bounding box center [270, 344] width 334 height 38
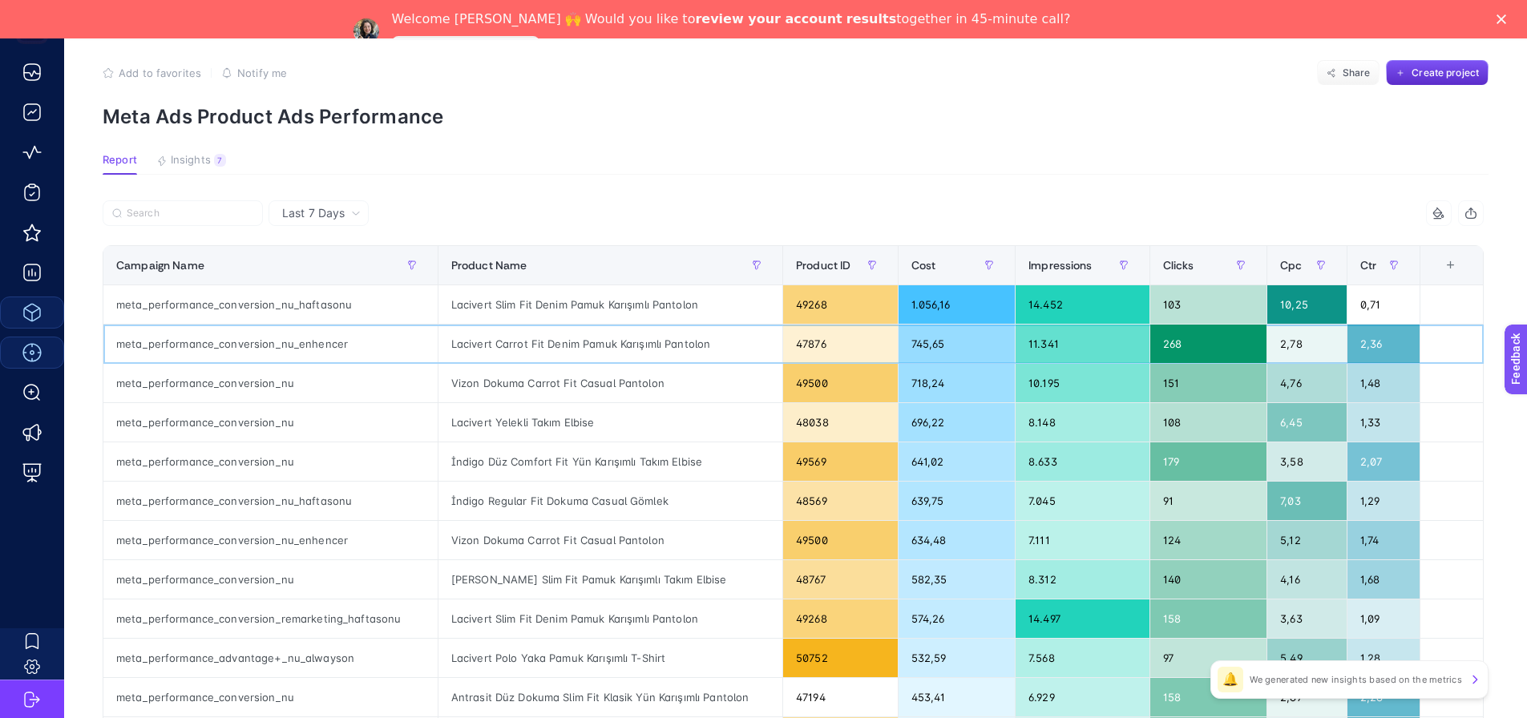
click at [539, 346] on div "Lacivert Carrot Fit Denim Pamuk Karışımlı Pantolon" at bounding box center [611, 344] width 344 height 38
click at [519, 346] on div "Lacivert Carrot Fit Denim Pamuk Karışımlı Pantolon" at bounding box center [611, 344] width 344 height 38
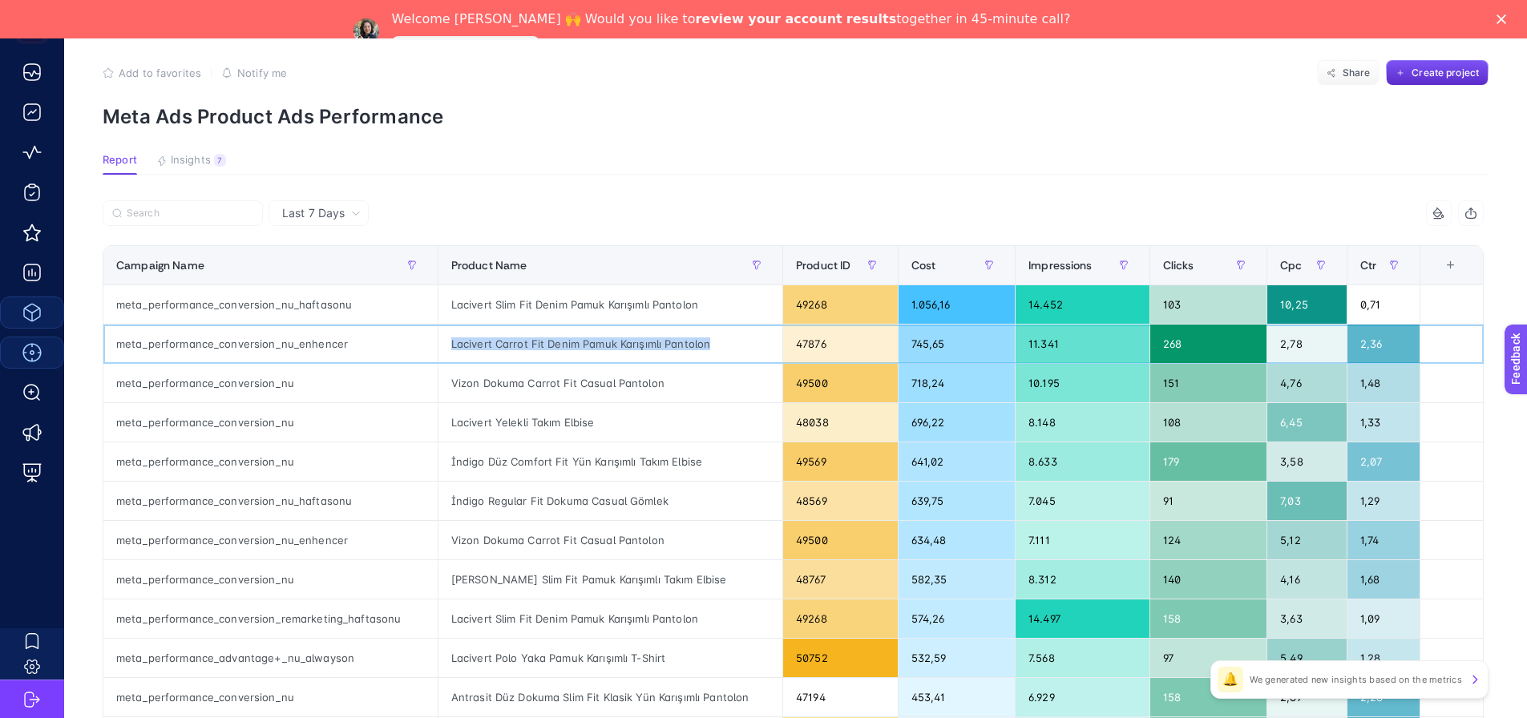
click at [519, 346] on div "Lacivert Carrot Fit Denim Pamuk Karışımlı Pantolon" at bounding box center [611, 344] width 344 height 38
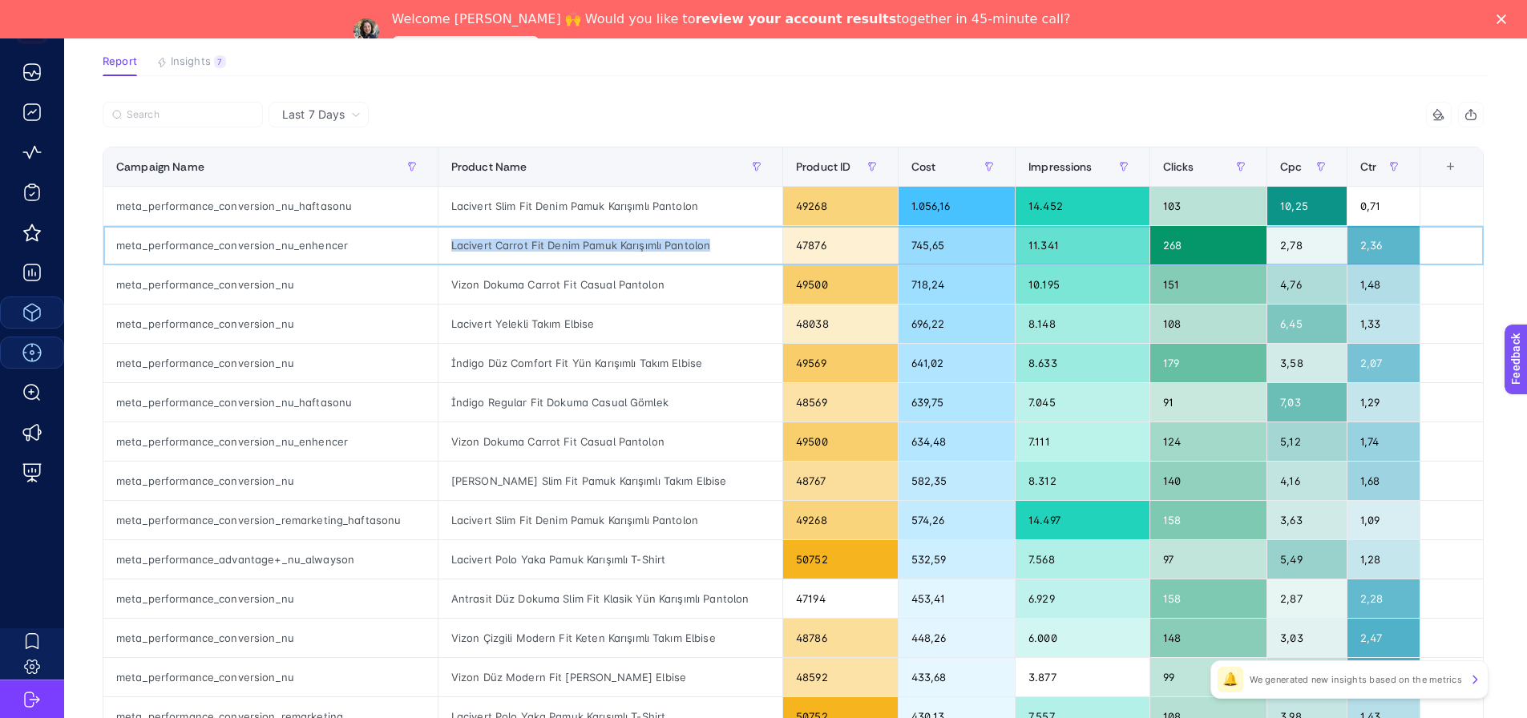
scroll to position [211, 0]
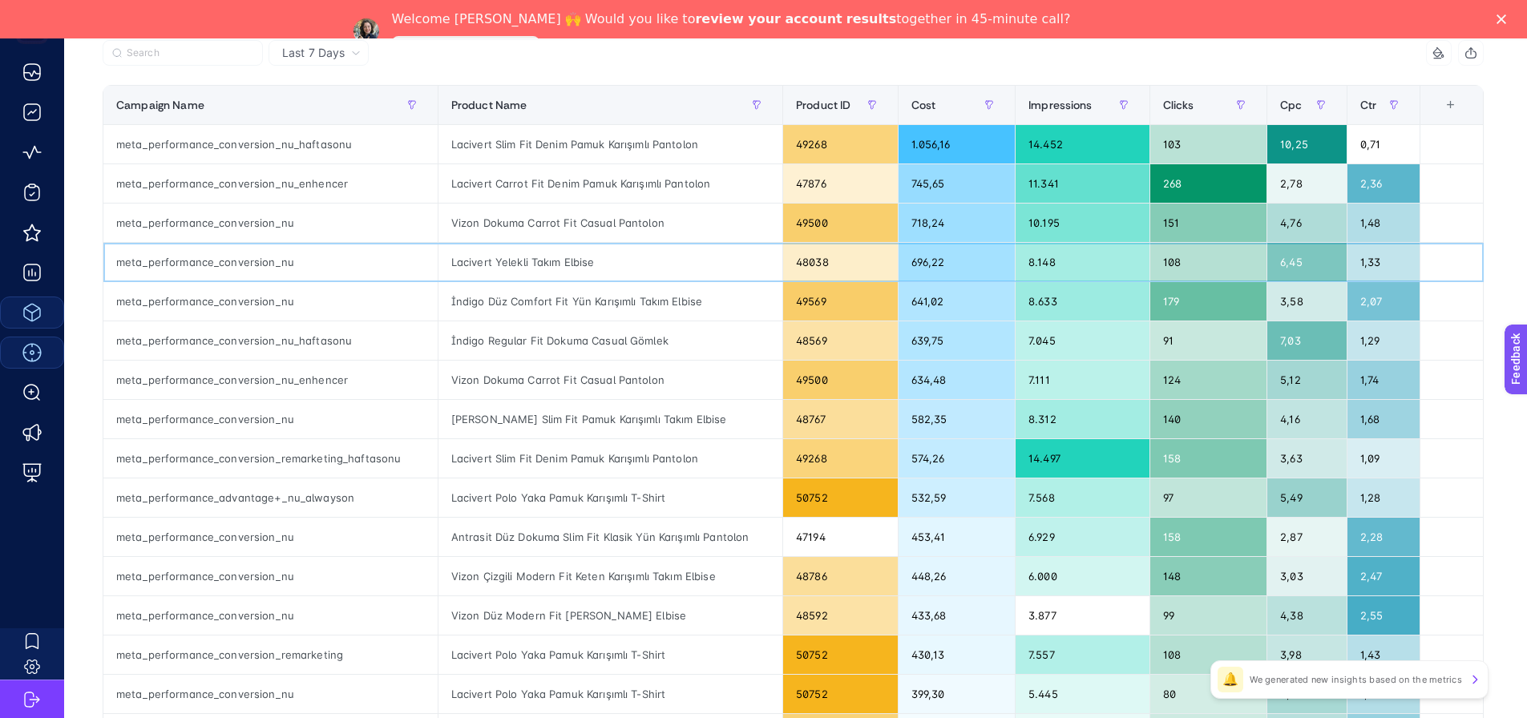
click at [548, 272] on div "Lacivert Yelekli Takım Elbise" at bounding box center [611, 262] width 344 height 38
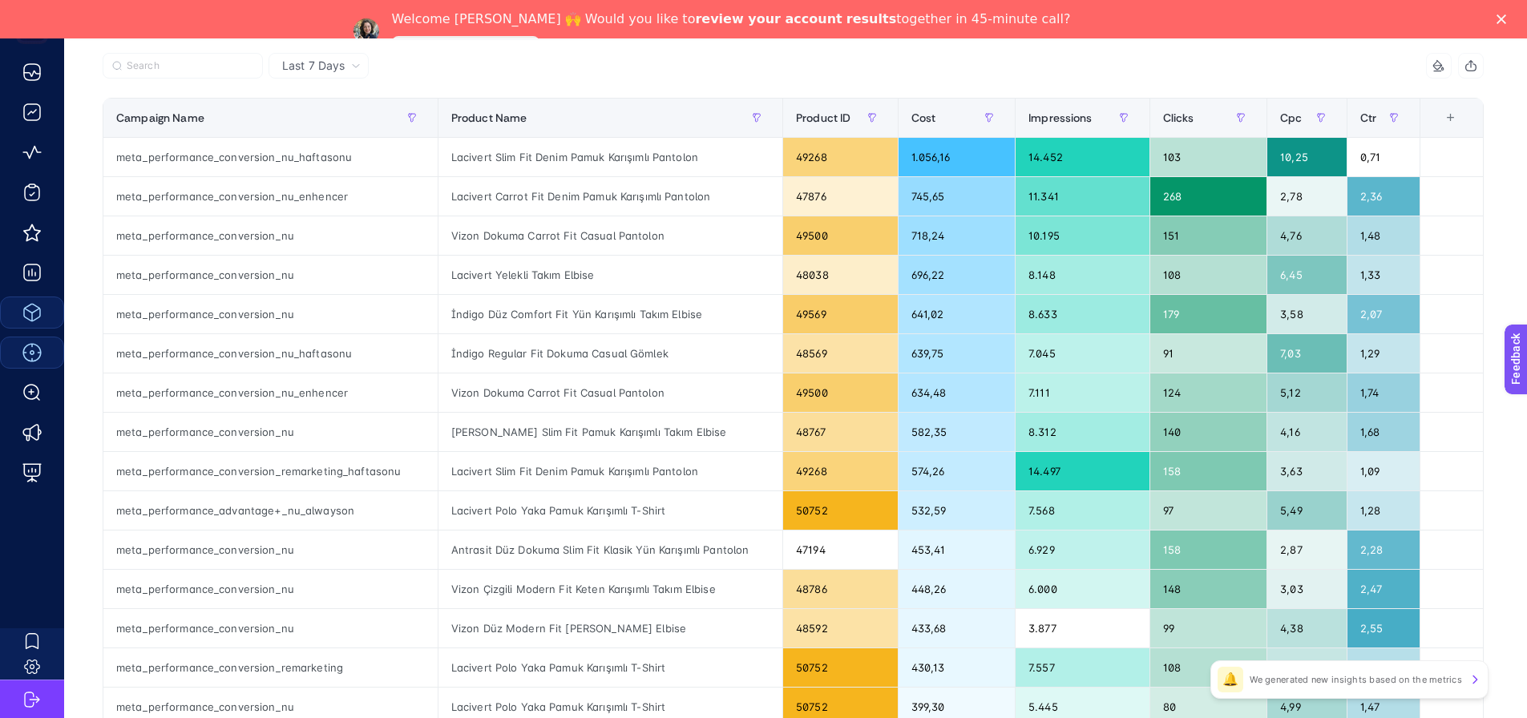
scroll to position [241, 0]
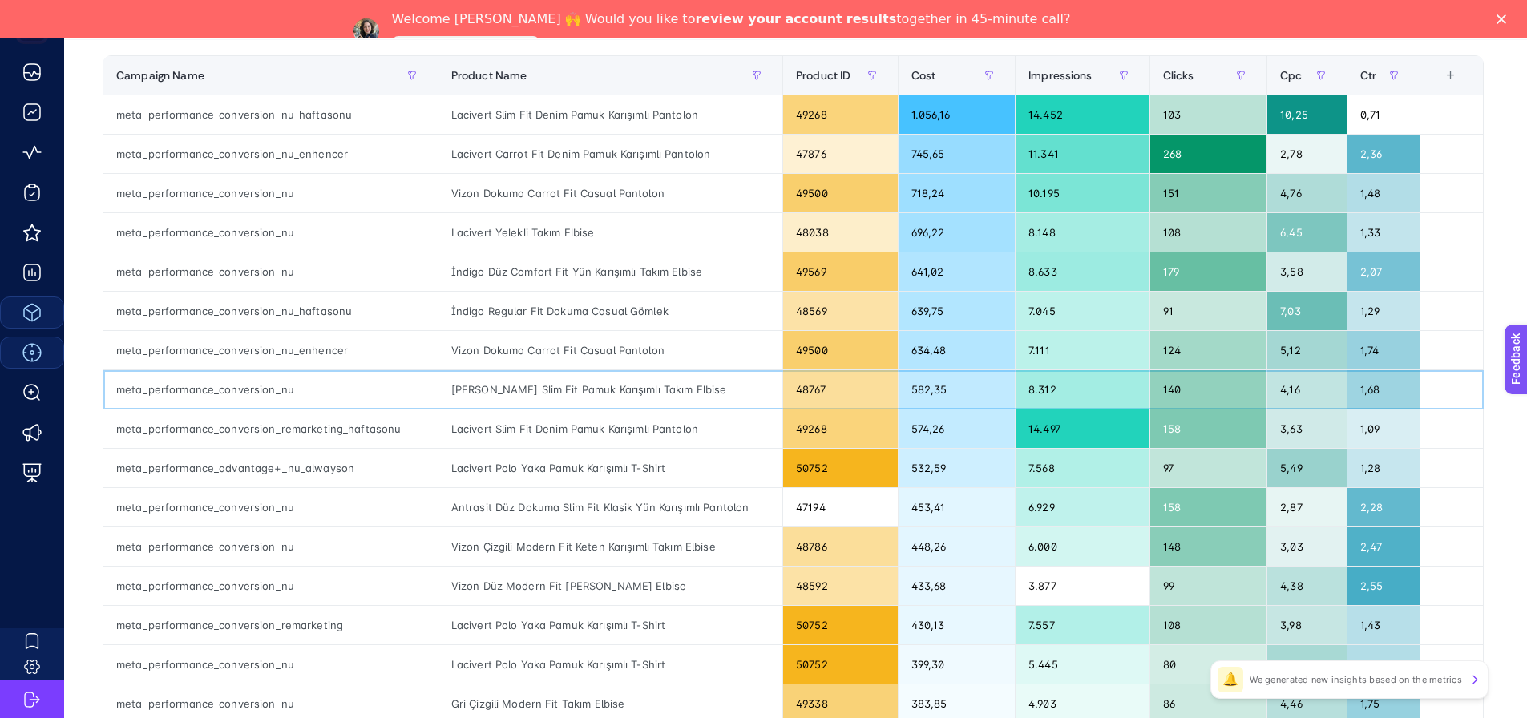
click at [474, 392] on div "[PERSON_NAME] Slim Fit Pamuk Karışımlı Takım Elbise" at bounding box center [611, 389] width 344 height 38
click at [474, 351] on div "Vizon Dokuma Carrot Fit Casual Pantolon" at bounding box center [611, 350] width 344 height 38
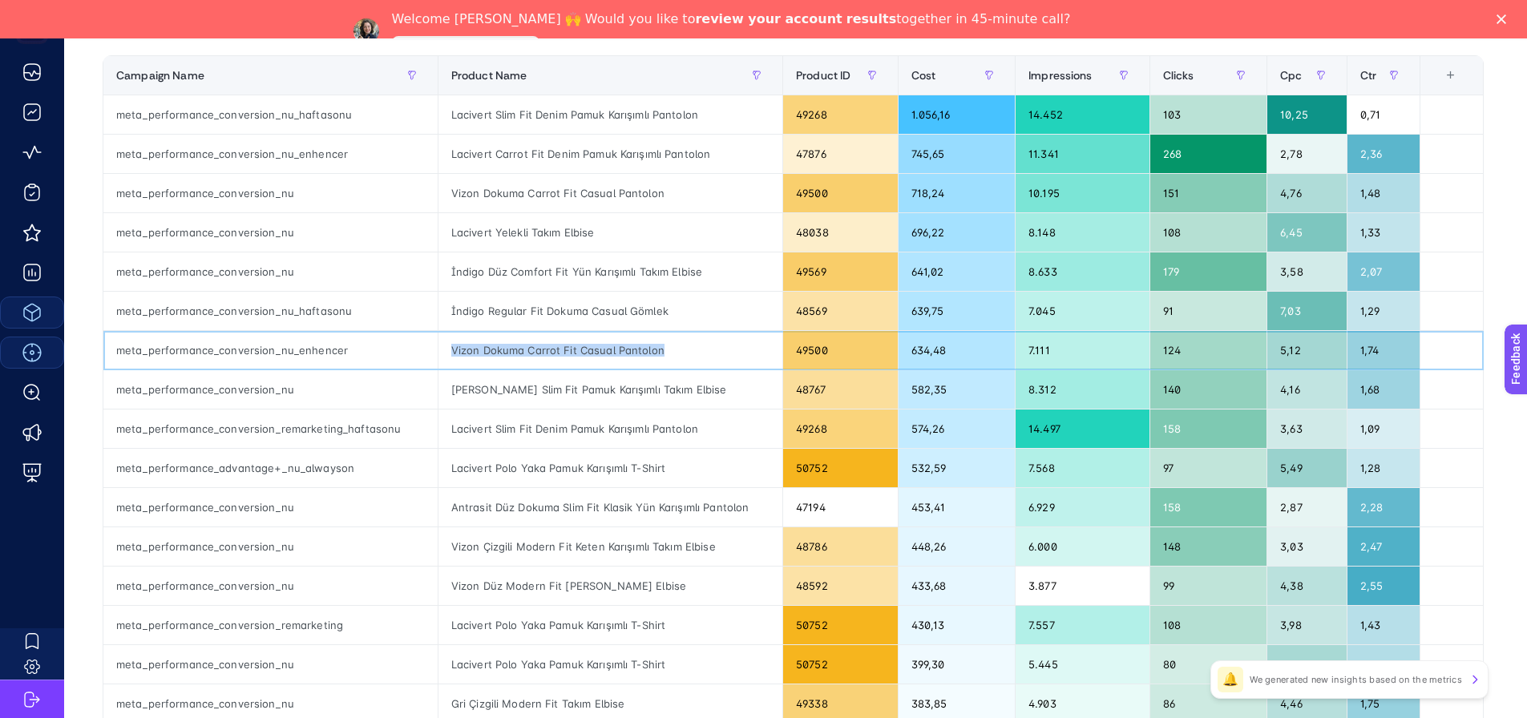
click at [475, 351] on div "Vizon Dokuma Carrot Fit Casual Pantolon" at bounding box center [611, 350] width 344 height 38
drag, startPoint x: 524, startPoint y: 111, endPoint x: 692, endPoint y: 122, distance: 167.9
click at [692, 122] on div "Lacivert Slim Fit Denim Pamuk Karışımlı Pantolon" at bounding box center [611, 114] width 344 height 38
click at [699, 115] on div "Lacivert Slim Fit Denim Pamuk Karışımlı Pantolon" at bounding box center [611, 114] width 344 height 38
drag, startPoint x: 924, startPoint y: 112, endPoint x: 976, endPoint y: 113, distance: 51.3
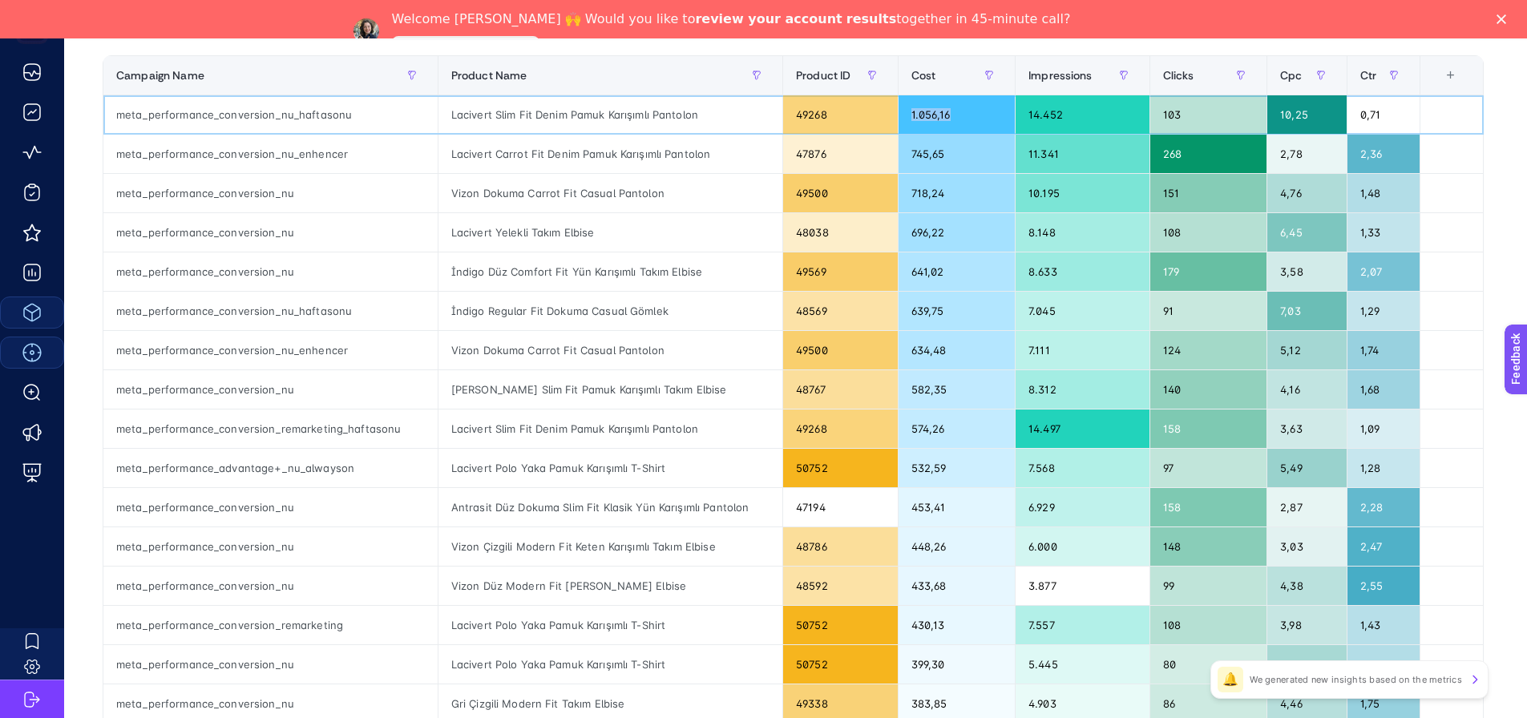
click at [976, 113] on div "1.056,16" at bounding box center [957, 114] width 117 height 38
click at [944, 118] on div "1.056,16" at bounding box center [957, 114] width 117 height 38
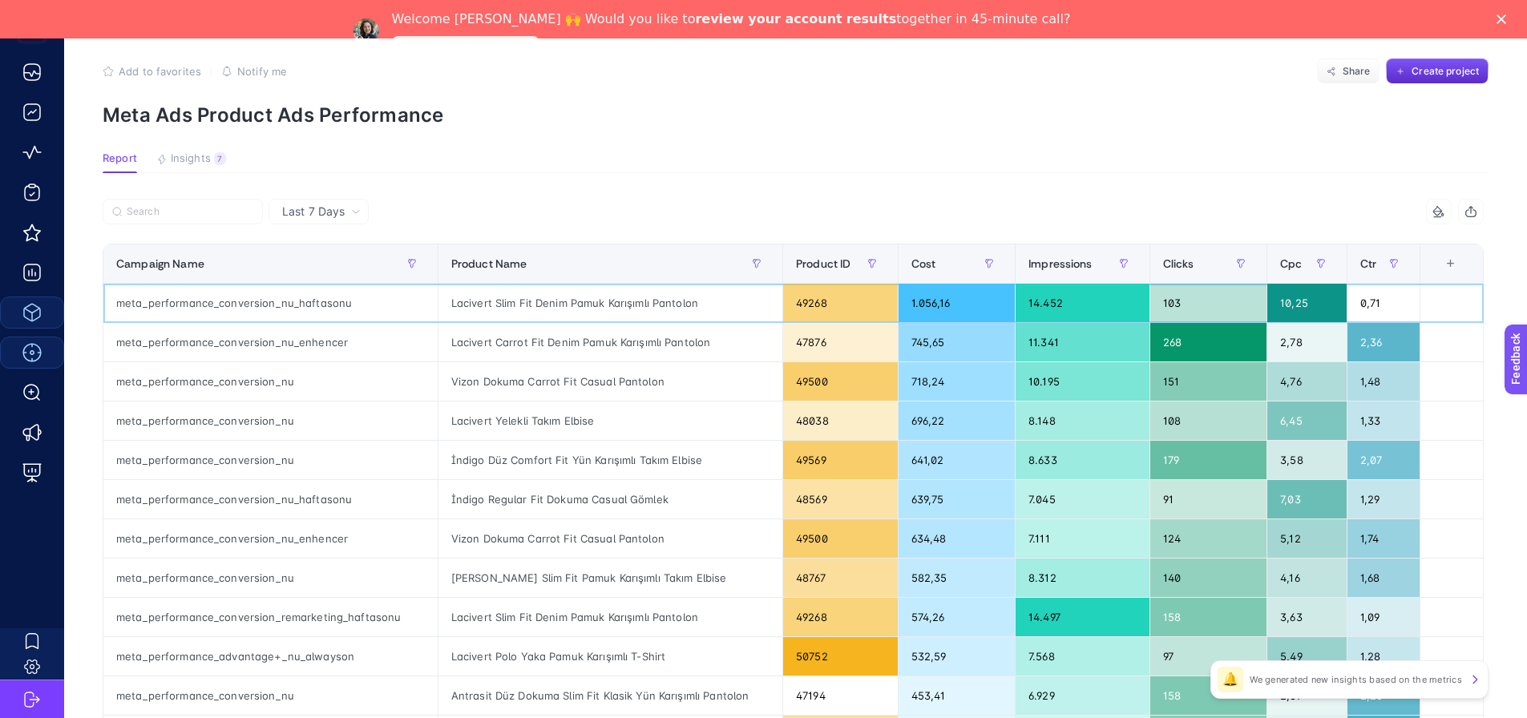
scroll to position [80, 0]
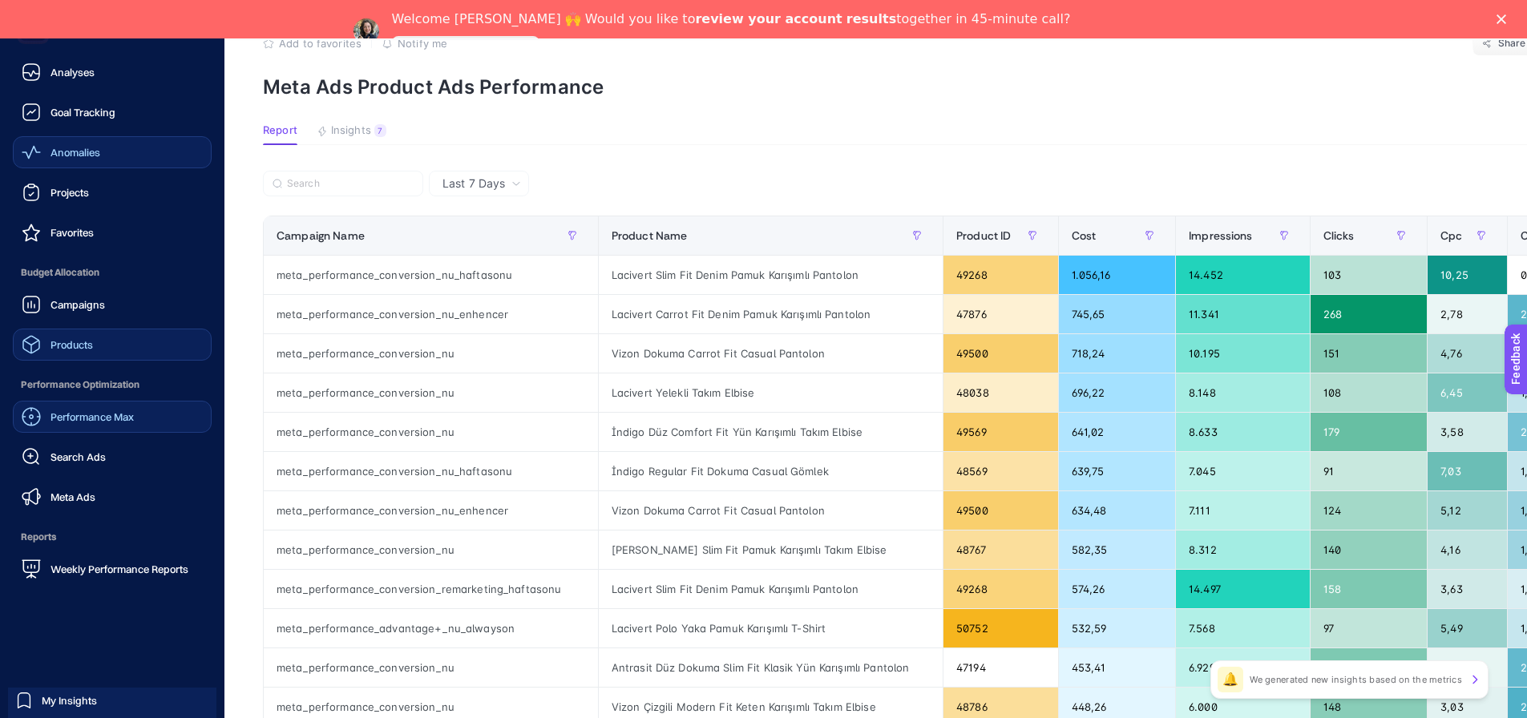
click at [100, 156] on span "Anomalies" at bounding box center [76, 152] width 50 height 13
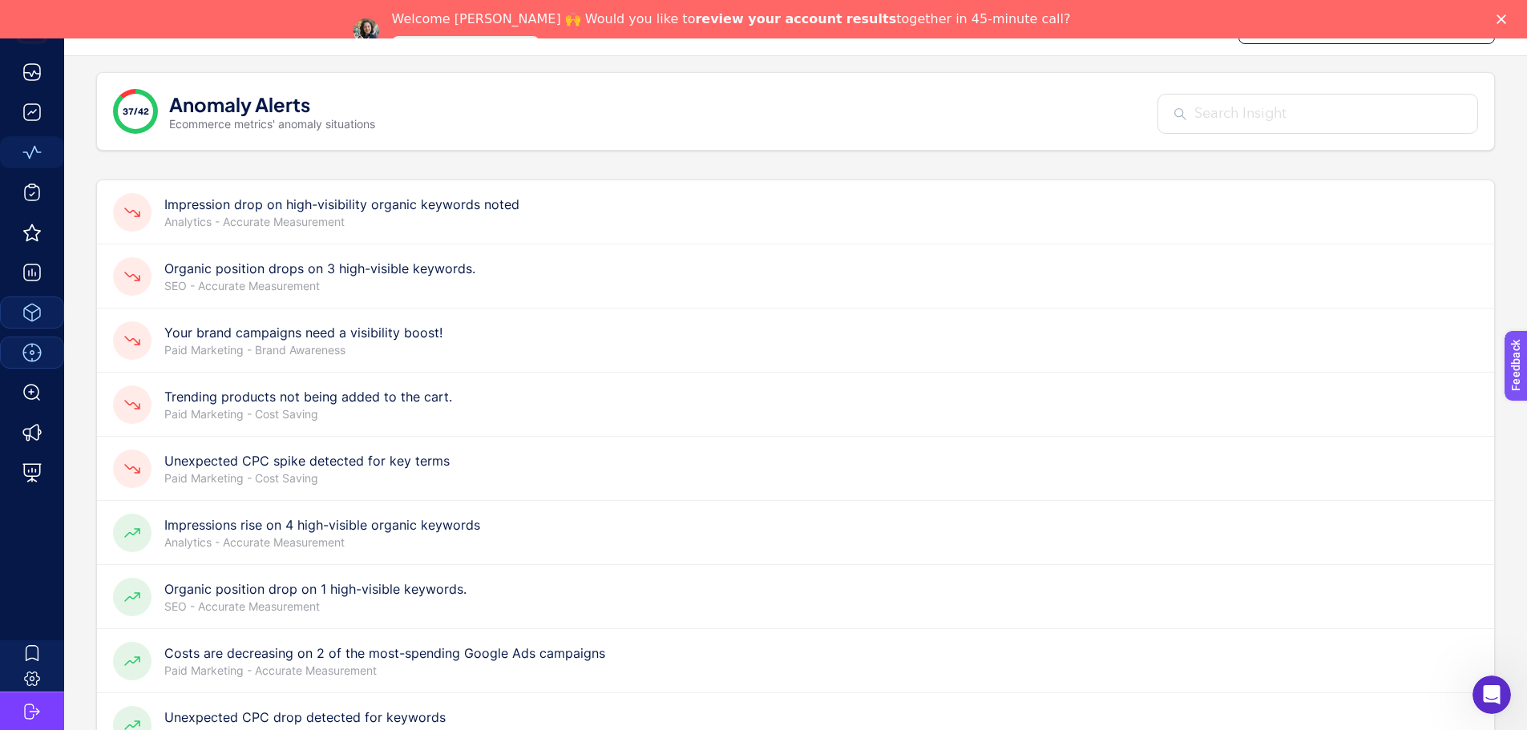
click at [415, 217] on p "Analytics - Accurate Measurement" at bounding box center [341, 222] width 355 height 16
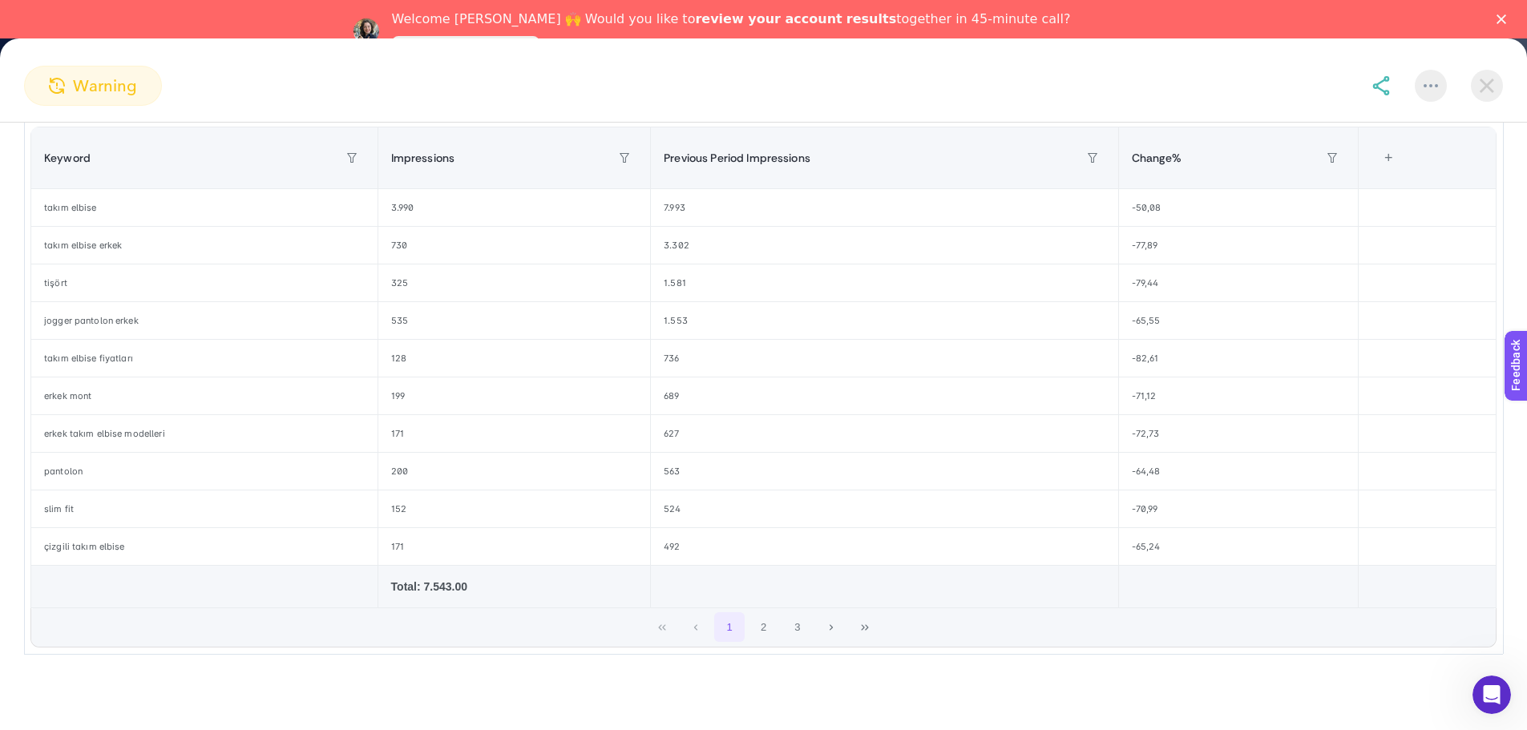
scroll to position [279, 0]
click at [1499, 77] on img at bounding box center [1487, 86] width 32 height 32
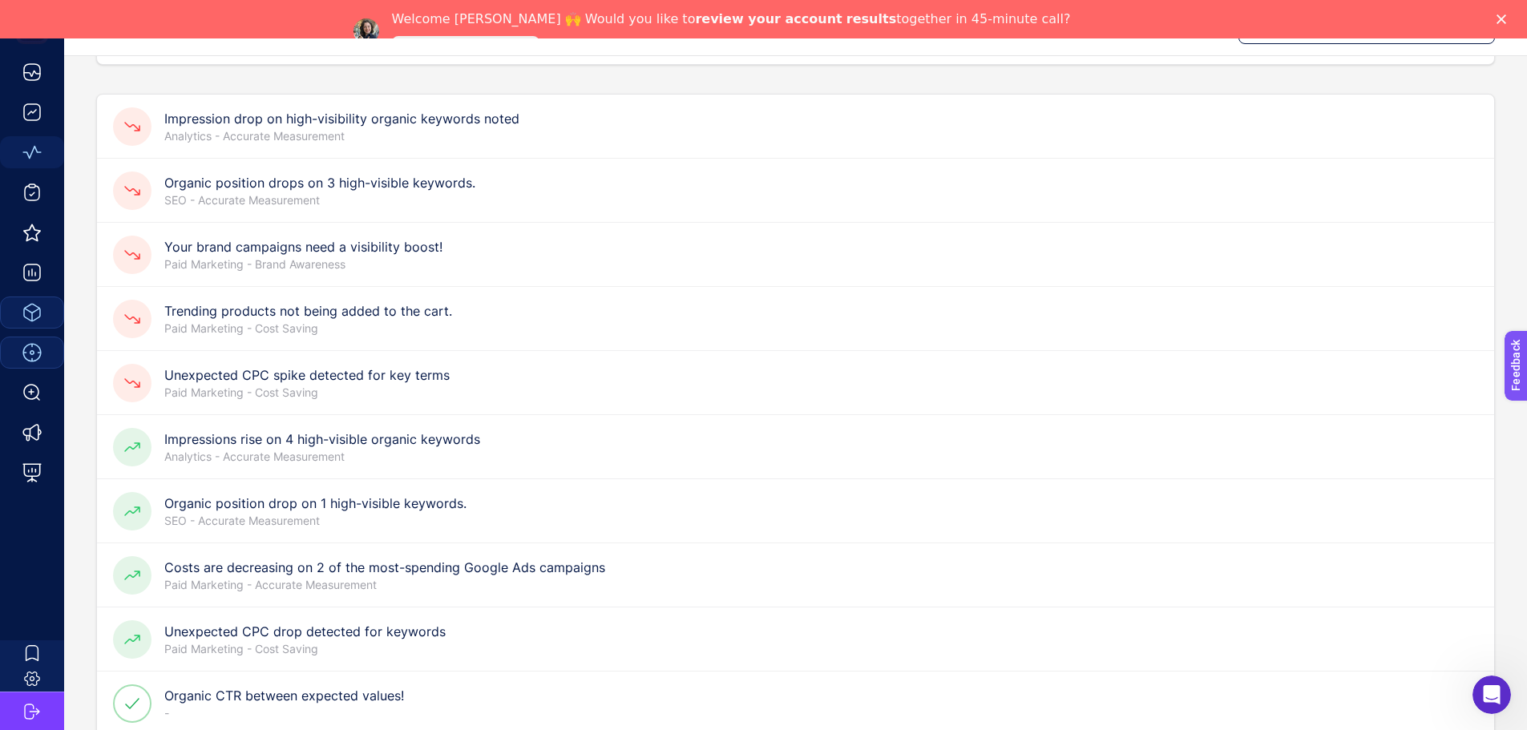
scroll to position [0, 0]
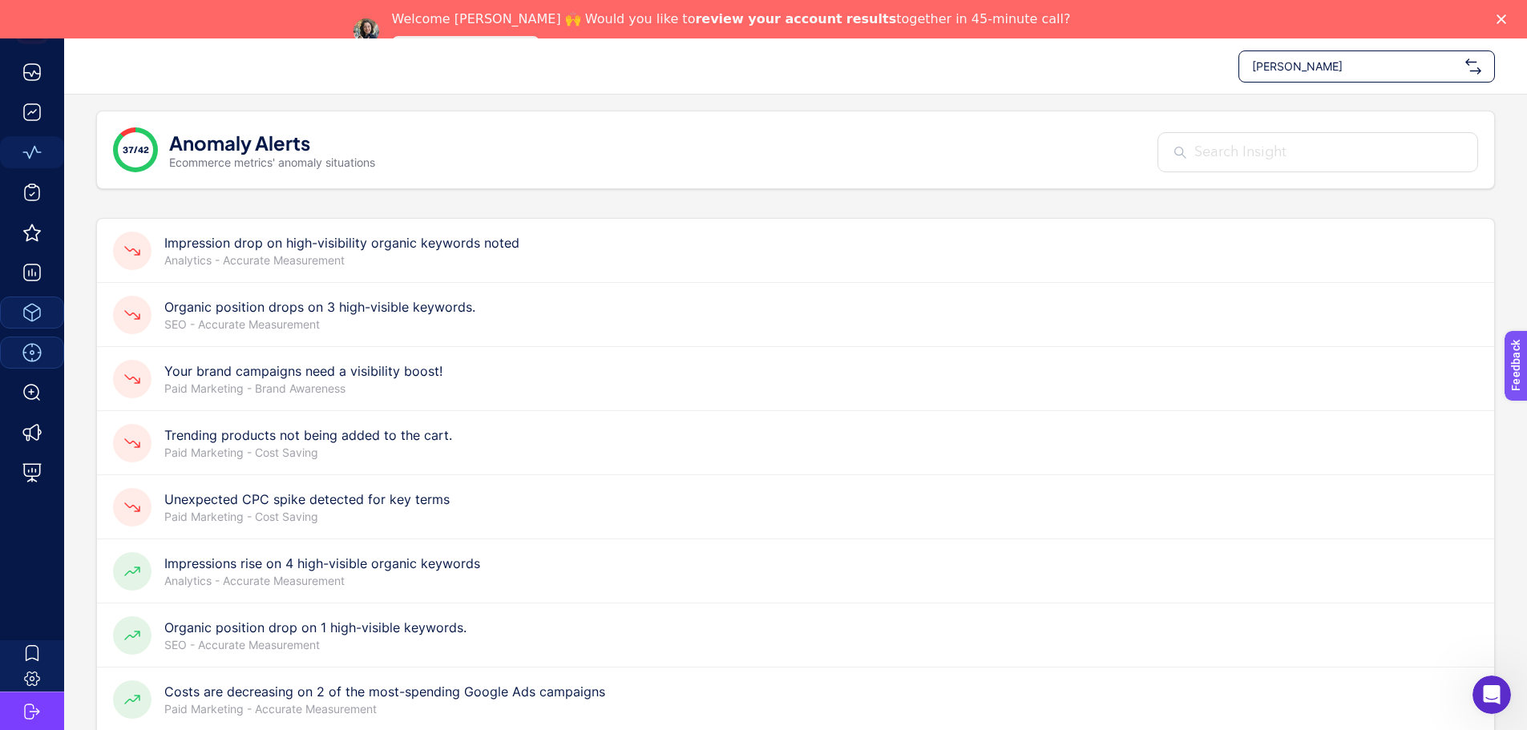
click at [1371, 66] on span "[PERSON_NAME]" at bounding box center [1355, 67] width 207 height 16
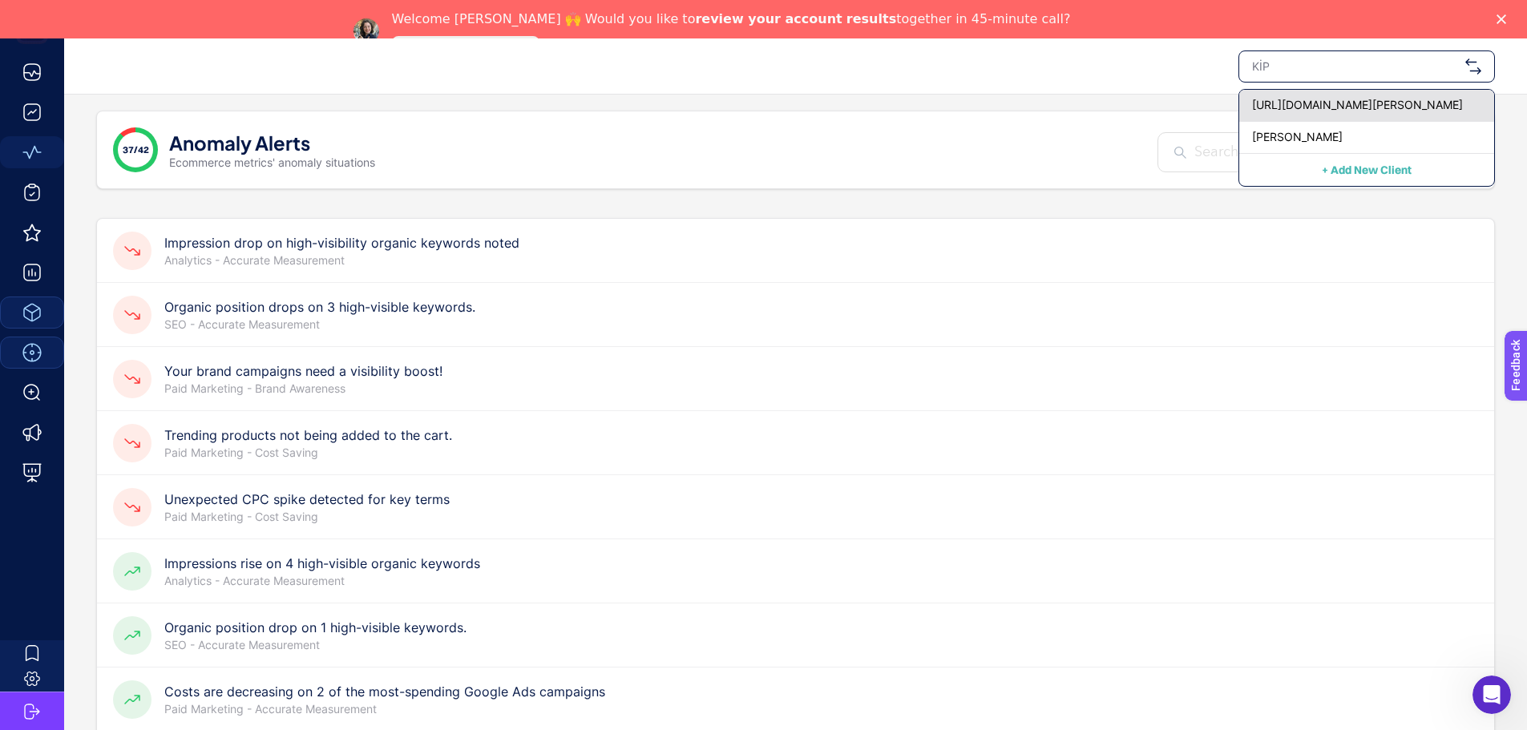
click at [1361, 111] on span "[URL][DOMAIN_NAME][PERSON_NAME]" at bounding box center [1357, 105] width 211 height 16
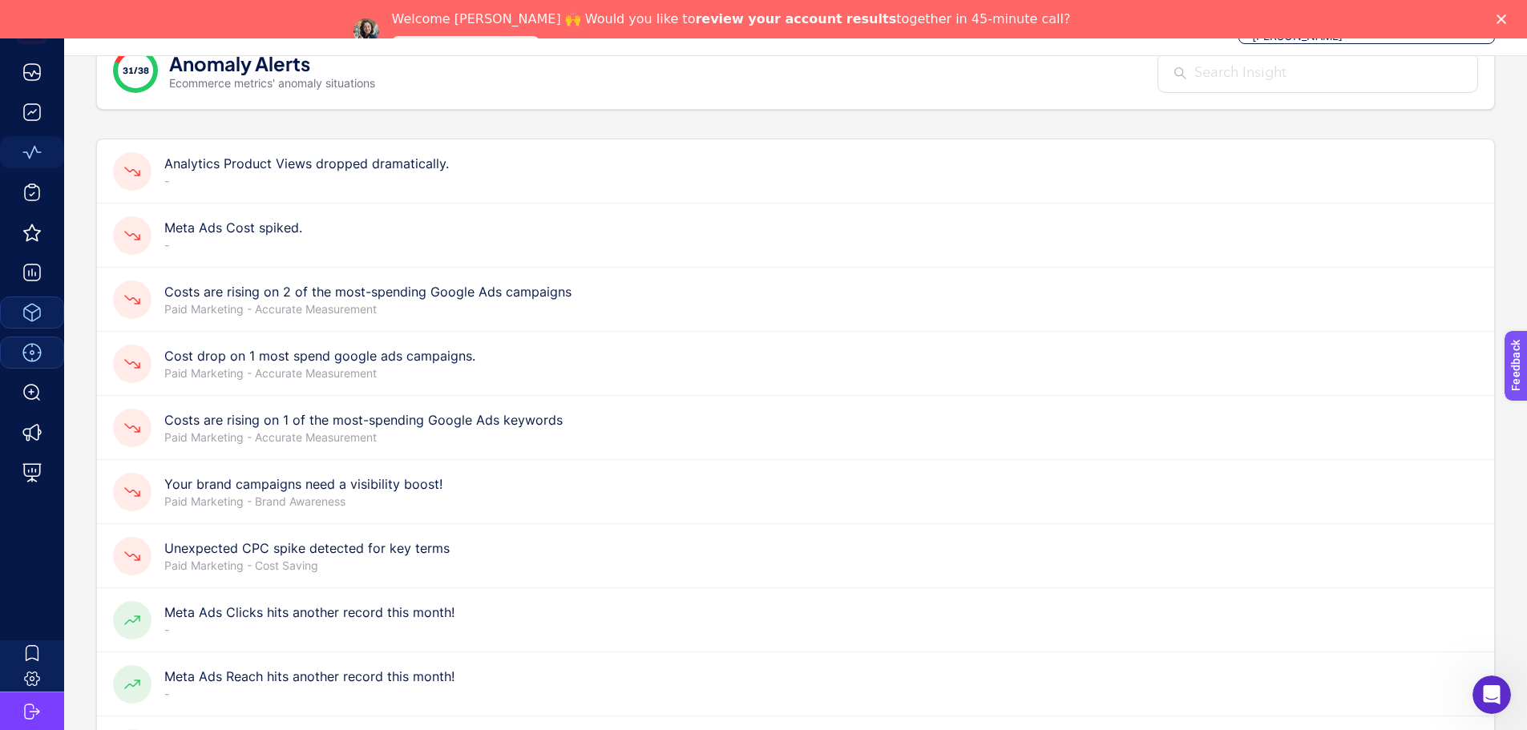
scroll to position [80, 0]
click at [404, 167] on h4 "Analytics Product Views dropped dramatically." at bounding box center [306, 162] width 285 height 19
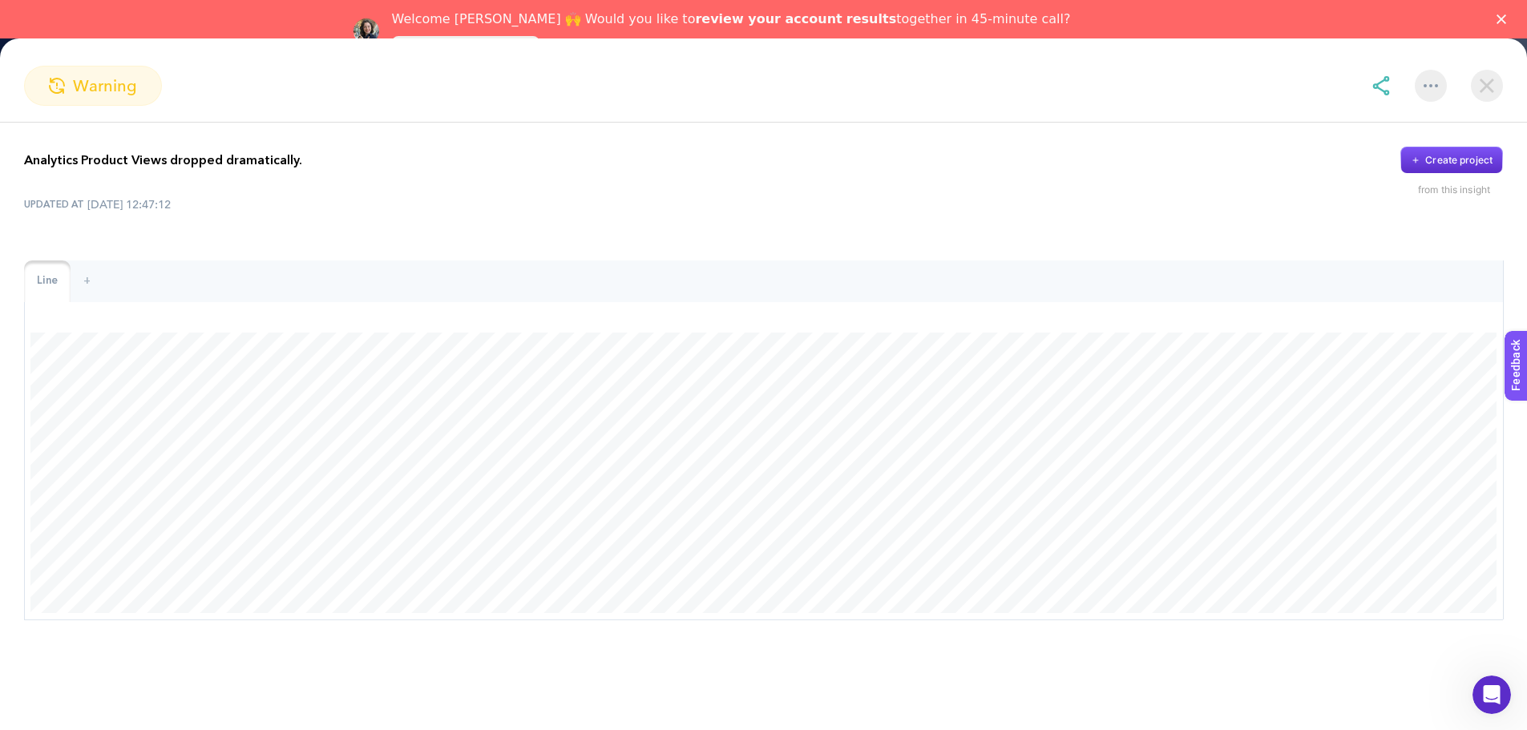
scroll to position [1042, 0]
